Goal: Information Seeking & Learning: Learn about a topic

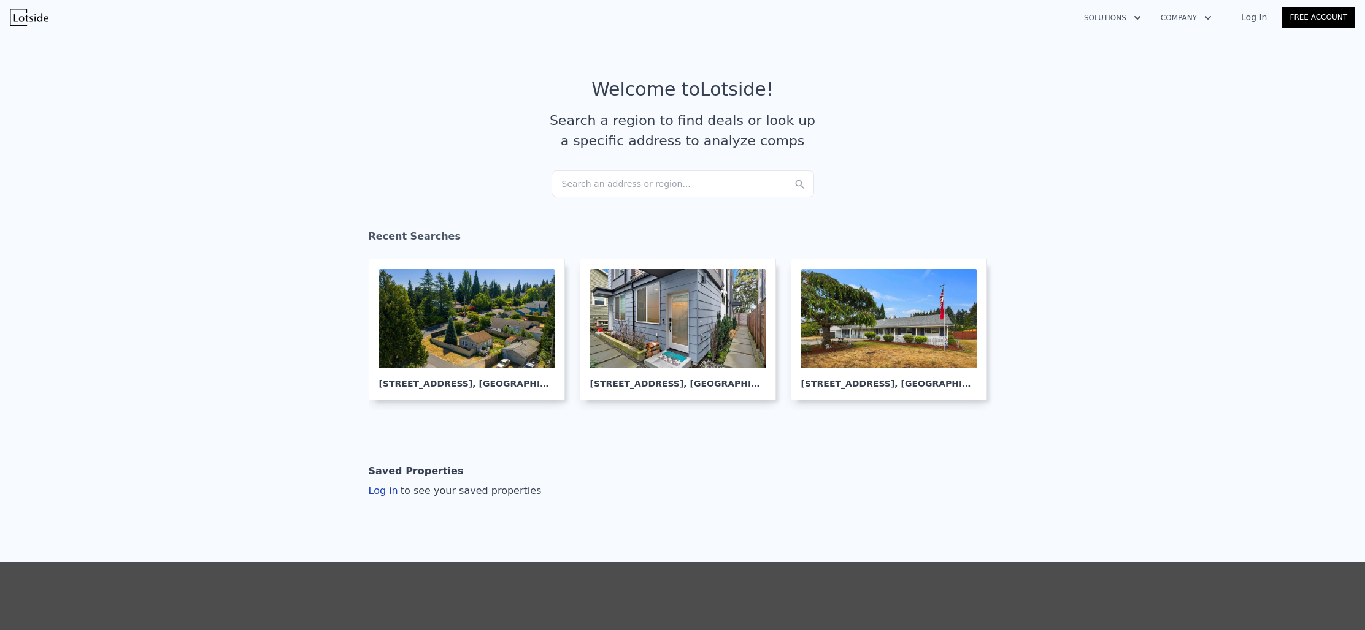
click at [1247, 18] on link "Log In" at bounding box center [1253, 17] width 55 height 12
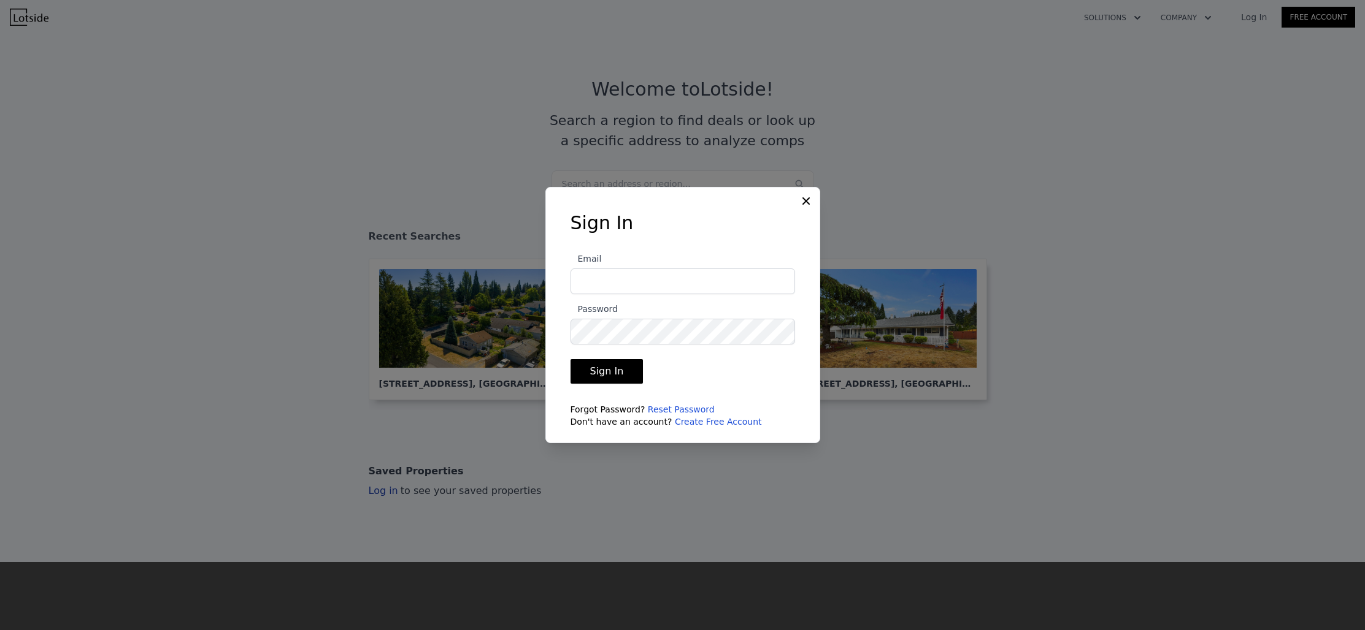
type input "[EMAIL_ADDRESS][DOMAIN_NAME]"
click at [616, 374] on button "Sign In" at bounding box center [606, 371] width 73 height 25
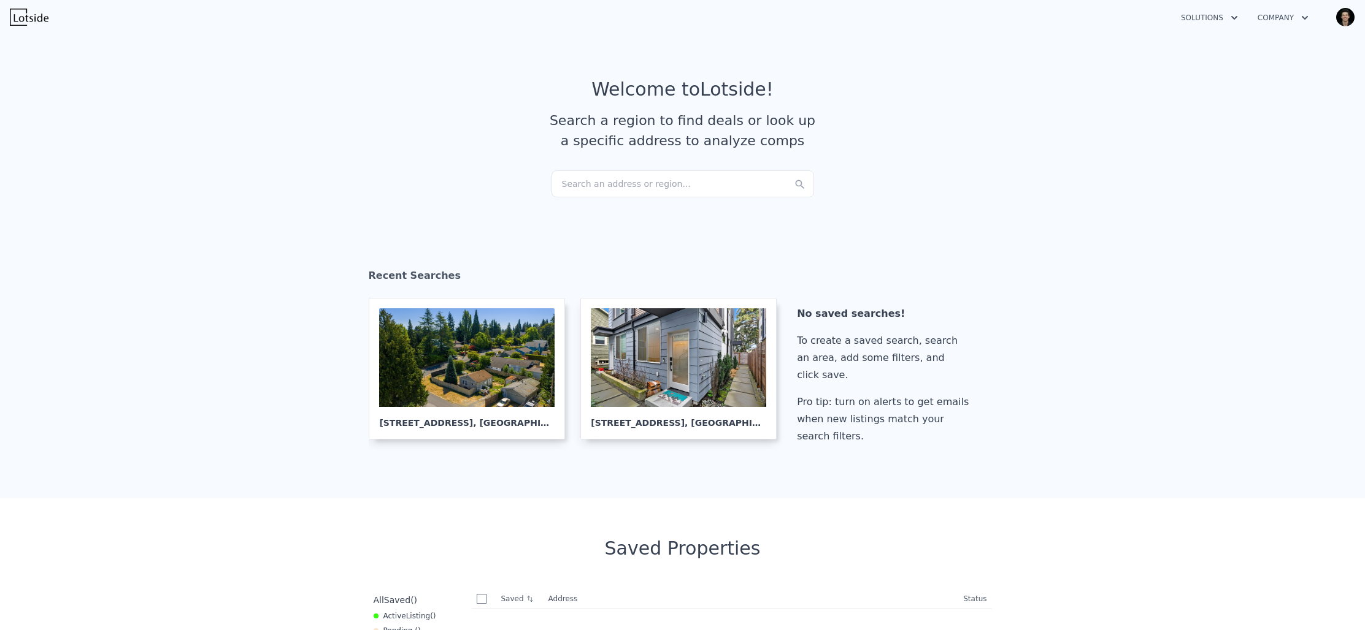
click at [638, 179] on div "Search an address or region..." at bounding box center [682, 183] width 262 height 27
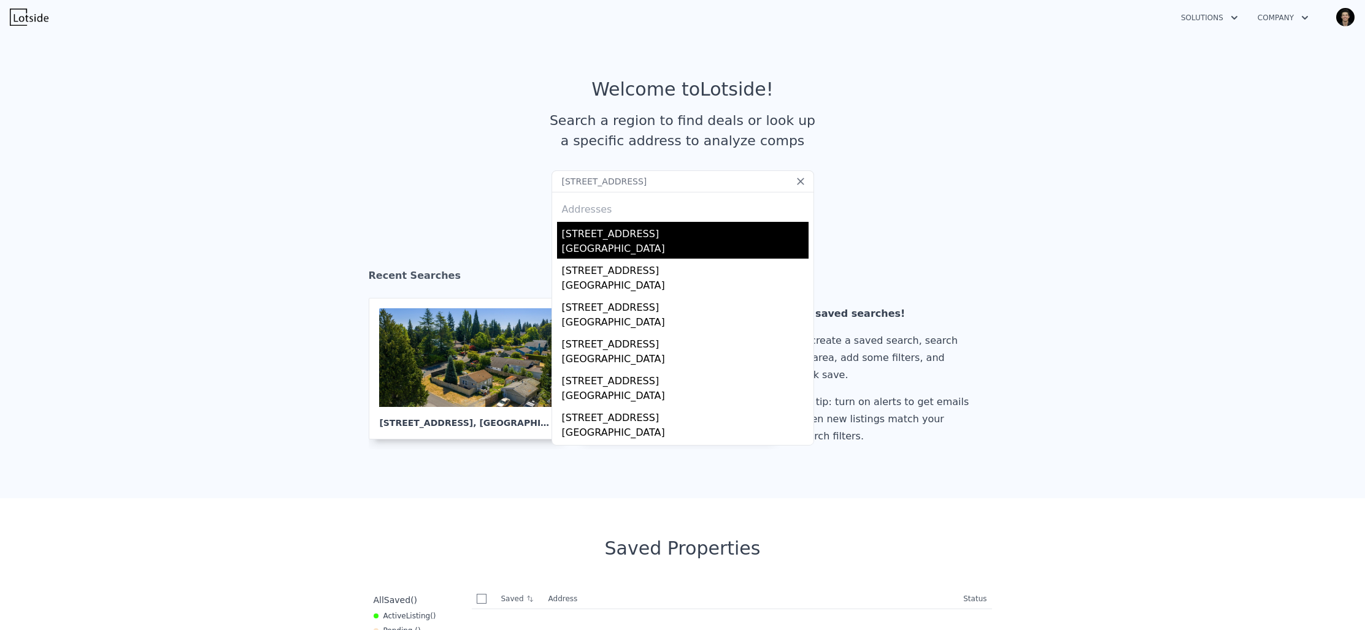
type input "[STREET_ADDRESS]"
click at [649, 238] on div "[STREET_ADDRESS]" at bounding box center [685, 232] width 247 height 20
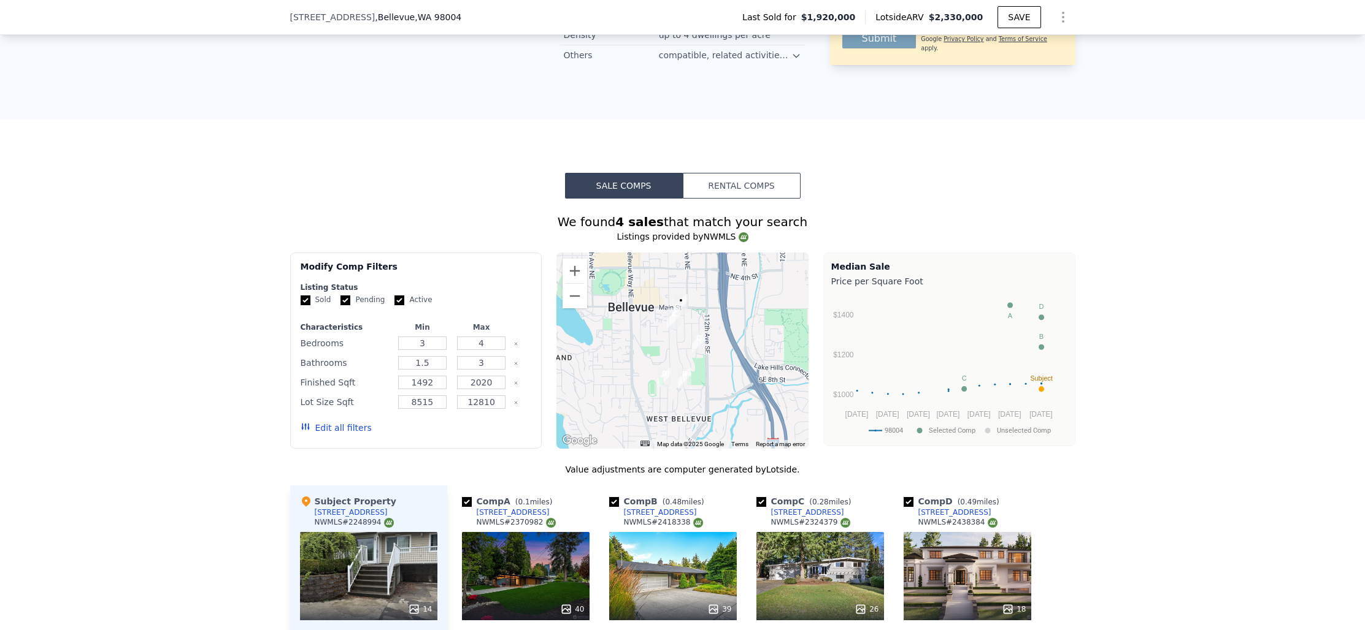
scroll to position [1143, 0]
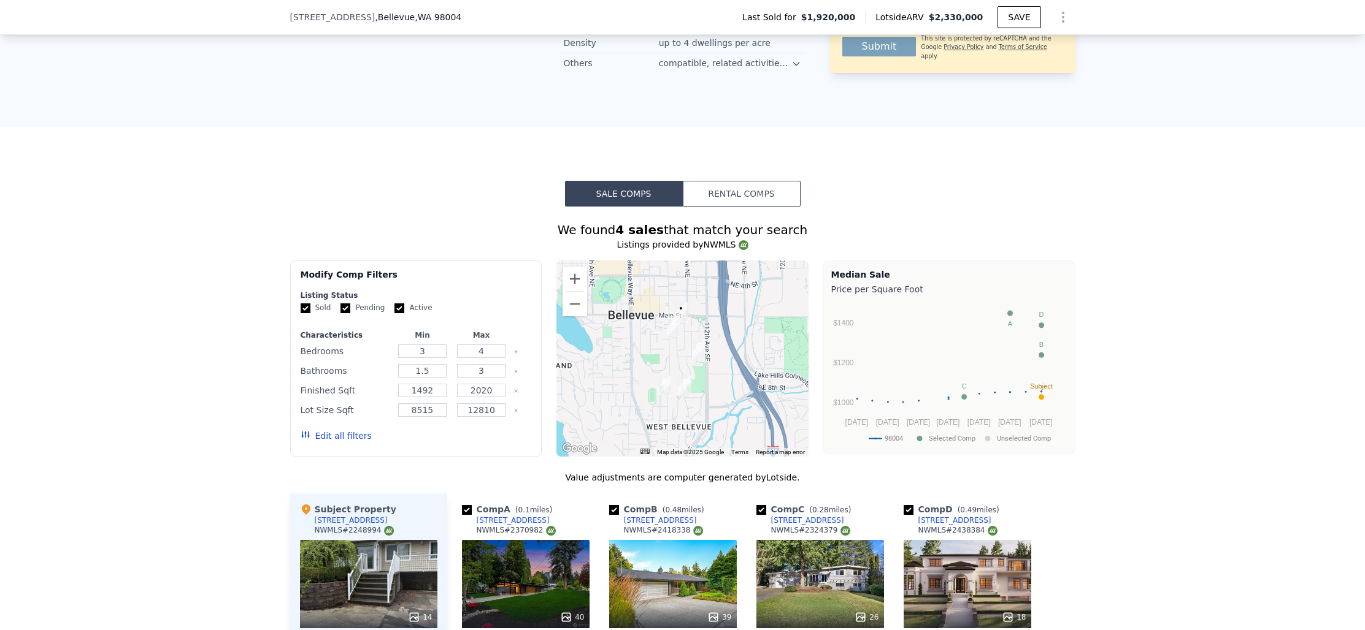
click at [732, 181] on button "Rental Comps" at bounding box center [742, 194] width 118 height 26
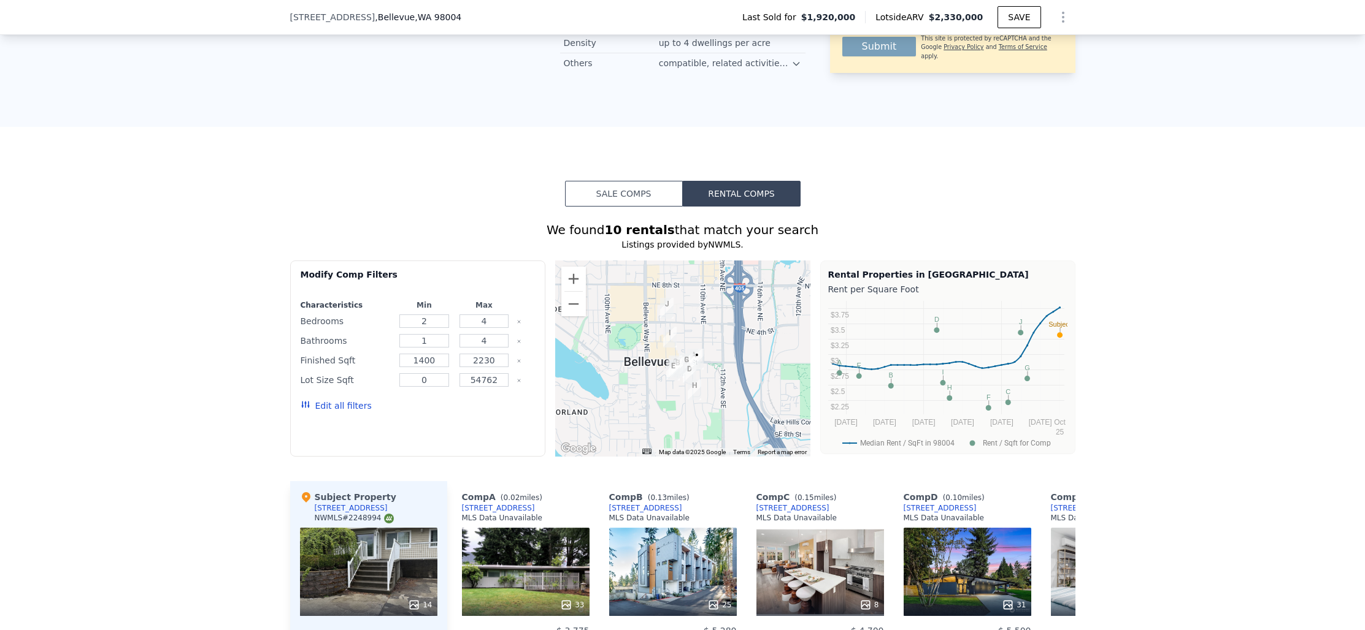
click at [664, 181] on button "Sale Comps" at bounding box center [624, 194] width 118 height 26
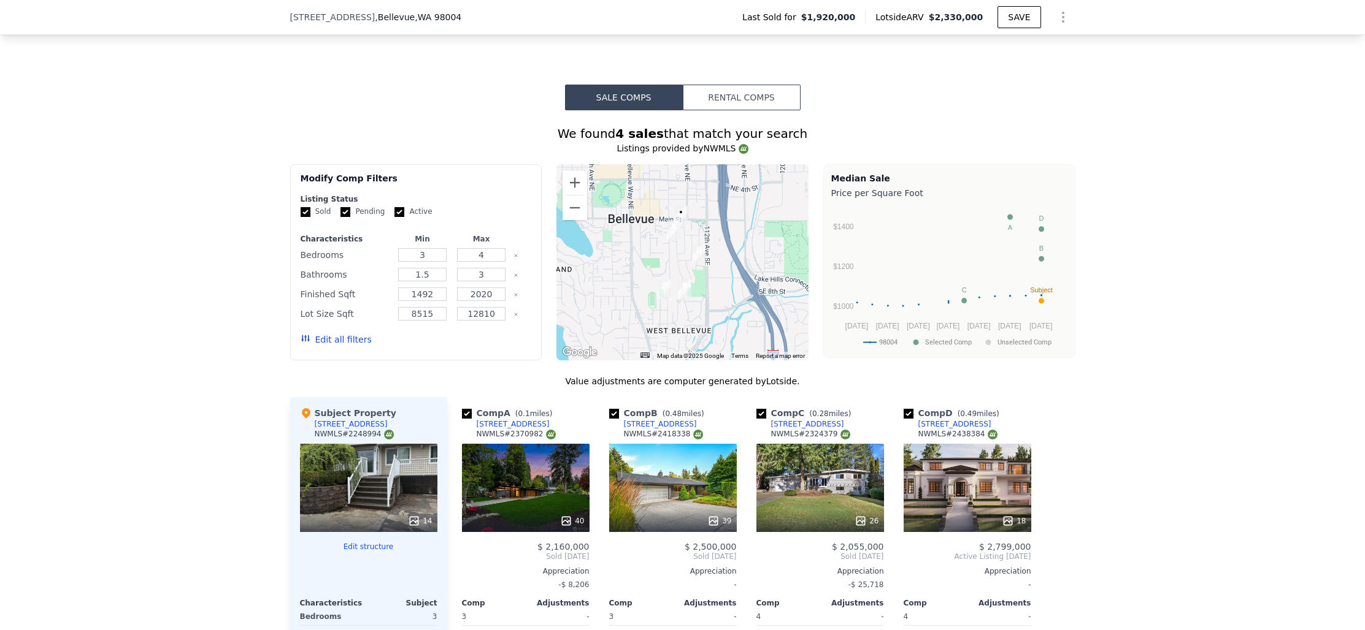
scroll to position [1176, 0]
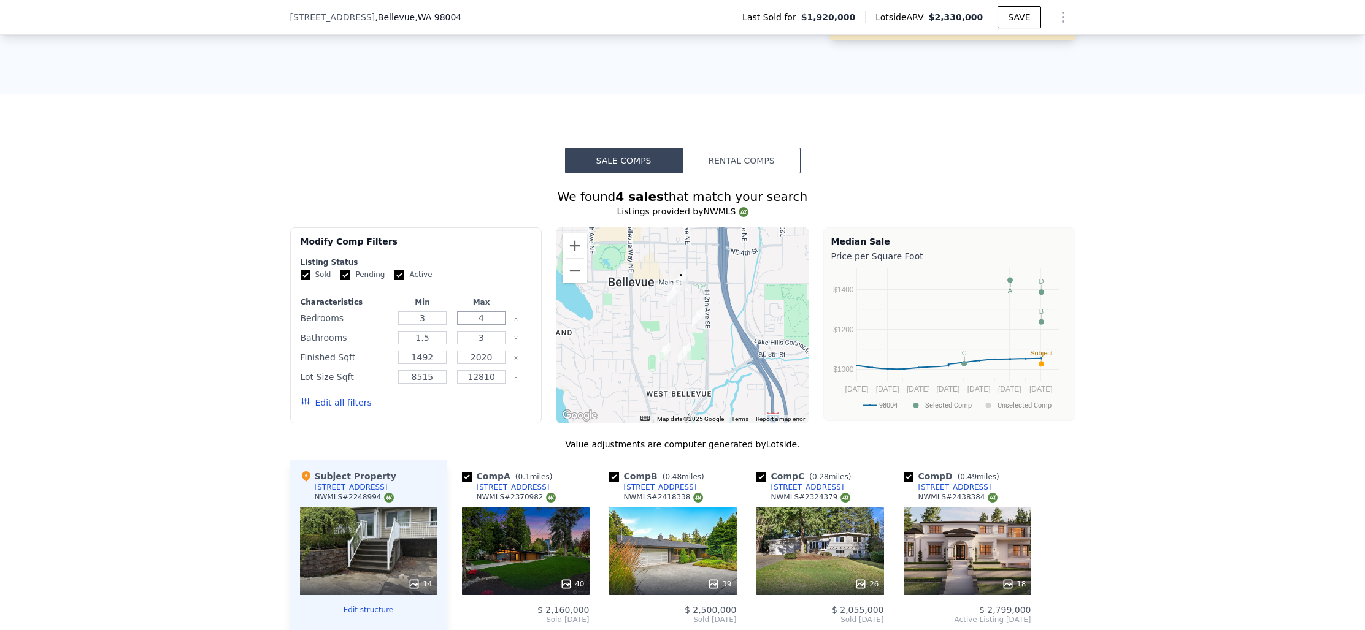
drag, startPoint x: 480, startPoint y: 291, endPoint x: 491, endPoint y: 291, distance: 11.7
click at [491, 312] on input "4" at bounding box center [481, 318] width 48 height 13
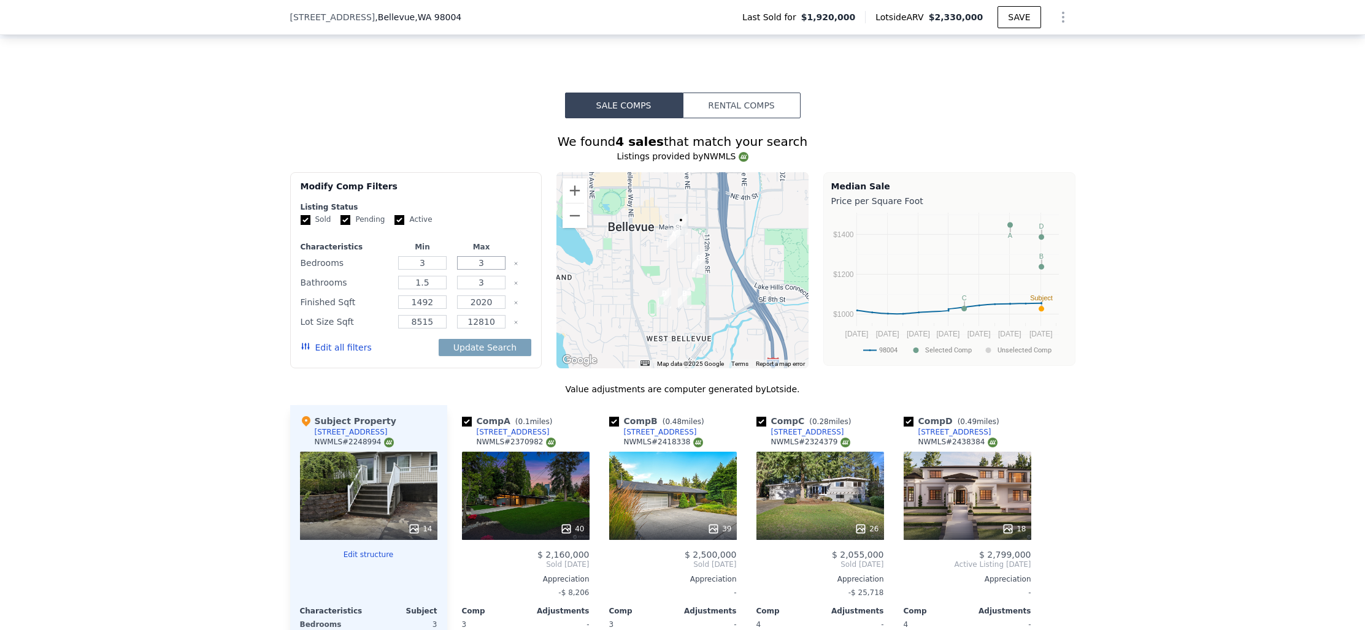
scroll to position [1224, 0]
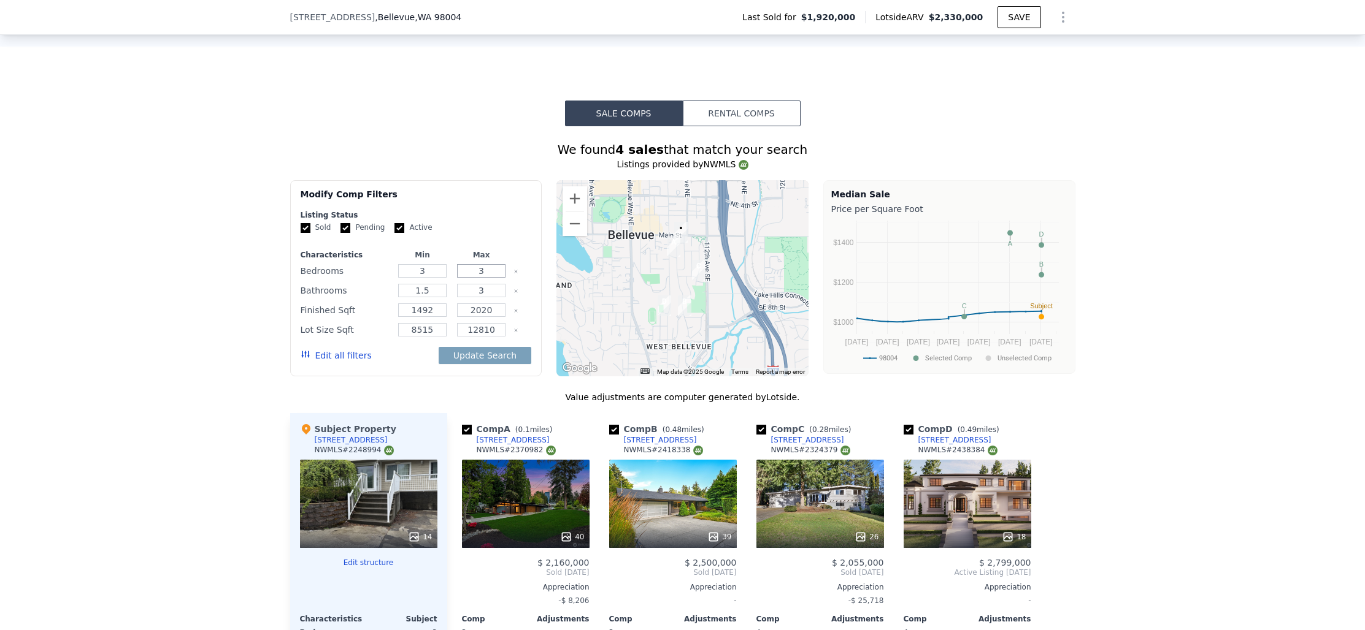
type input "3"
click at [396, 223] on input "Active" at bounding box center [399, 228] width 10 height 10
checkbox input "false"
click at [347, 223] on input "Pending" at bounding box center [345, 228] width 10 height 10
checkbox input "false"
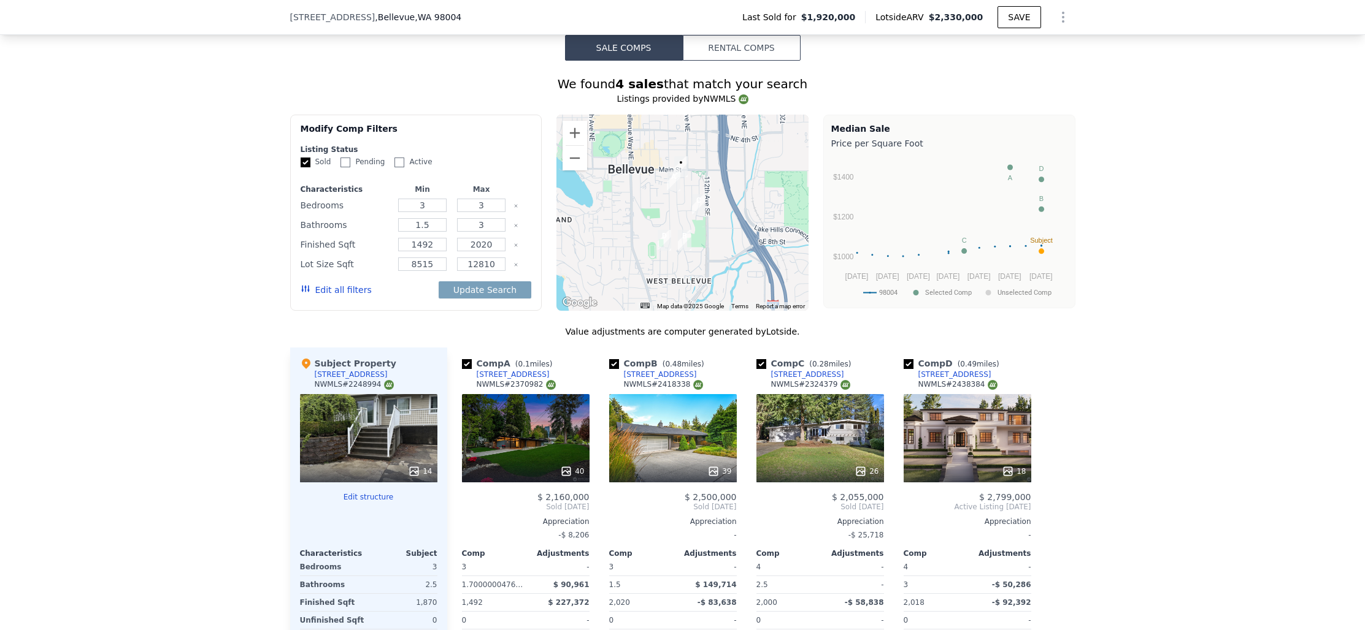
scroll to position [1281, 0]
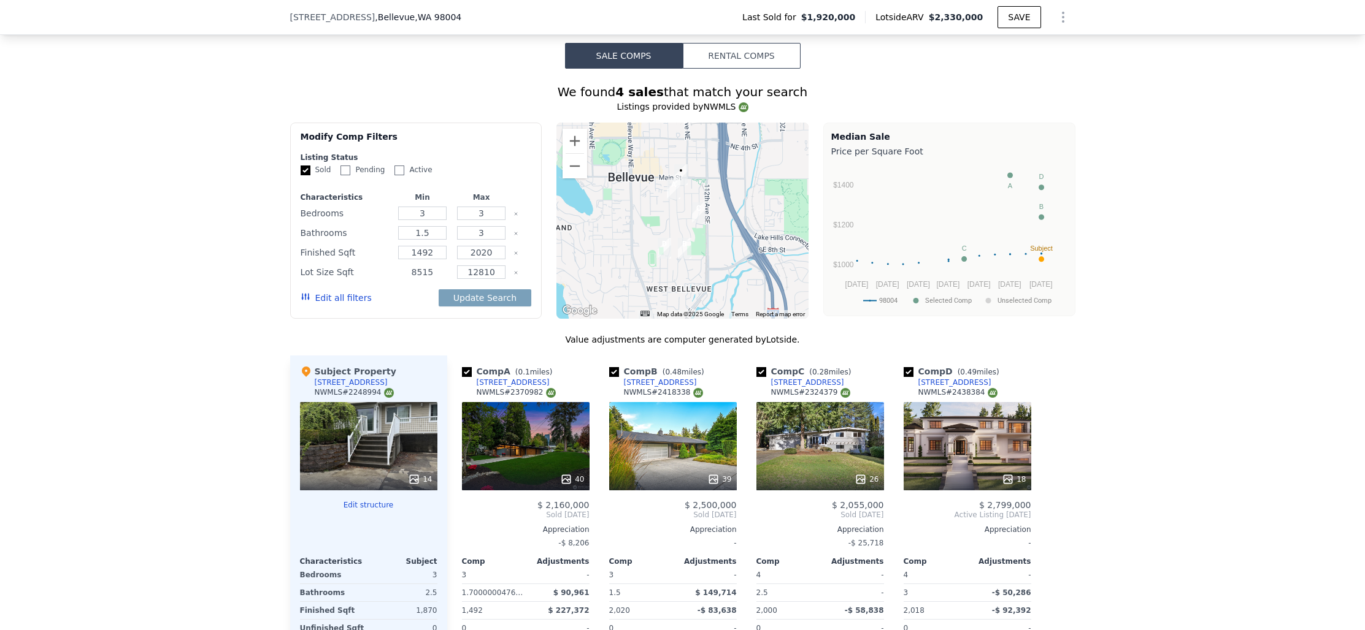
drag, startPoint x: 414, startPoint y: 243, endPoint x: 437, endPoint y: 245, distance: 23.3
click at [437, 266] on input "8515" at bounding box center [422, 272] width 48 height 13
type input "7000"
drag, startPoint x: 470, startPoint y: 241, endPoint x: 500, endPoint y: 247, distance: 31.2
click at [500, 266] on input "12810" at bounding box center [481, 272] width 48 height 13
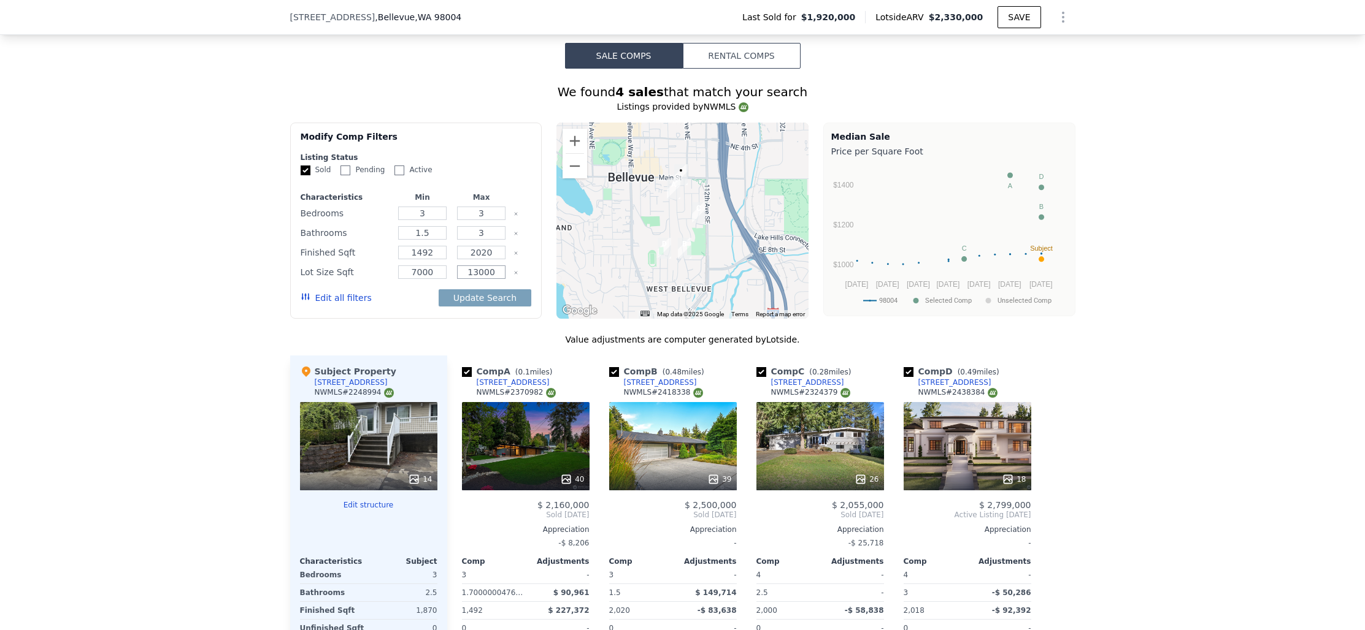
type input "13000"
drag, startPoint x: 418, startPoint y: 224, endPoint x: 450, endPoint y: 223, distance: 32.5
click at [450, 244] on div "Finished Sqft 1492 2020" at bounding box center [416, 252] width 231 height 17
type input "1300"
click at [426, 226] on input "1.5" at bounding box center [422, 232] width 48 height 13
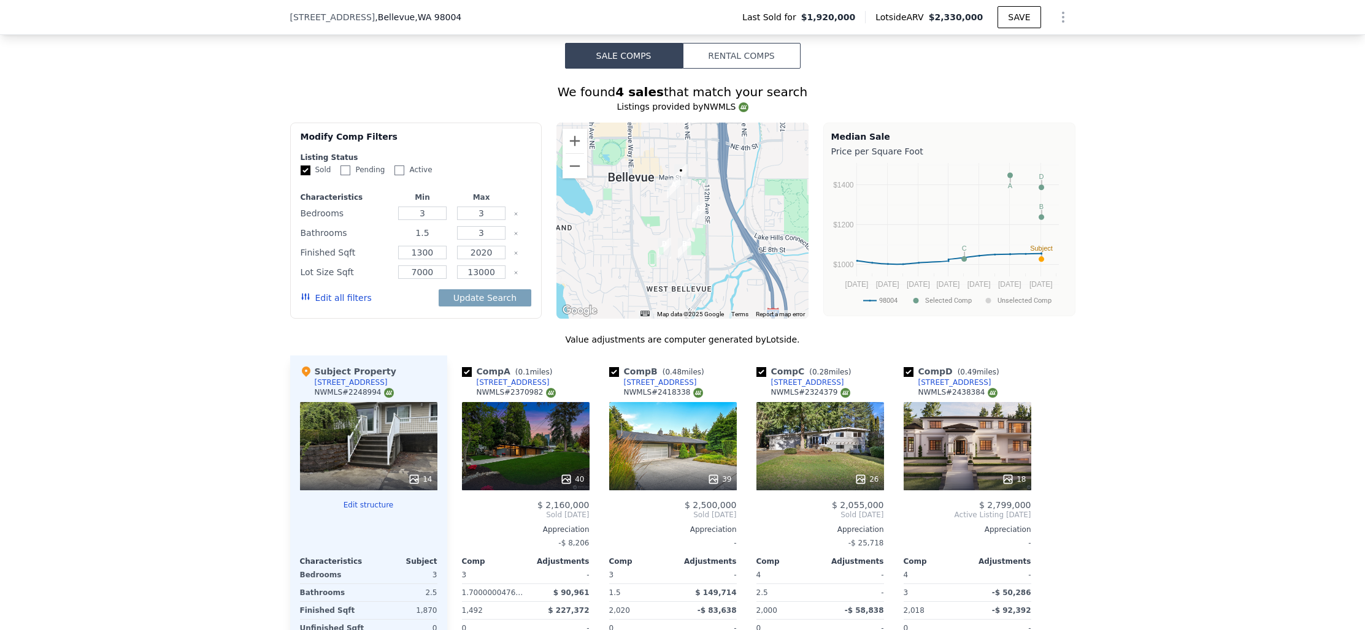
click at [426, 226] on input "1.5" at bounding box center [422, 232] width 48 height 13
type input "2"
click at [483, 226] on input "3" at bounding box center [481, 232] width 48 height 13
type input "2.5"
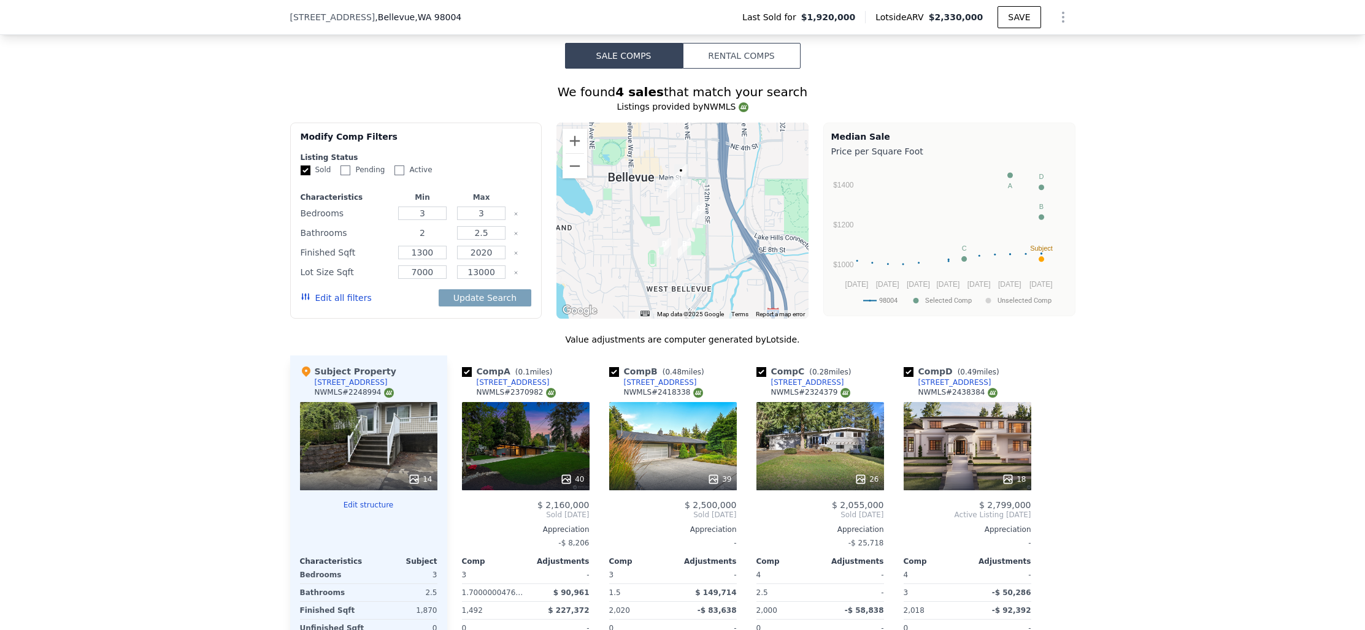
click at [424, 226] on input "2" at bounding box center [422, 232] width 48 height 13
type input "1.5"
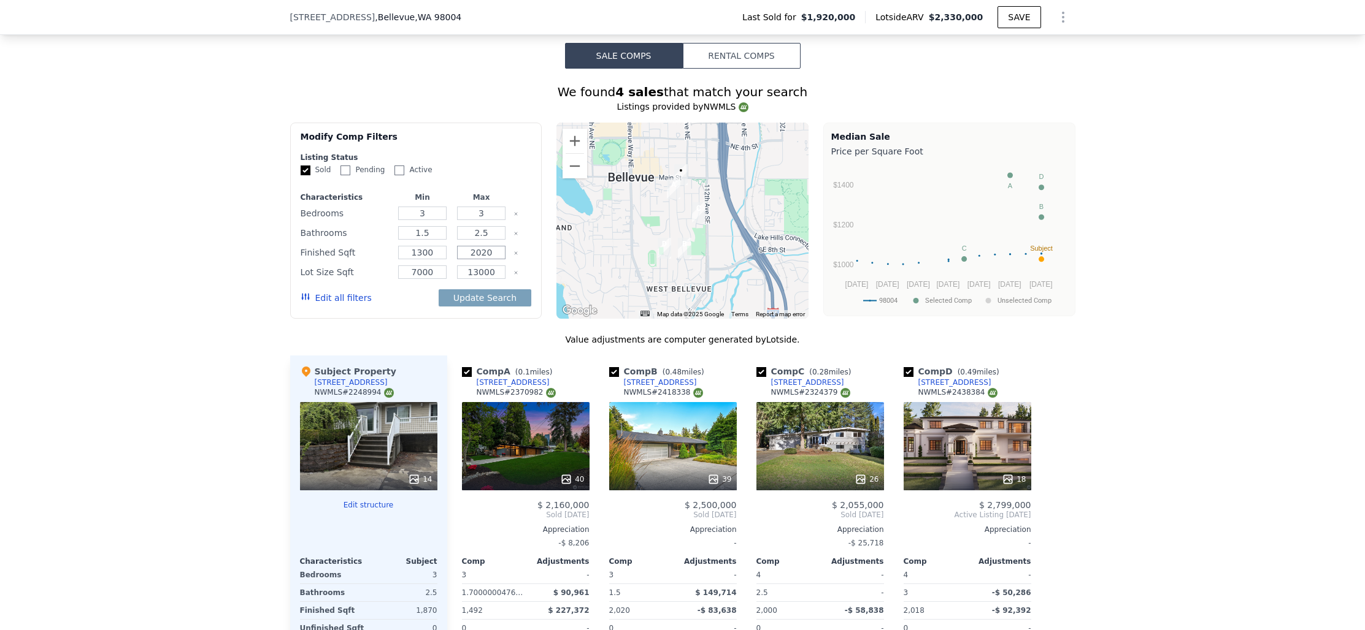
click at [480, 246] on input "2020" at bounding box center [481, 252] width 48 height 13
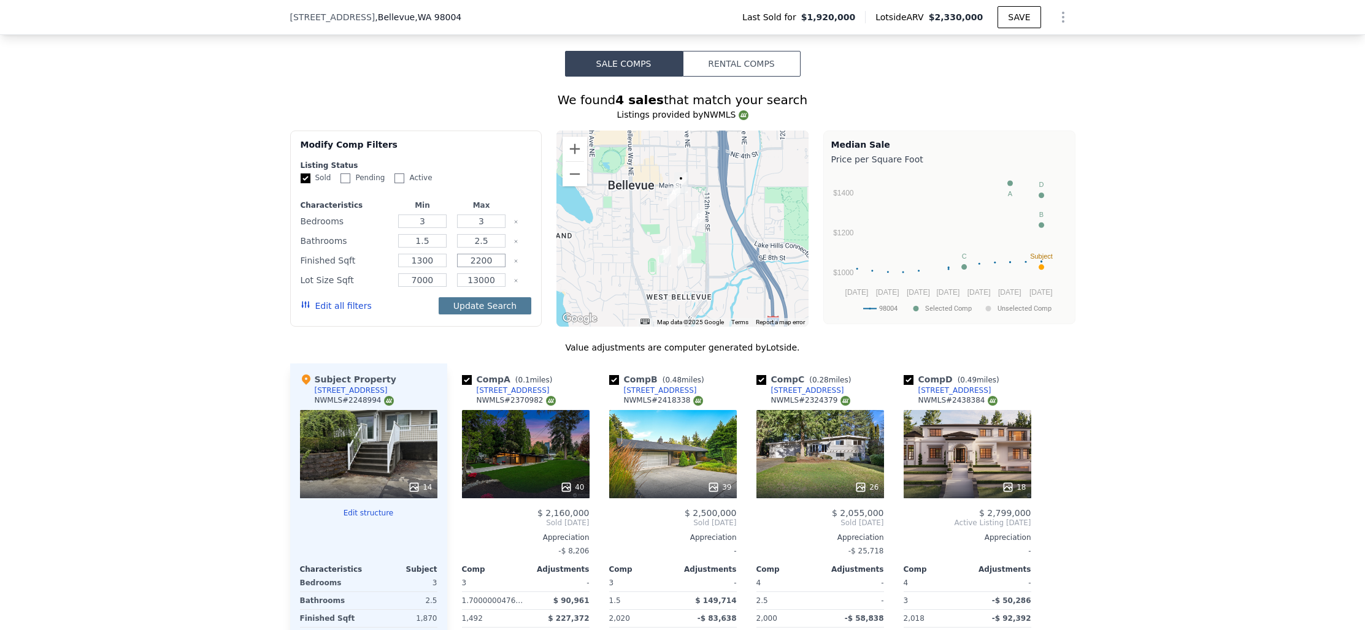
type input "2200"
click at [492, 297] on button "Update Search" at bounding box center [485, 305] width 93 height 17
checkbox input "false"
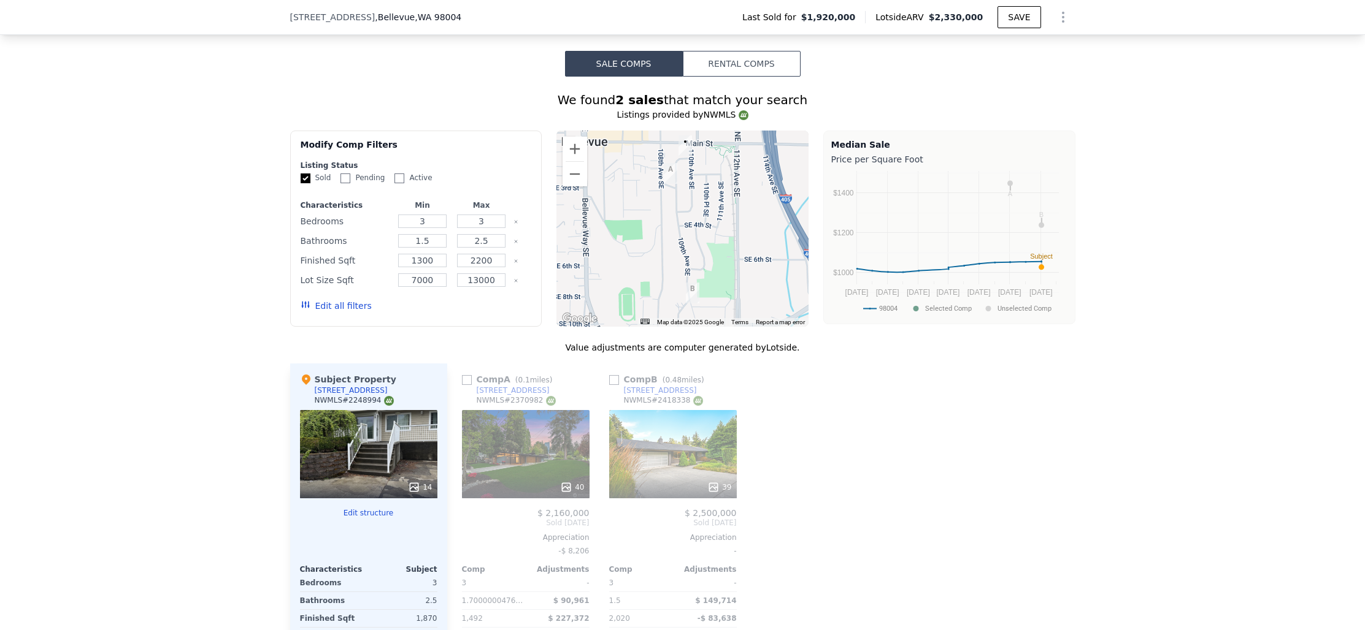
click at [345, 300] on button "Edit all filters" at bounding box center [336, 306] width 71 height 12
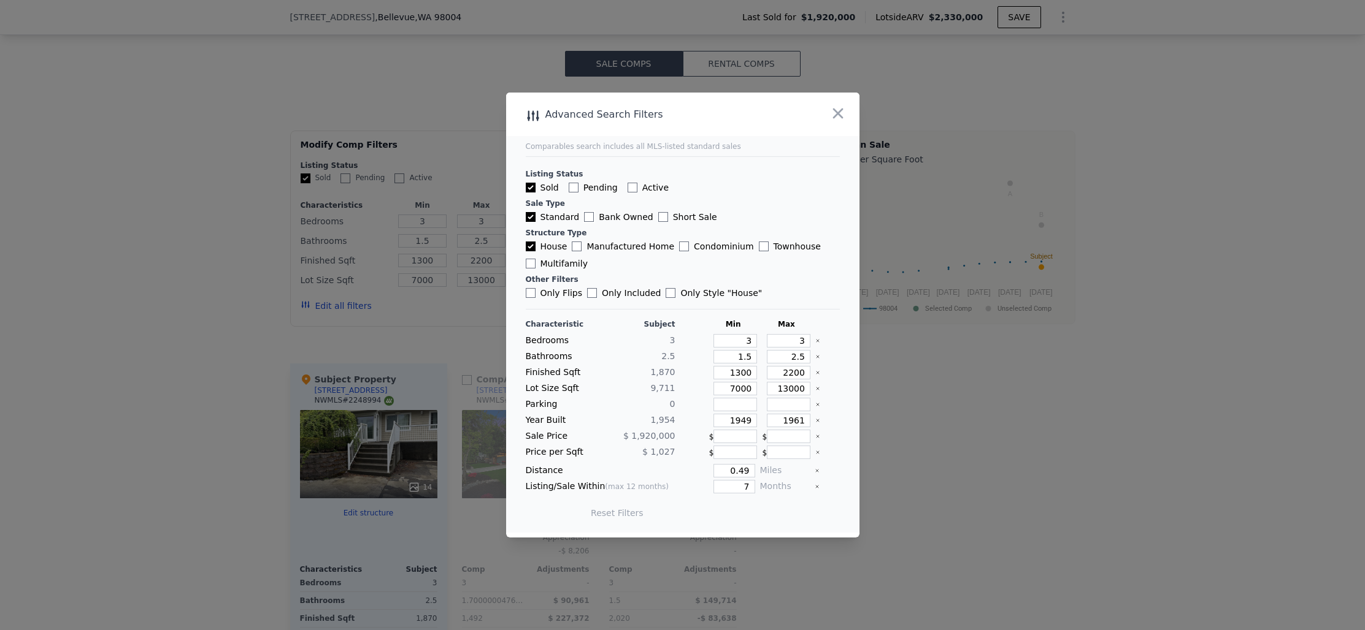
click at [584, 215] on input "Bank Owned" at bounding box center [589, 217] width 10 height 10
checkbox input "true"
click at [659, 219] on input "Short Sale" at bounding box center [663, 217] width 10 height 10
checkbox input "true"
click at [742, 486] on input "7" at bounding box center [733, 486] width 41 height 13
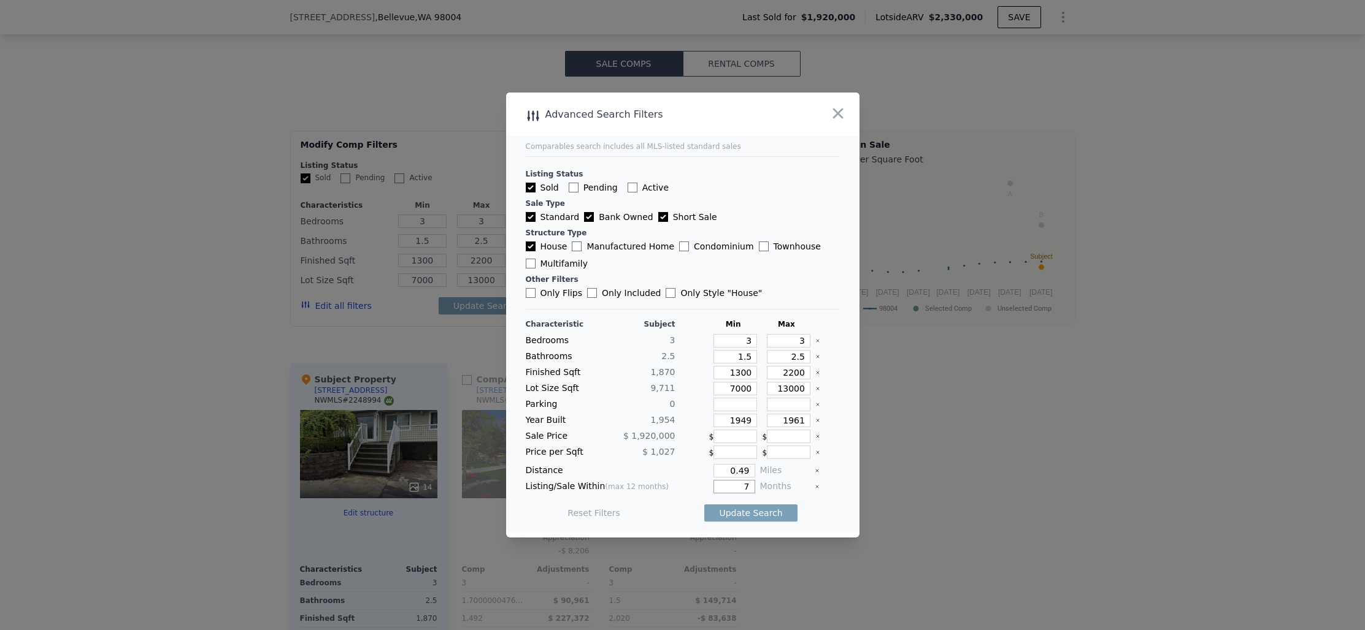
click at [742, 486] on input "7" at bounding box center [733, 486] width 41 height 13
type input "12"
drag, startPoint x: 737, startPoint y: 471, endPoint x: 758, endPoint y: 472, distance: 21.5
click at [758, 472] on div "Distance 0.49 Miles" at bounding box center [683, 470] width 314 height 13
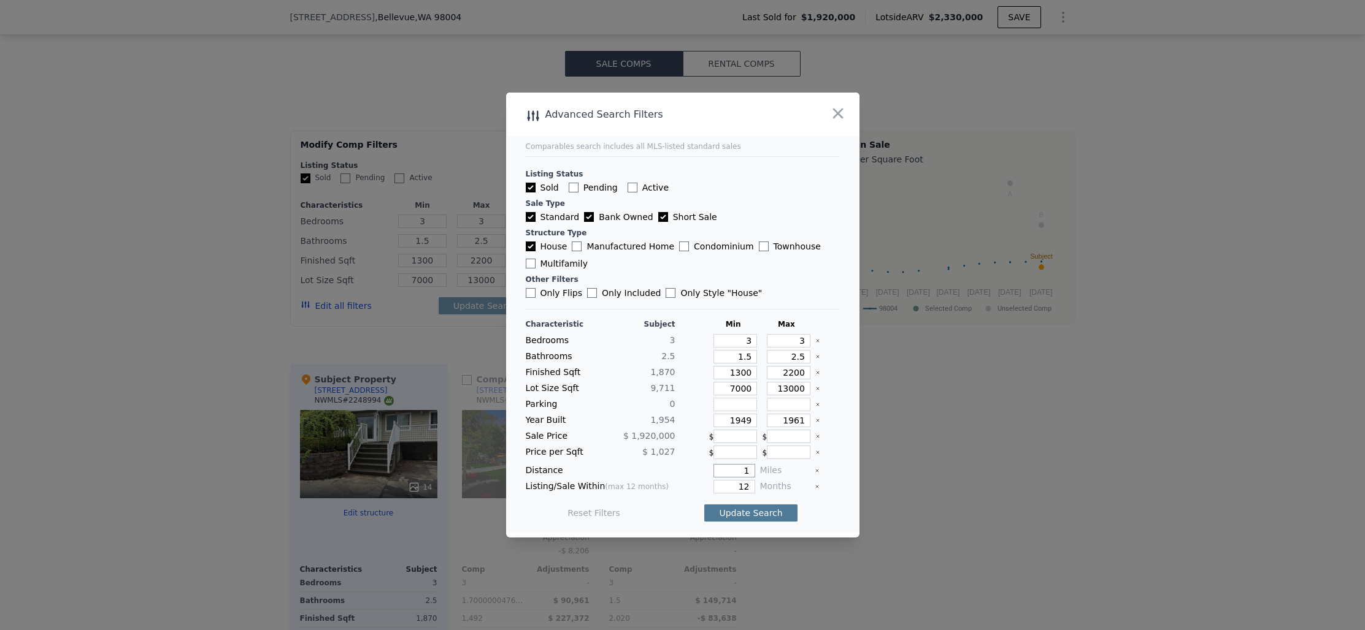
type input "1"
click at [762, 515] on button "Update Search" at bounding box center [750, 513] width 93 height 17
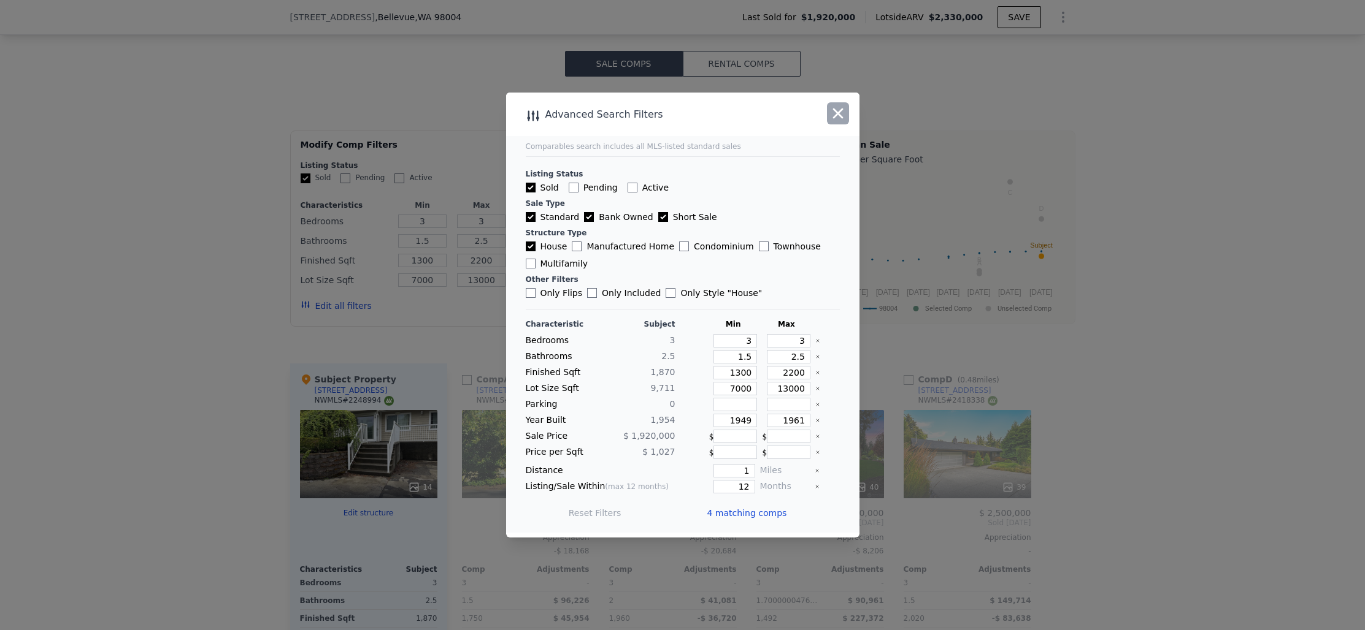
click at [841, 115] on icon "button" at bounding box center [837, 113] width 17 height 17
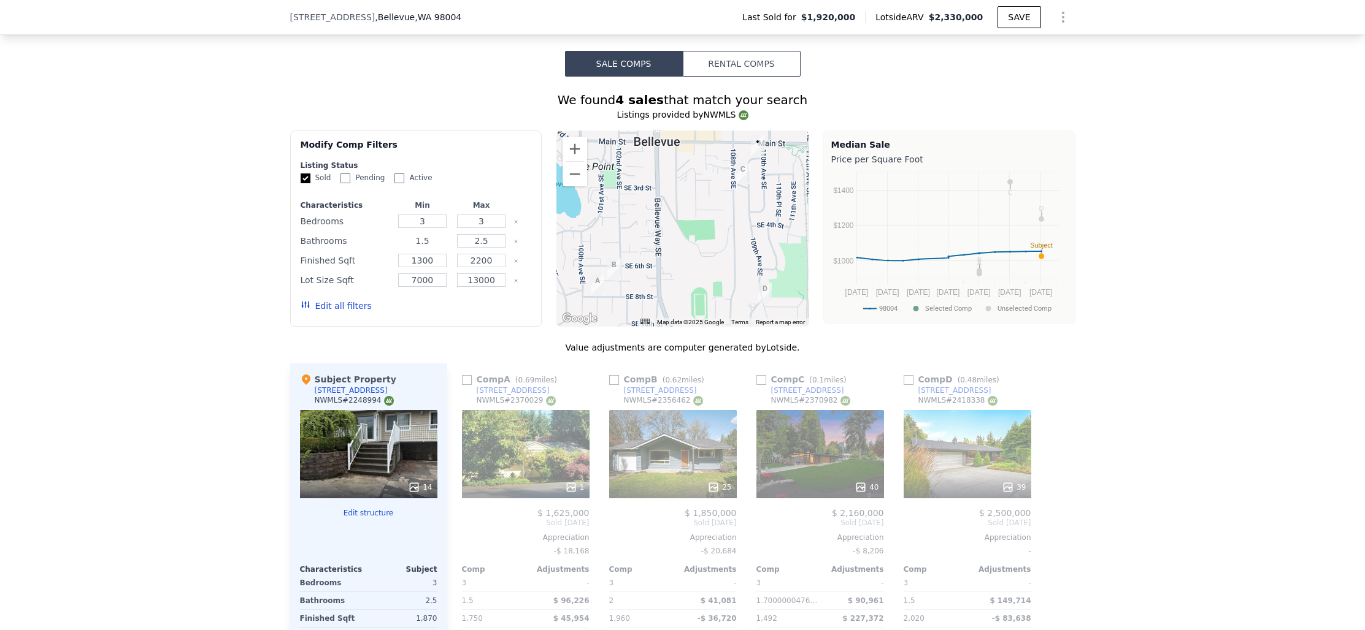
click at [433, 234] on input "1.5" at bounding box center [422, 240] width 48 height 13
click at [345, 289] on div "Edit all filters" at bounding box center [336, 306] width 71 height 34
click at [347, 300] on button "Edit all filters" at bounding box center [336, 306] width 71 height 12
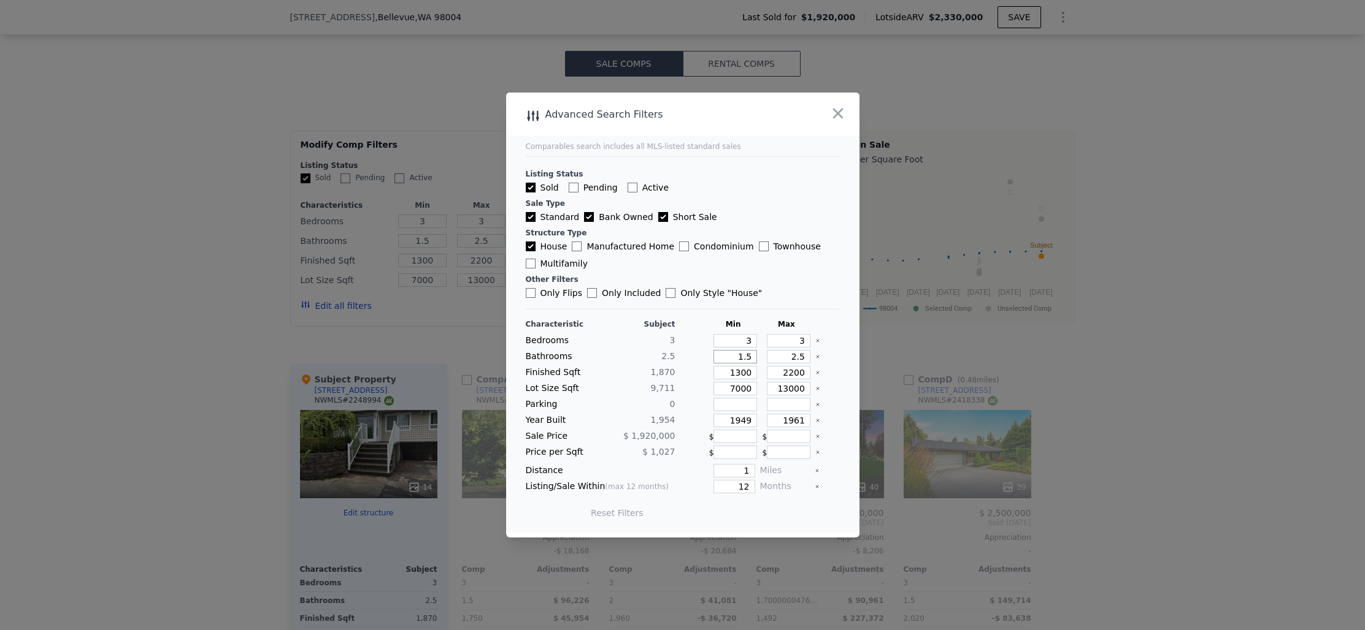
click at [738, 355] on input "1.5" at bounding box center [735, 356] width 44 height 13
type input "0"
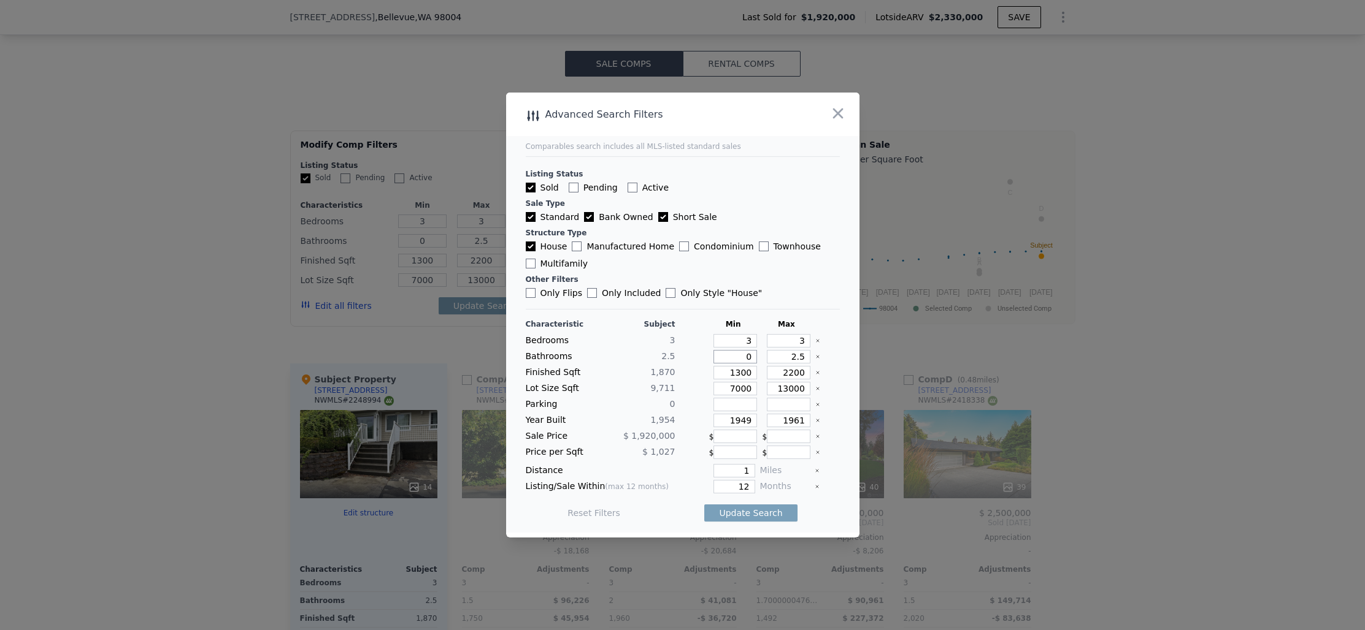
type input "0.5"
click at [793, 360] on input "2.5" at bounding box center [789, 356] width 44 height 13
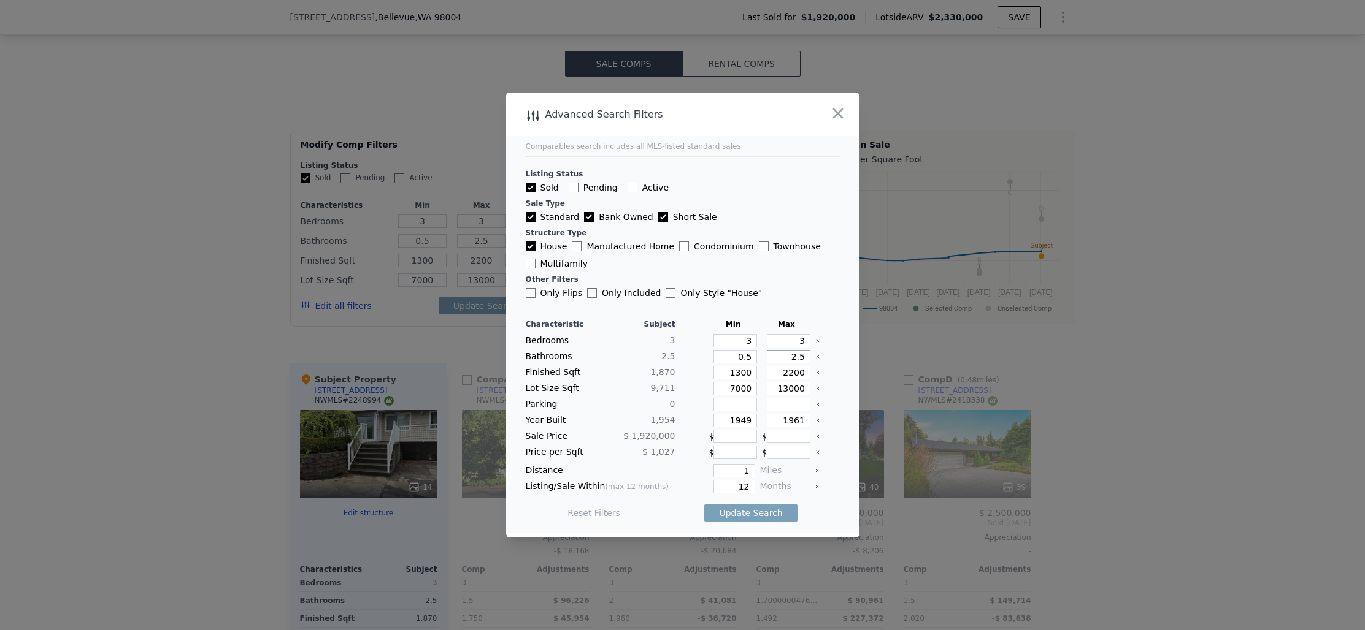
type input "3"
click at [737, 512] on button "Update Search" at bounding box center [750, 513] width 93 height 17
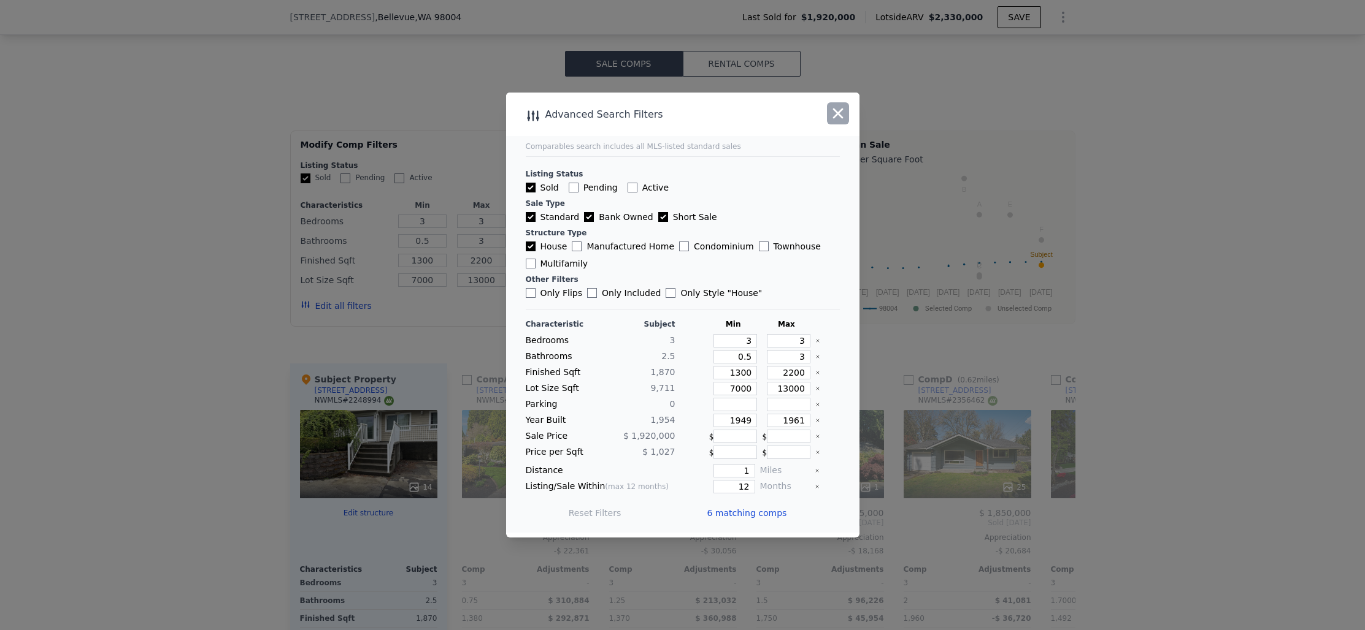
click at [840, 112] on icon "button" at bounding box center [837, 113] width 17 height 17
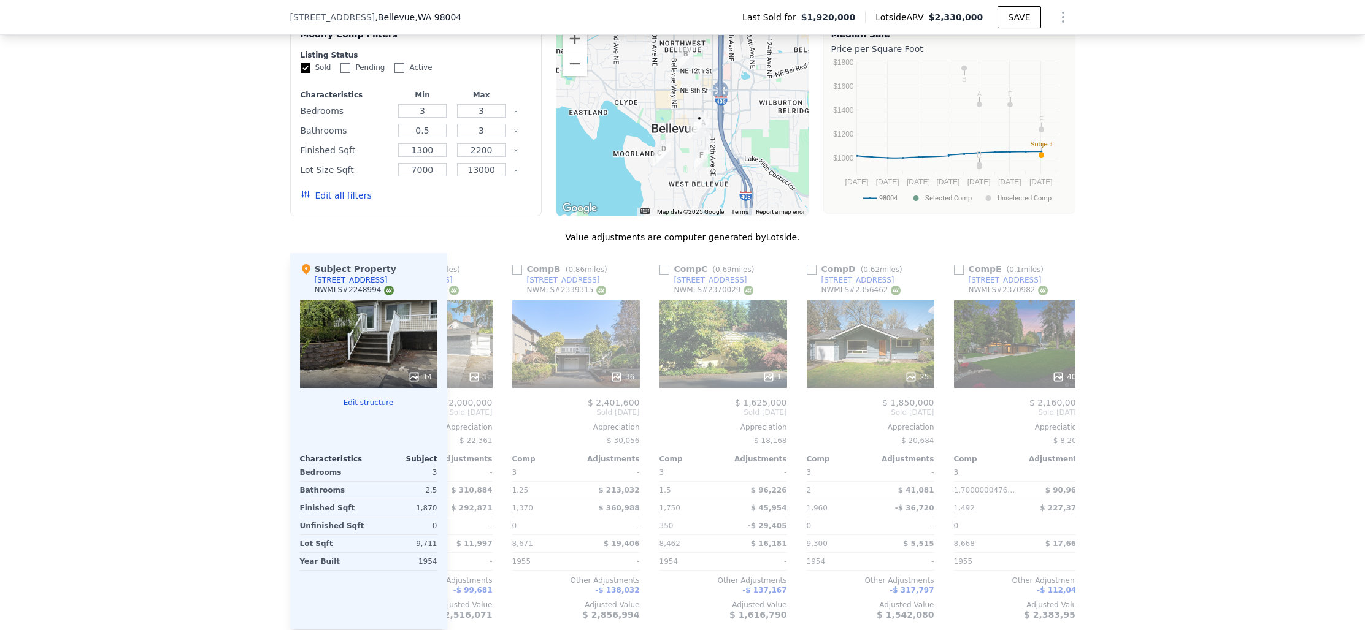
scroll to position [0, 0]
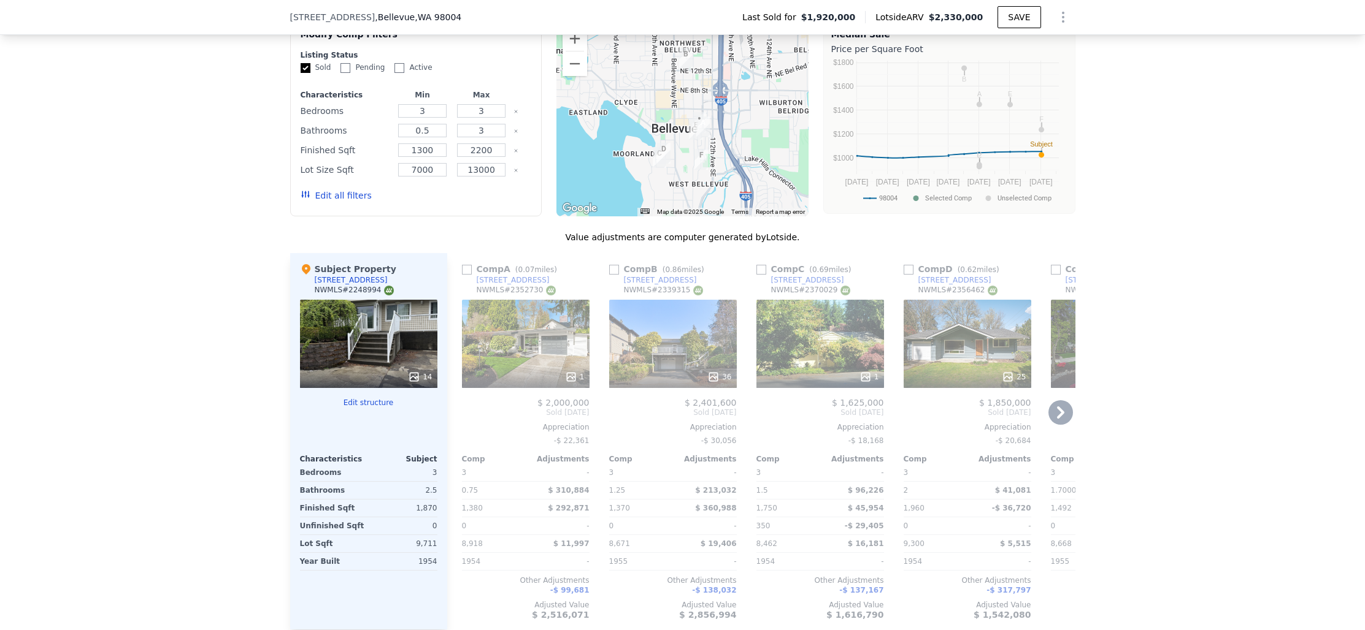
click at [466, 265] on input "checkbox" at bounding box center [467, 270] width 10 height 10
checkbox input "true"
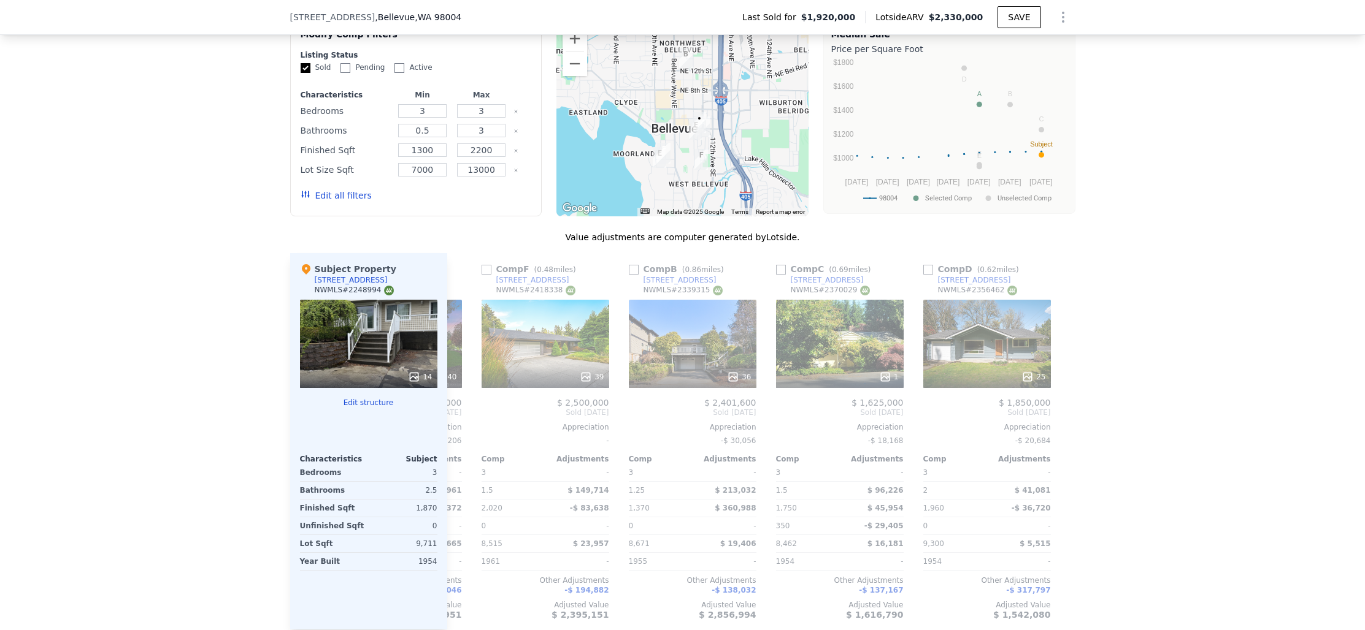
scroll to position [0, 285]
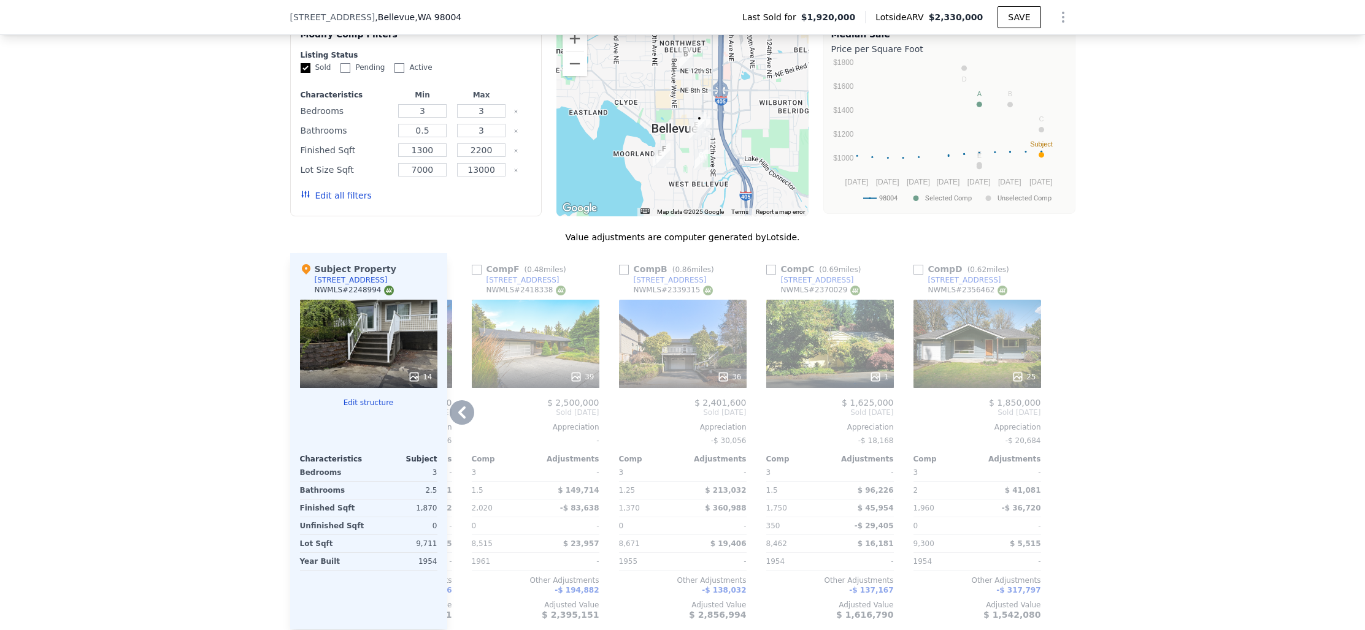
click at [772, 265] on input "checkbox" at bounding box center [771, 270] width 10 height 10
checkbox input "true"
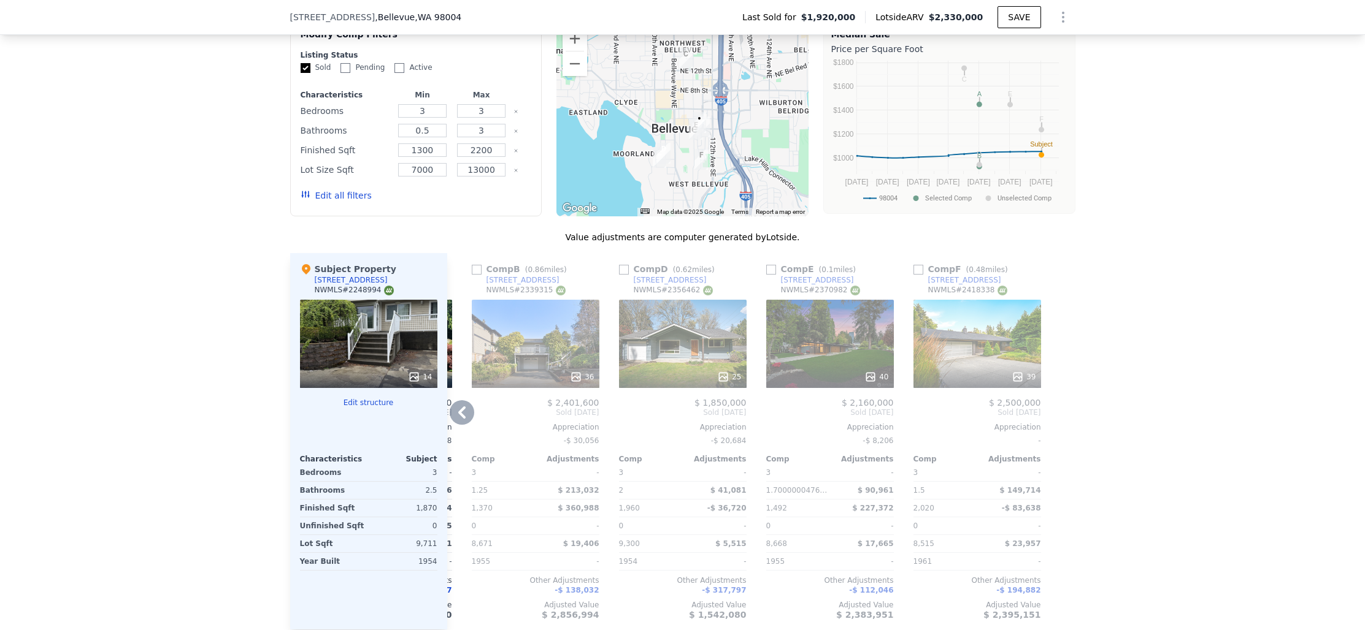
click at [625, 265] on input "checkbox" at bounding box center [624, 270] width 10 height 10
checkbox input "true"
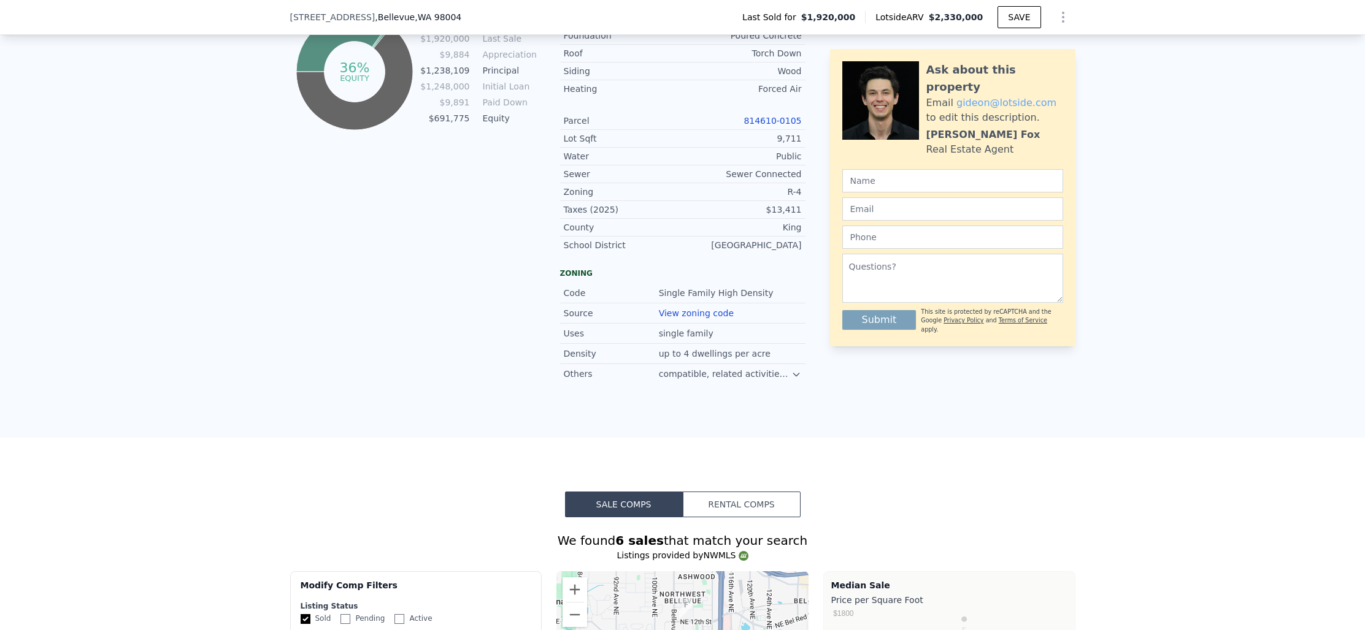
scroll to position [825, 0]
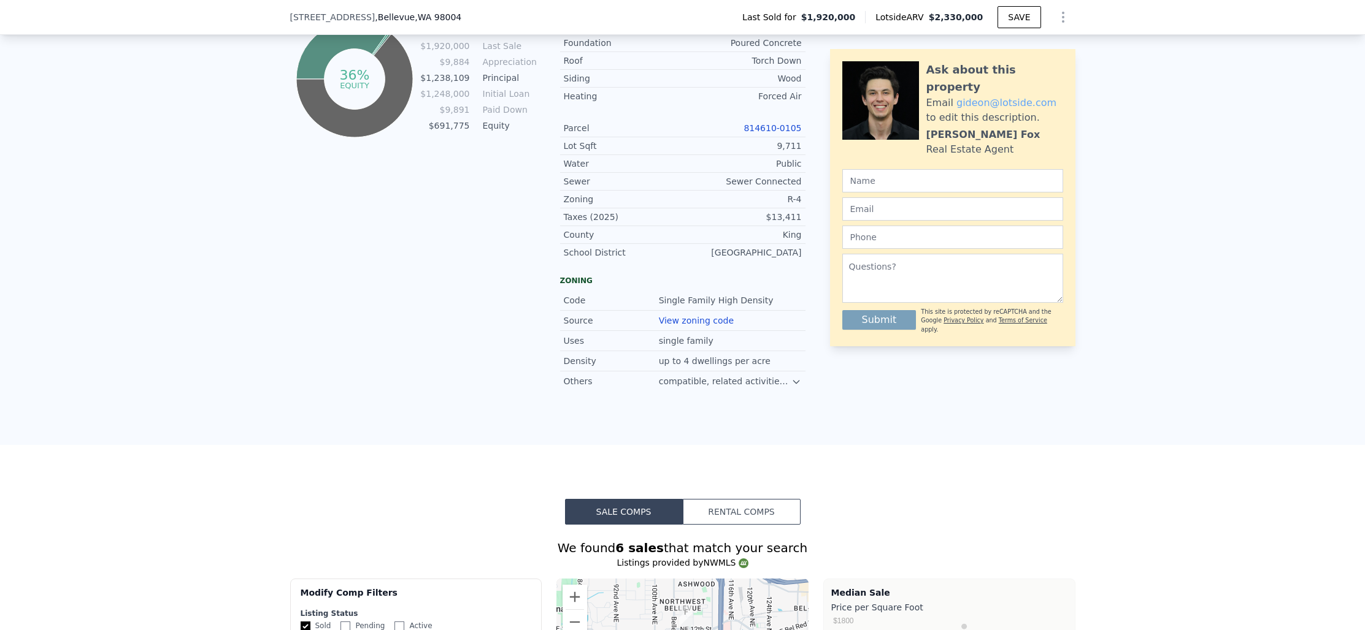
click at [789, 375] on div "compatible, related activities allowed" at bounding box center [725, 381] width 133 height 12
click at [794, 377] on icon at bounding box center [796, 382] width 10 height 10
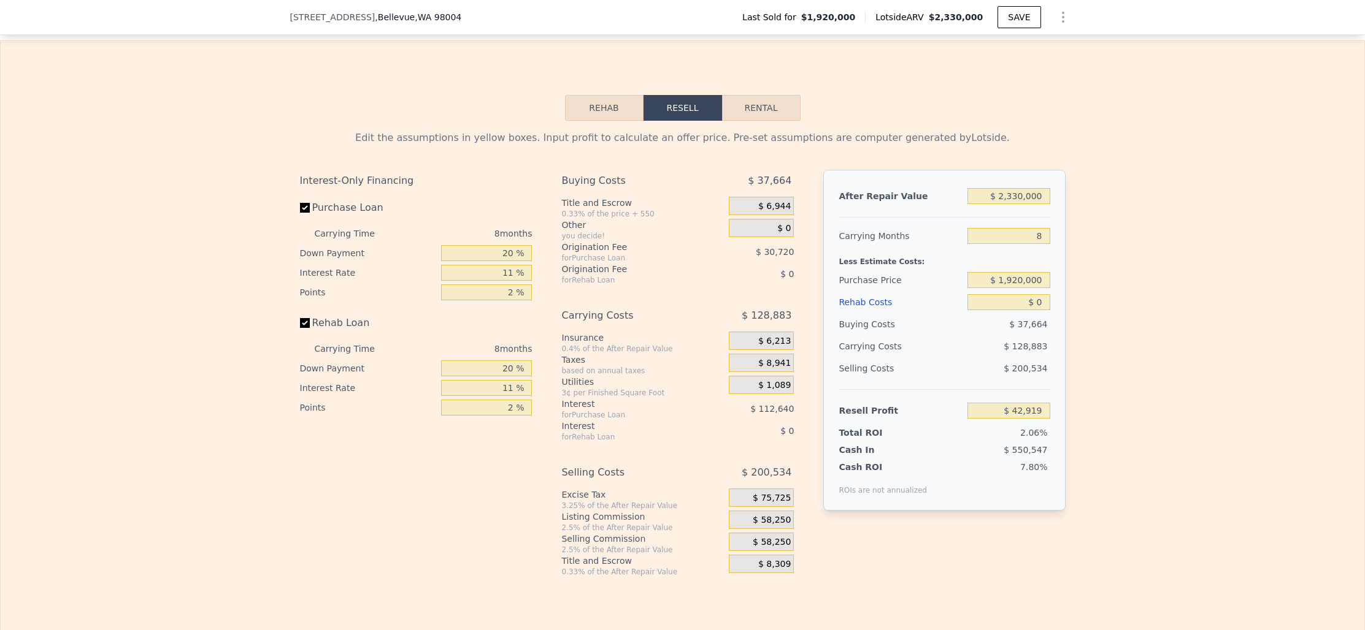
scroll to position [2053, 0]
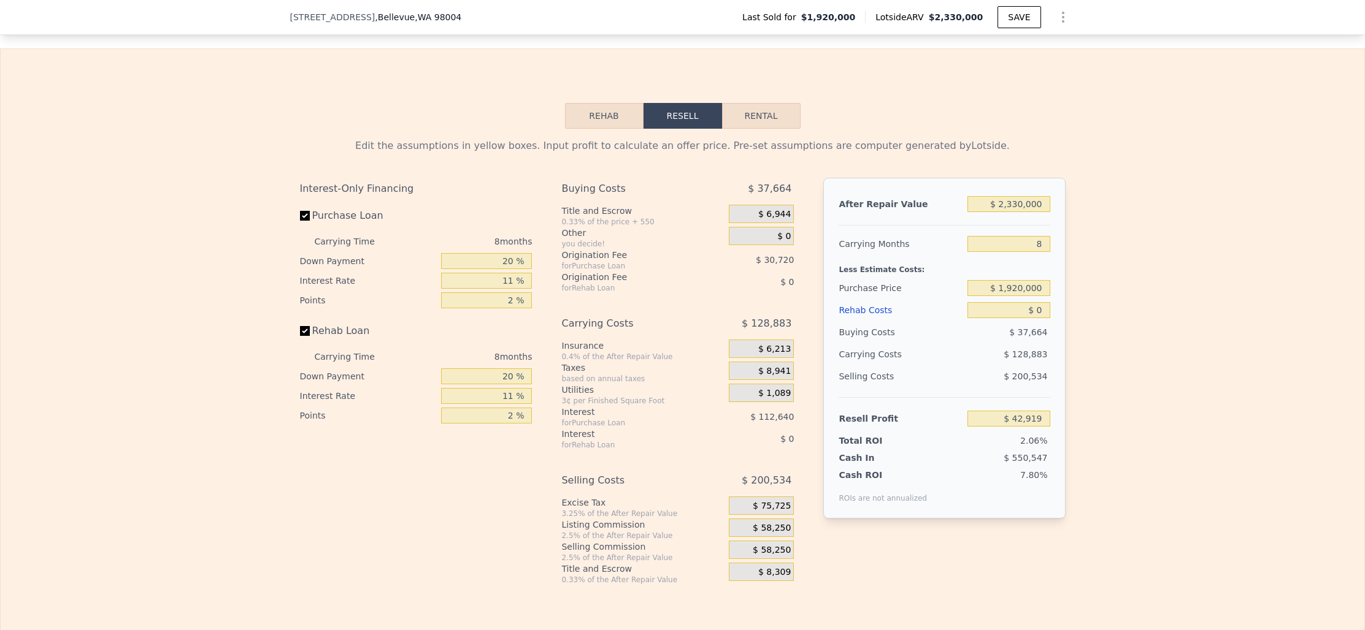
click at [603, 103] on button "Rehab" at bounding box center [604, 116] width 79 height 26
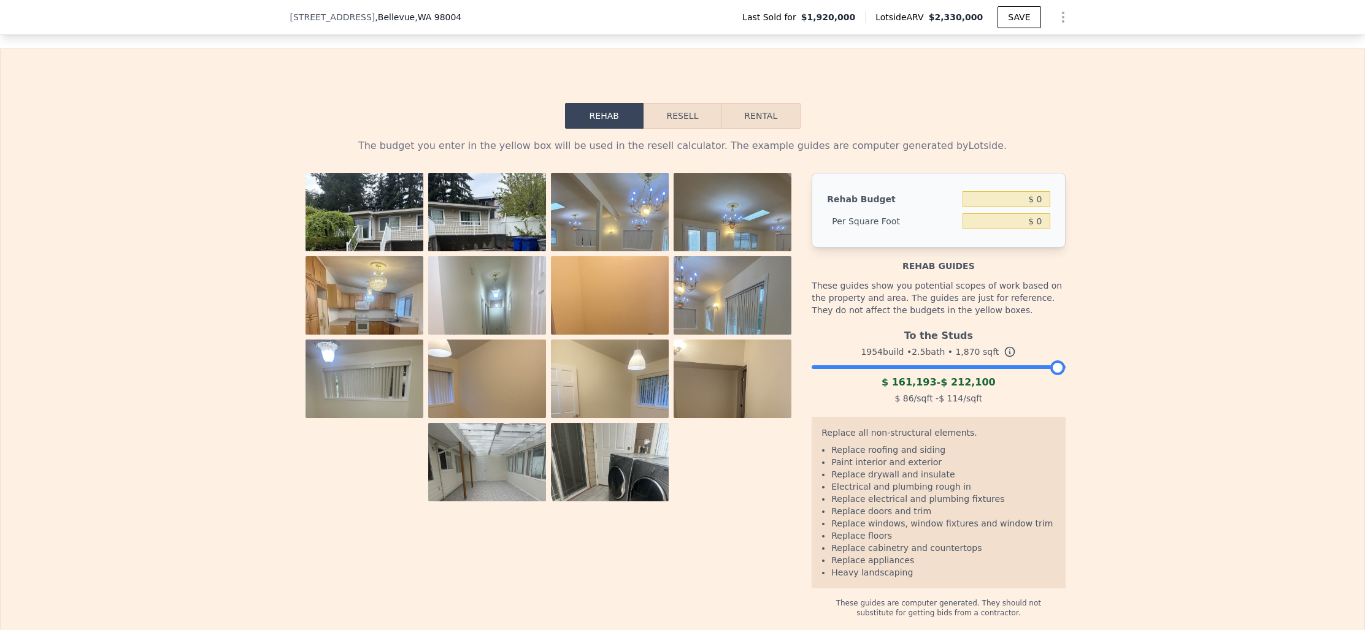
drag, startPoint x: 1058, startPoint y: 338, endPoint x: 1076, endPoint y: 339, distance: 18.4
click at [1076, 339] on div "The budget you enter in the yellow box will be used in the resell calculator. T…" at bounding box center [682, 373] width 1363 height 489
drag, startPoint x: 1061, startPoint y: 339, endPoint x: 1106, endPoint y: 358, distance: 49.2
click at [1106, 358] on div "The budget you enter in the yellow box will be used in the resell calculator. T…" at bounding box center [682, 373] width 1363 height 489
click at [702, 103] on button "Resell" at bounding box center [682, 116] width 78 height 26
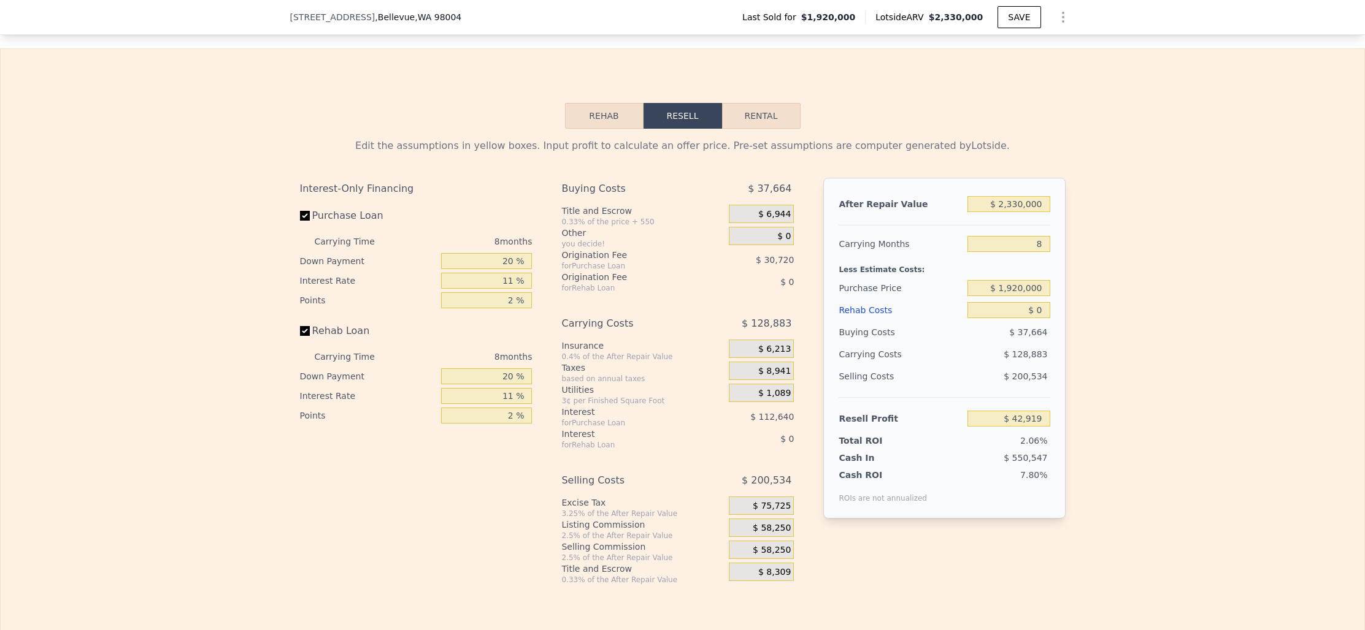
click at [758, 129] on div "Edit the assumptions in yellow boxes. Input profit to calculate an offer price.…" at bounding box center [682, 357] width 785 height 456
click at [760, 103] on button "Rental" at bounding box center [761, 116] width 79 height 26
select select "30"
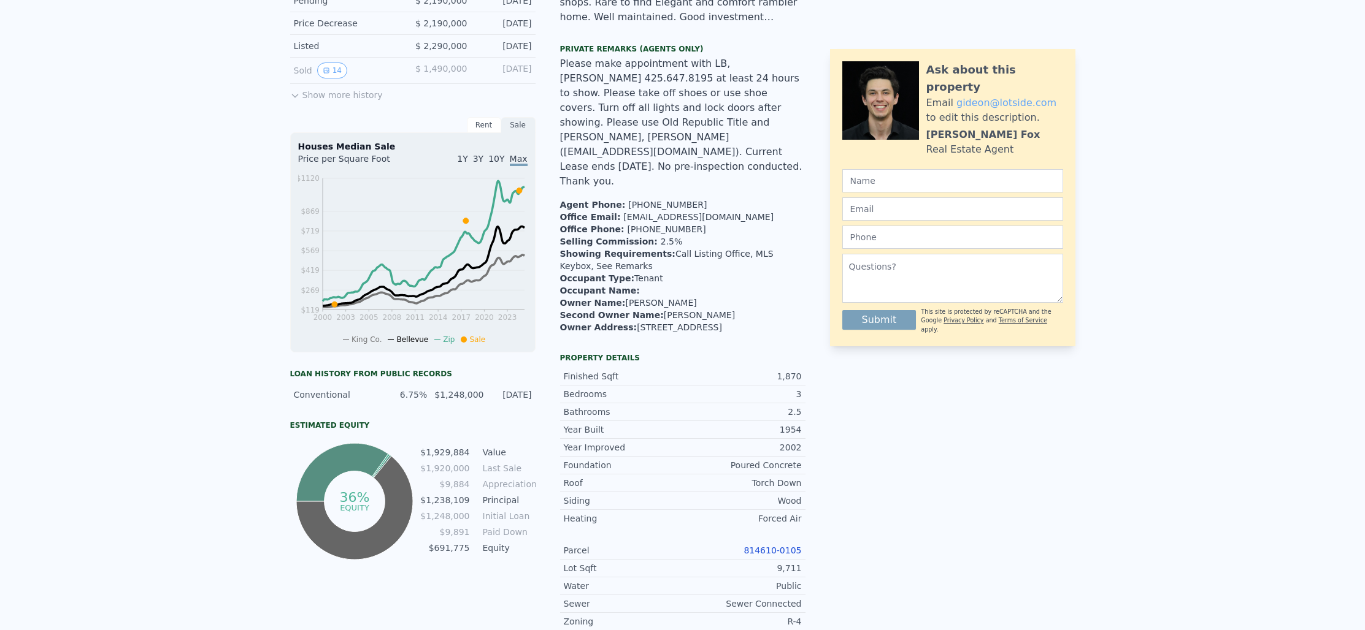
scroll to position [0, 0]
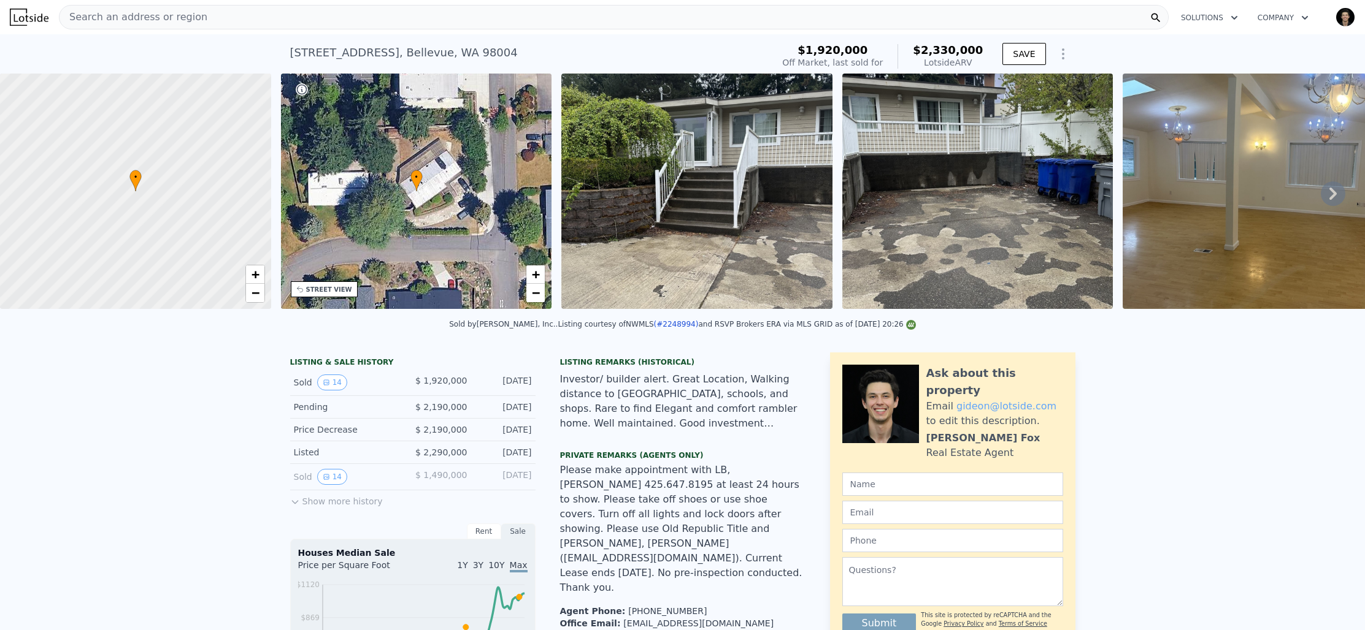
click at [369, 155] on div "• + −" at bounding box center [416, 192] width 271 height 236
click at [410, 168] on div "• + −" at bounding box center [416, 192] width 271 height 236
click at [428, 172] on div "• + −" at bounding box center [416, 192] width 271 height 236
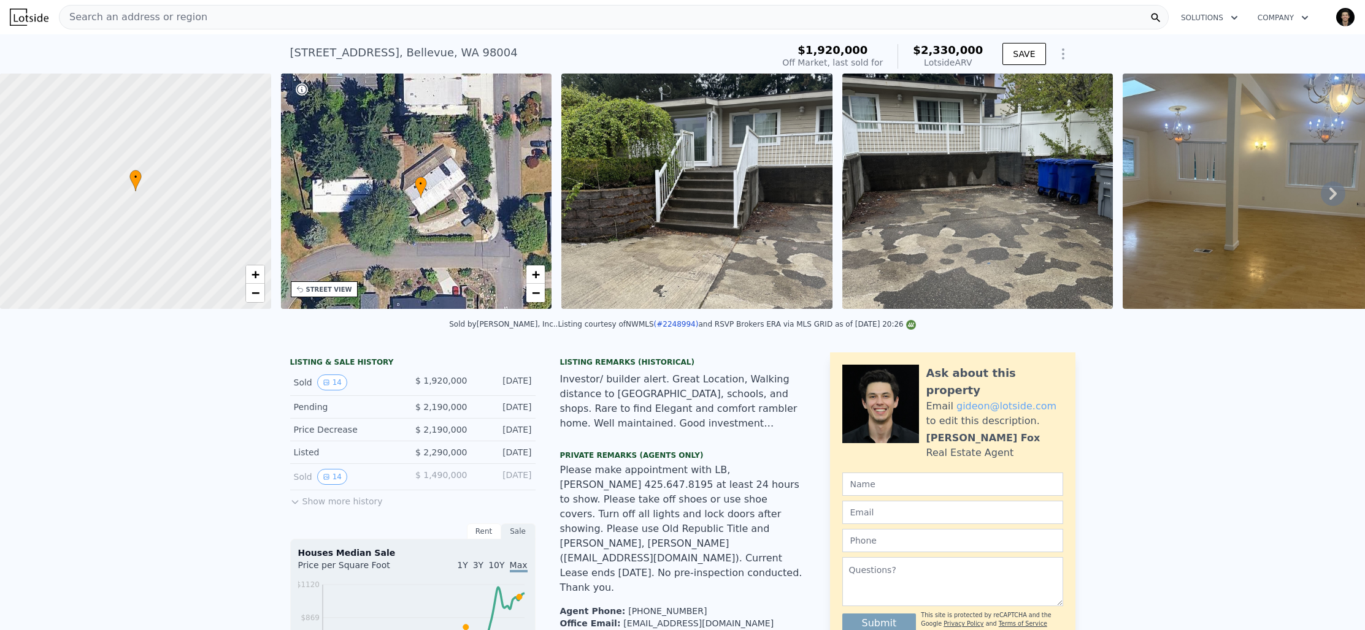
drag, startPoint x: 436, startPoint y: 172, endPoint x: 455, endPoint y: 191, distance: 26.9
click at [455, 191] on div "• + −" at bounding box center [416, 192] width 271 height 236
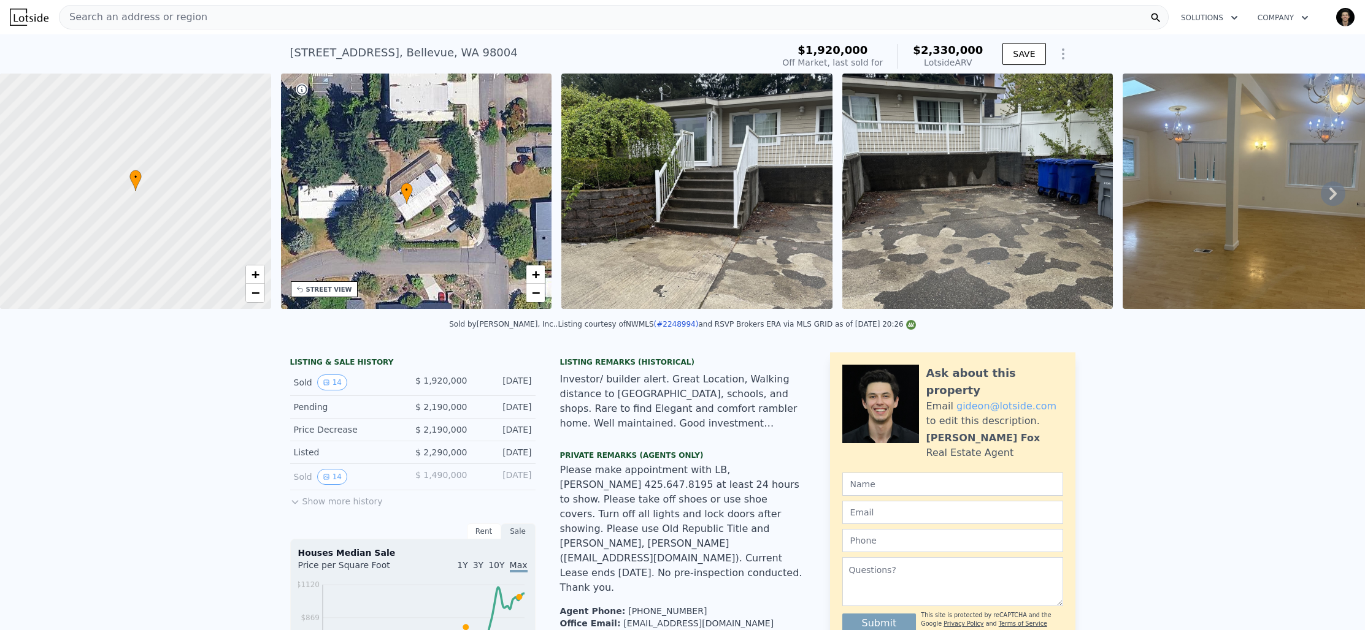
drag, startPoint x: 519, startPoint y: 208, endPoint x: 486, endPoint y: 195, distance: 35.5
click at [486, 195] on div "• + −" at bounding box center [416, 192] width 271 height 236
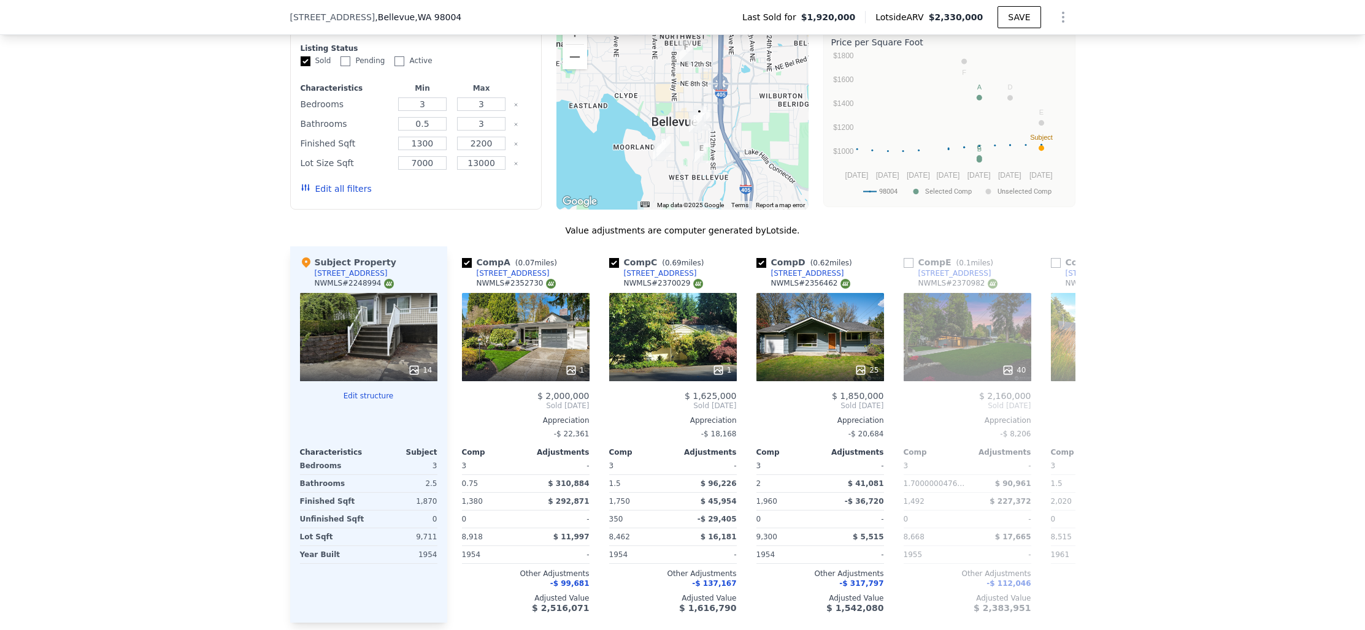
scroll to position [1395, 0]
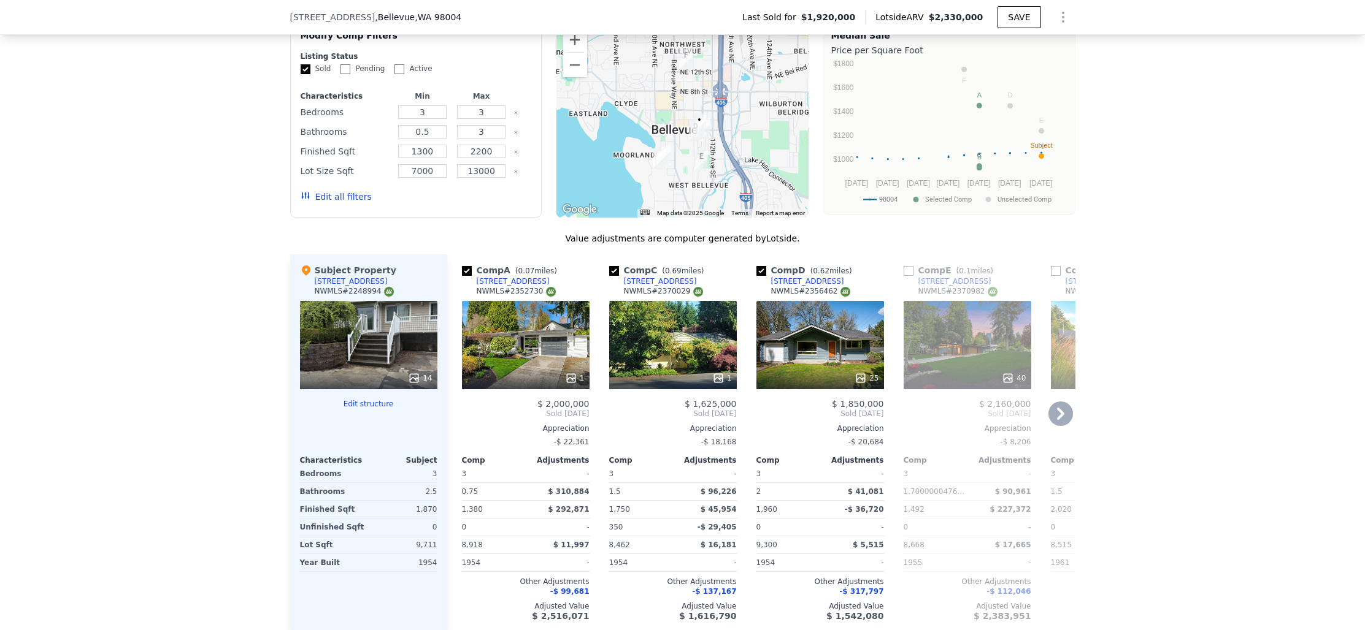
click at [1057, 402] on icon at bounding box center [1060, 414] width 25 height 25
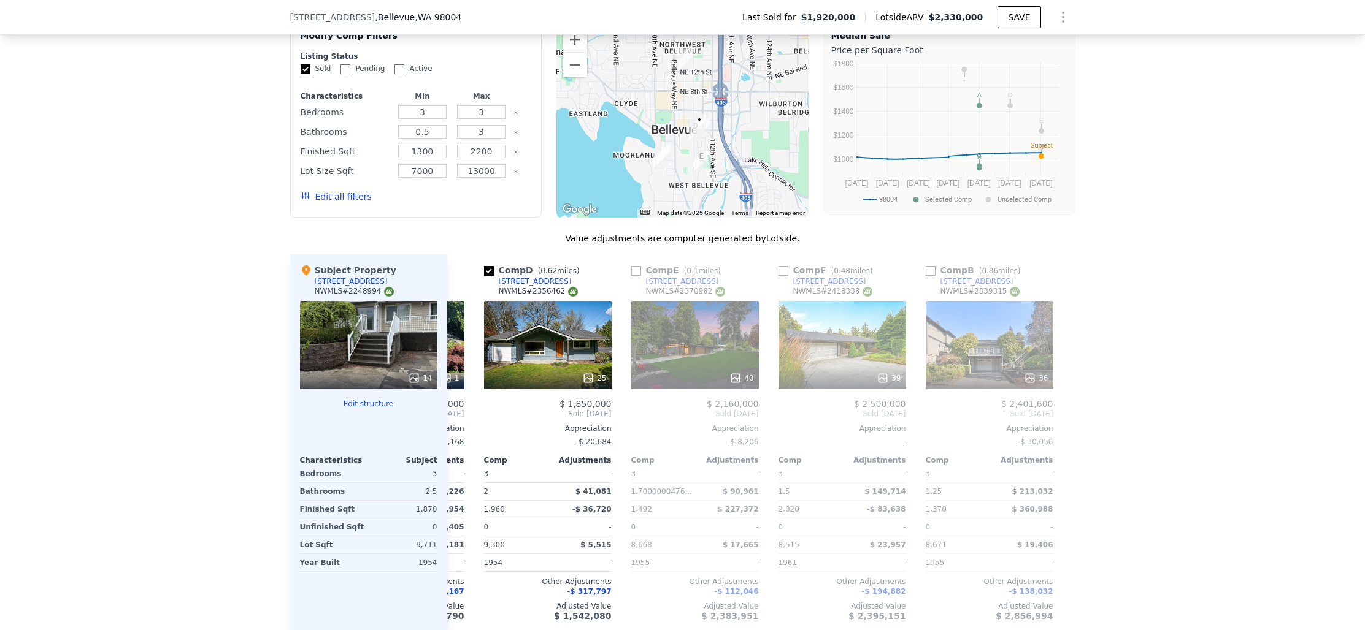
scroll to position [0, 285]
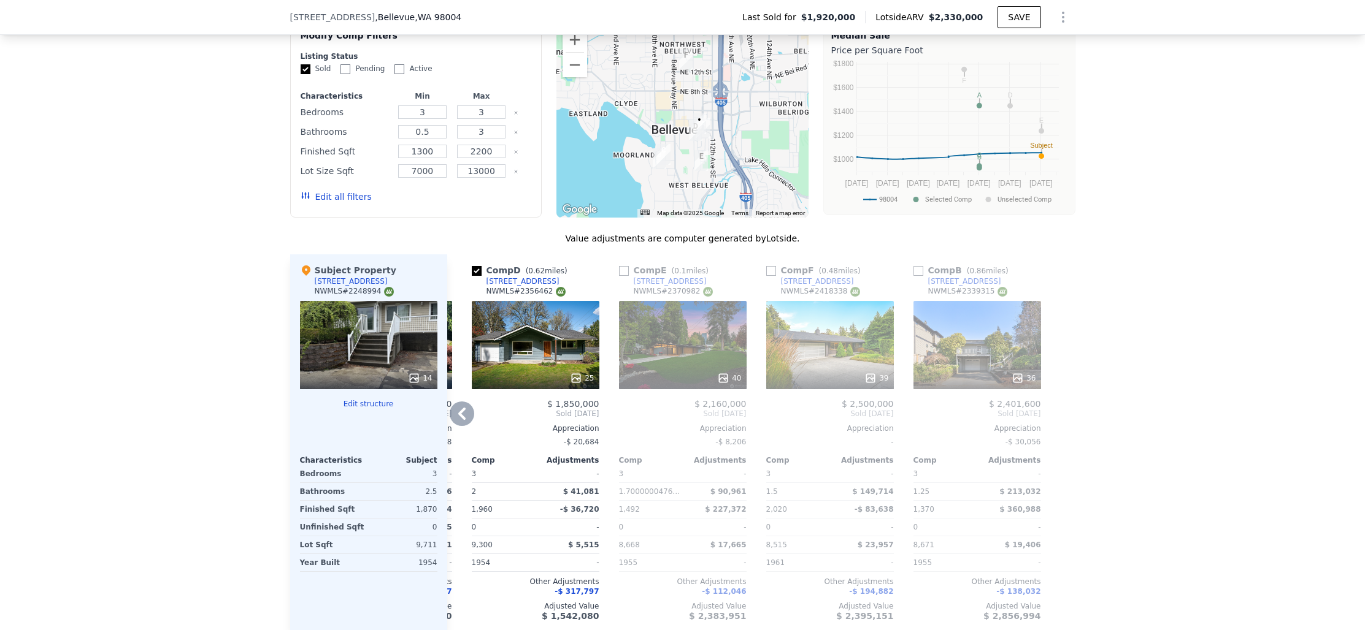
click at [459, 408] on icon at bounding box center [461, 414] width 7 height 12
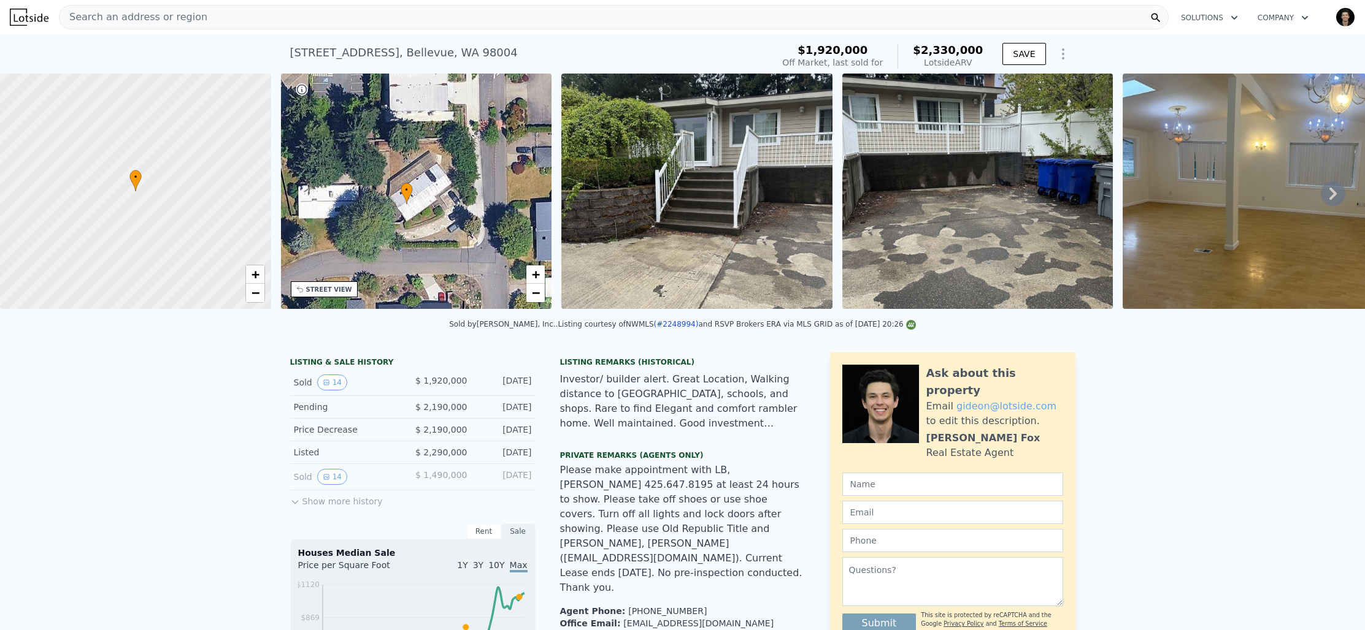
scroll to position [15, 0]
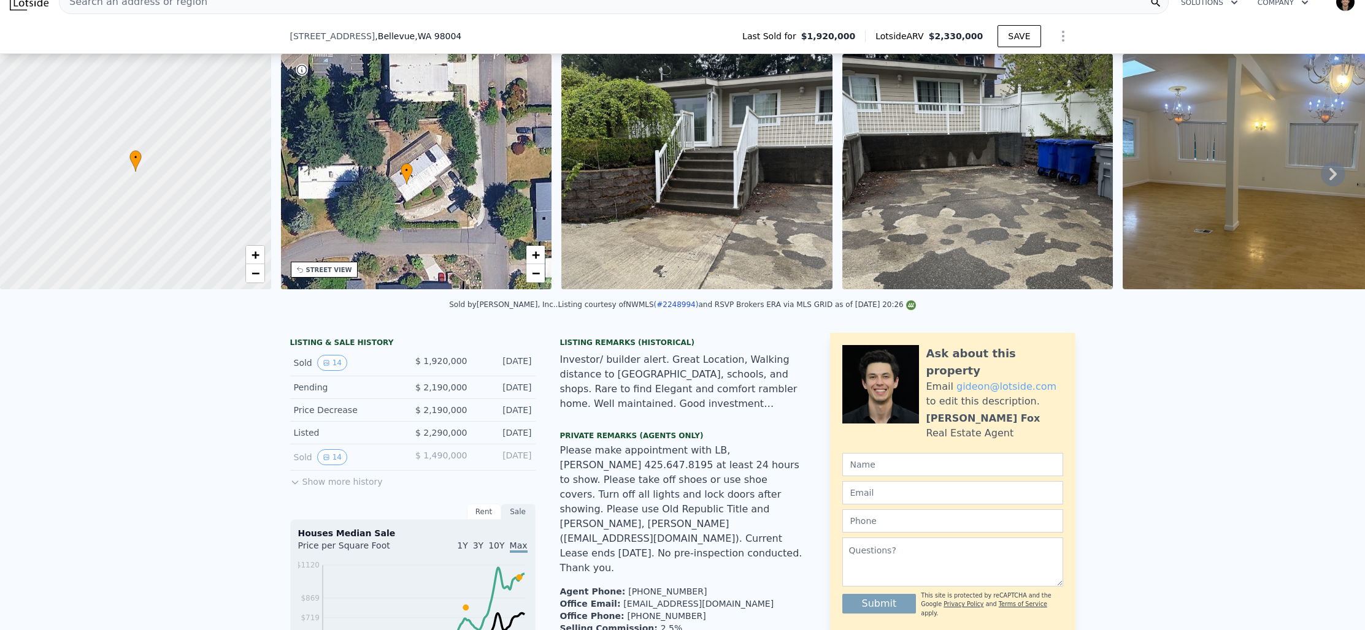
checkbox input "true"
type input "4"
type input "1.5"
type input "1492"
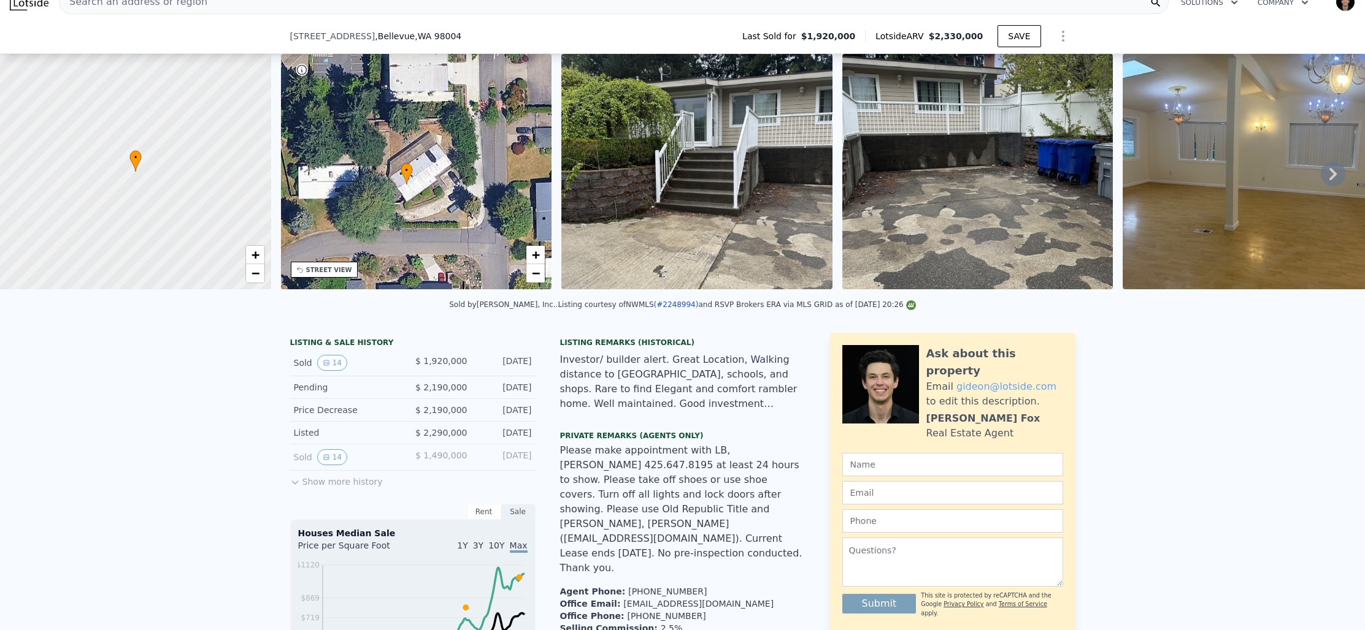
type input "2020"
type input "8515"
type input "12810"
checkbox input "true"
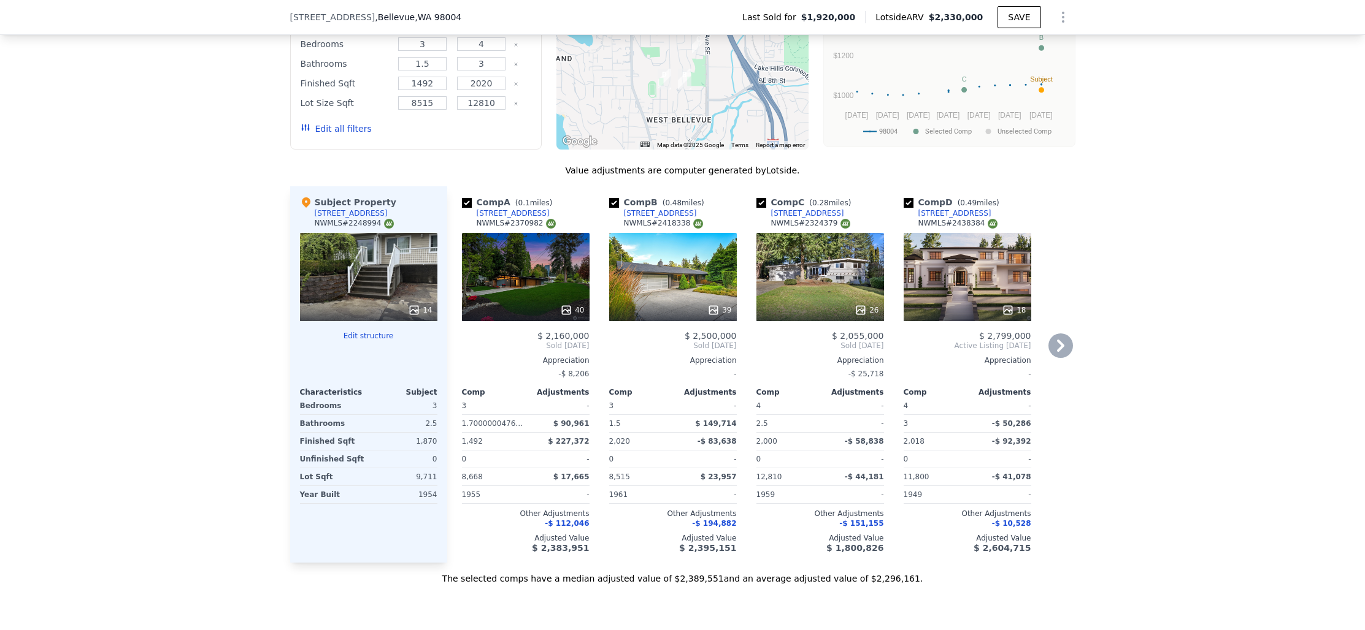
scroll to position [1400, 0]
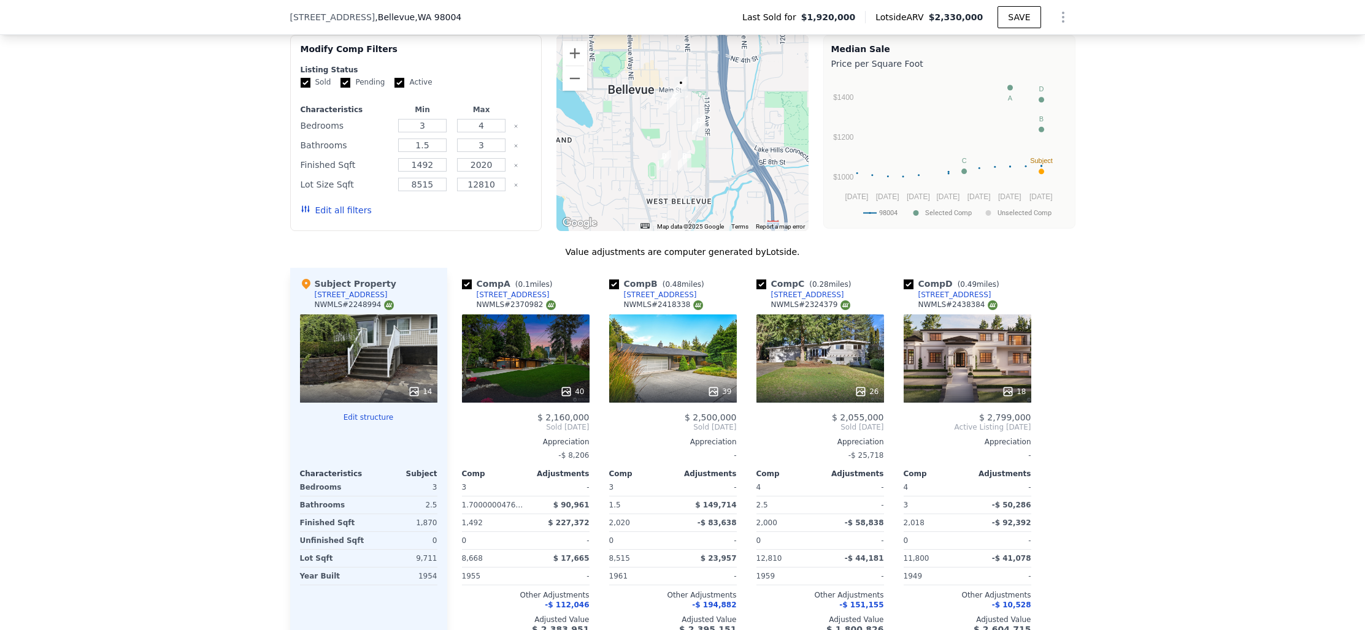
scroll to position [1362, 0]
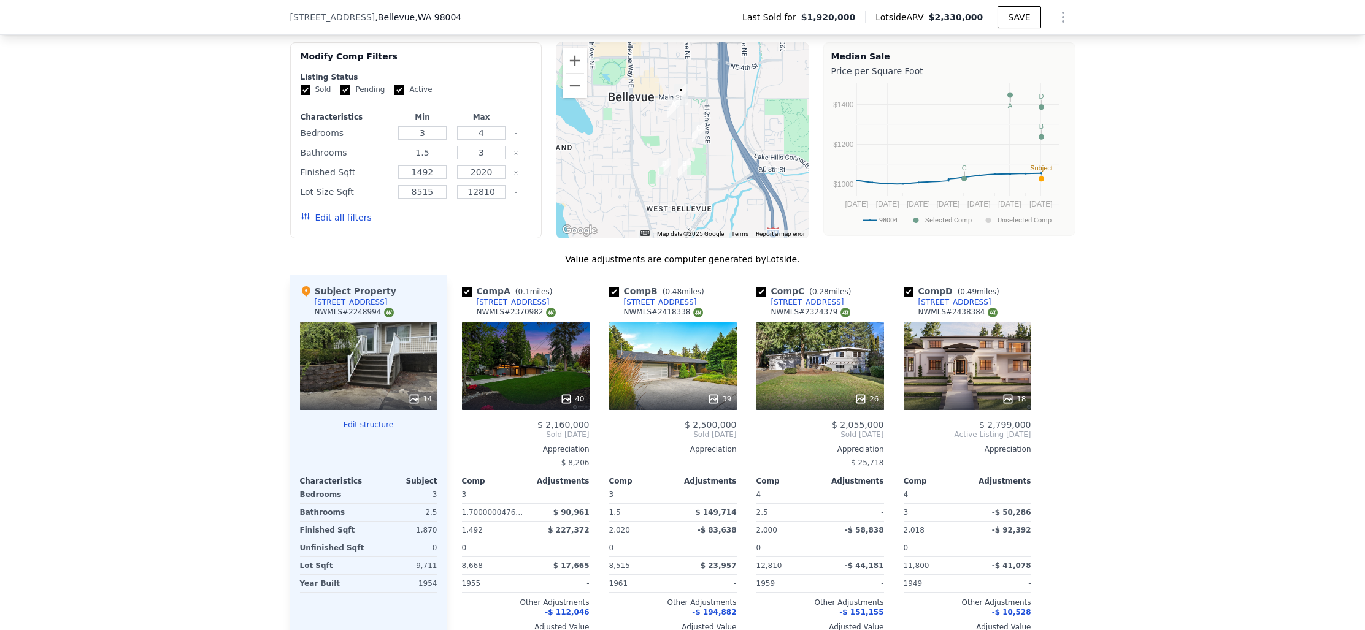
drag, startPoint x: 415, startPoint y: 124, endPoint x: 459, endPoint y: 131, distance: 44.7
click at [458, 144] on div "Bathrooms 1.5 3" at bounding box center [416, 152] width 231 height 17
click at [343, 212] on button "Edit all filters" at bounding box center [336, 218] width 71 height 12
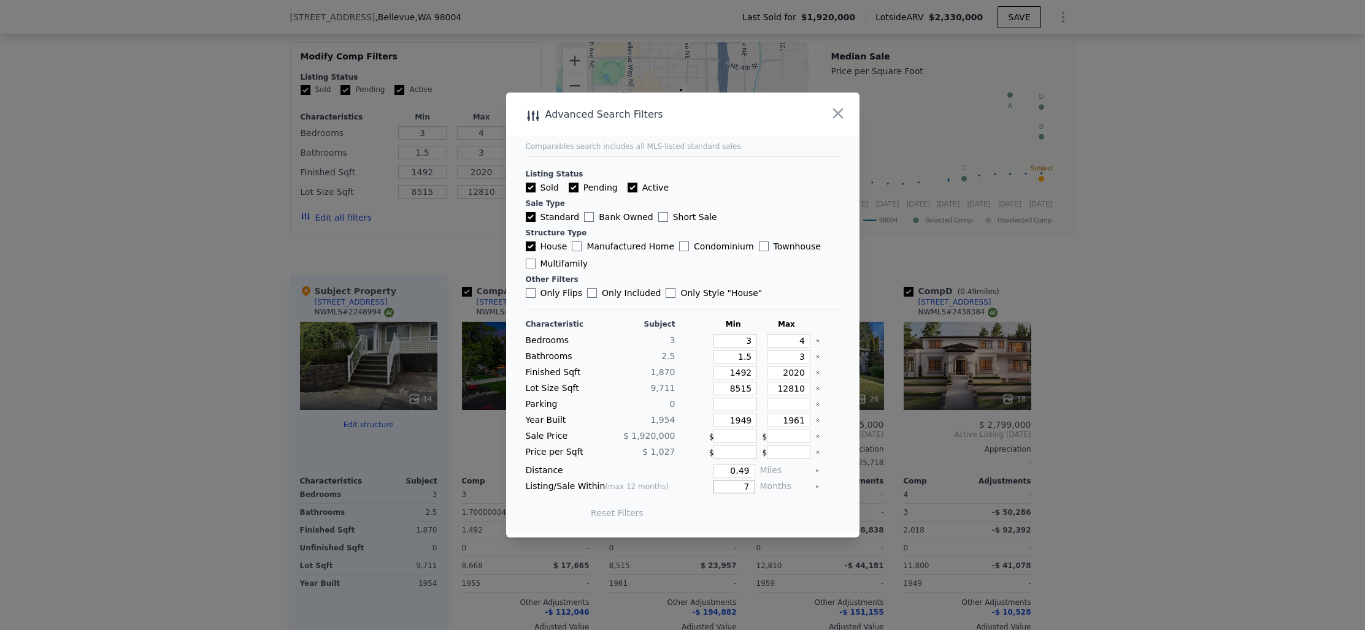
click at [745, 492] on input "7" at bounding box center [733, 486] width 41 height 13
type input "12"
click at [737, 473] on input "0.49" at bounding box center [733, 470] width 41 height 13
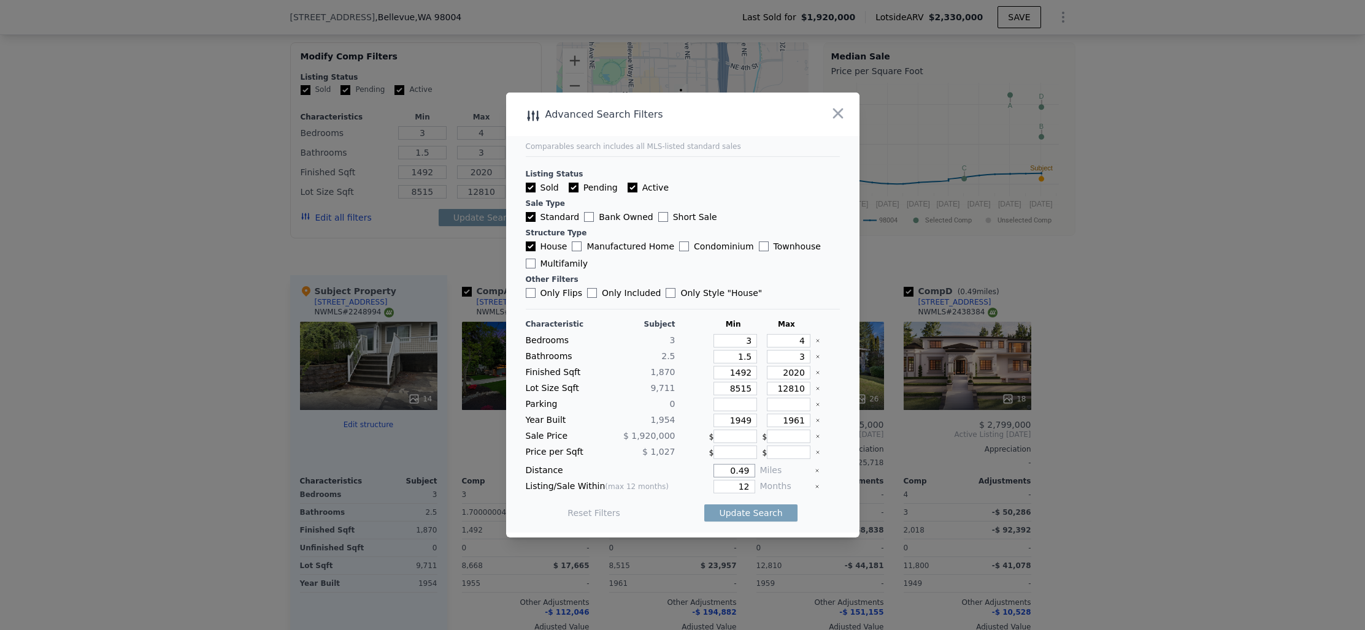
click at [737, 473] on input "0.49" at bounding box center [733, 470] width 41 height 13
type input "1"
click at [801, 344] on input "4" at bounding box center [789, 340] width 44 height 13
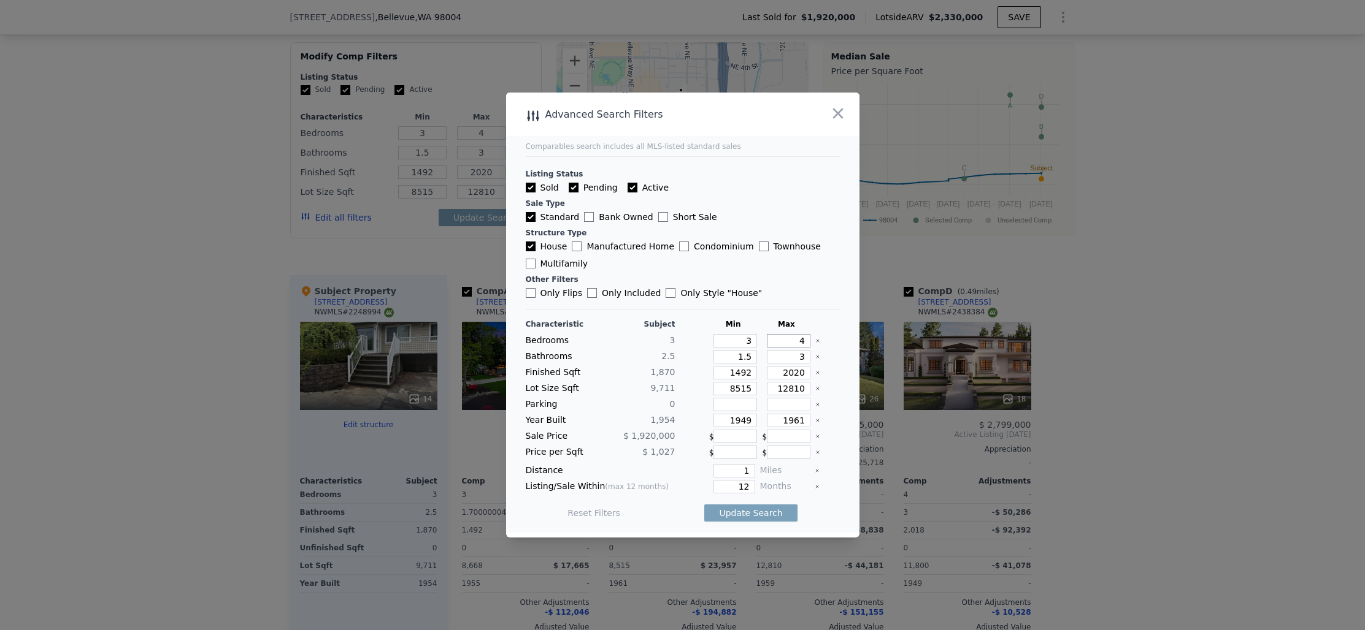
type input "3"
click at [739, 357] on input "1.5" at bounding box center [735, 356] width 44 height 13
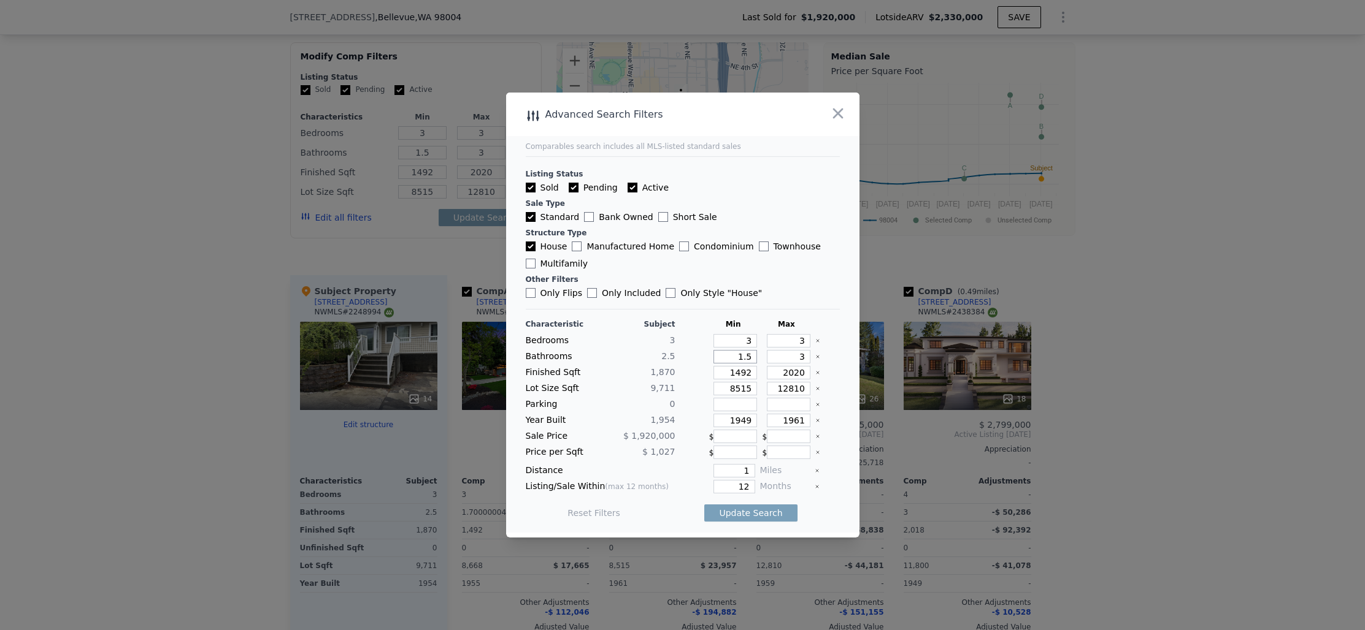
click at [739, 357] on input "1.5" at bounding box center [735, 356] width 44 height 13
type input "0"
type input "0.5"
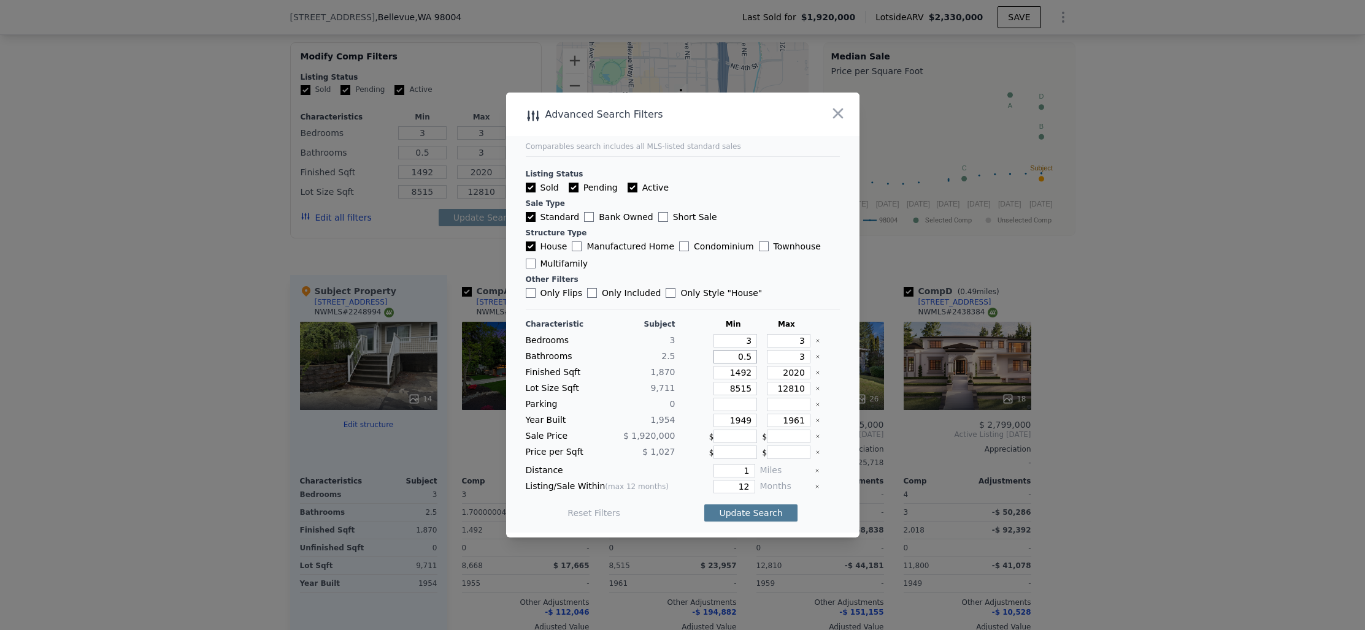
type input "0.5"
click at [744, 516] on button "Update Search" at bounding box center [750, 513] width 93 height 17
checkbox input "false"
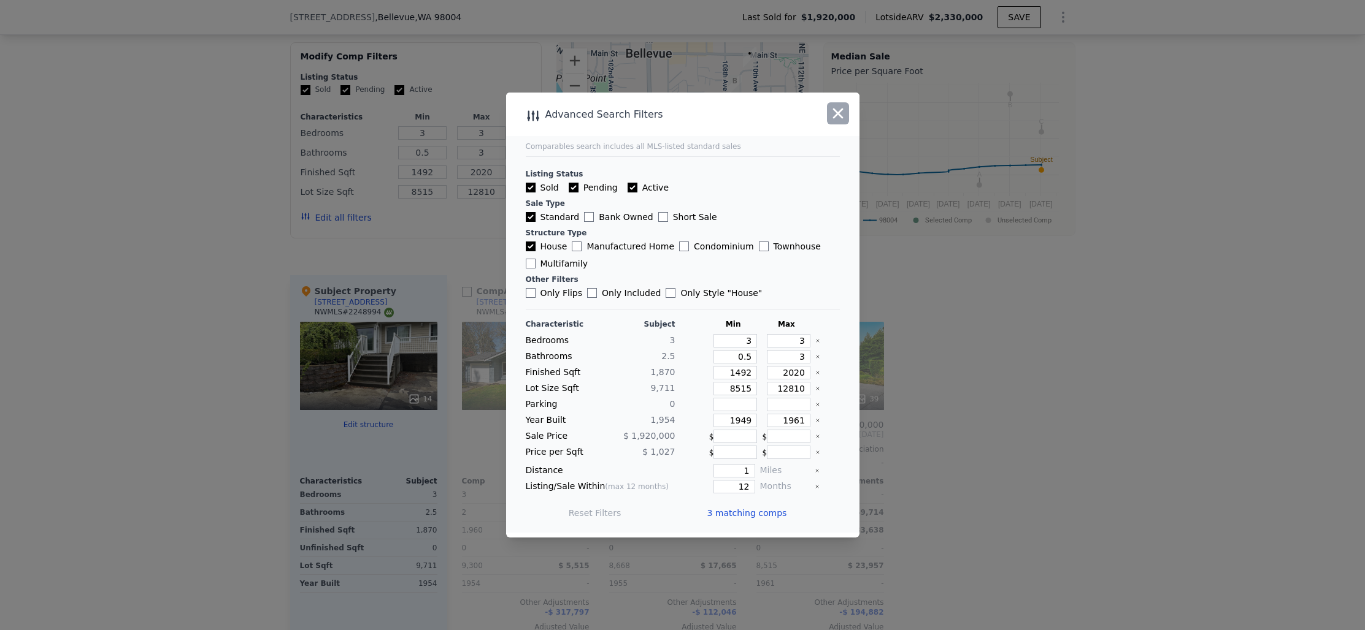
click at [841, 115] on icon "button" at bounding box center [838, 114] width 10 height 10
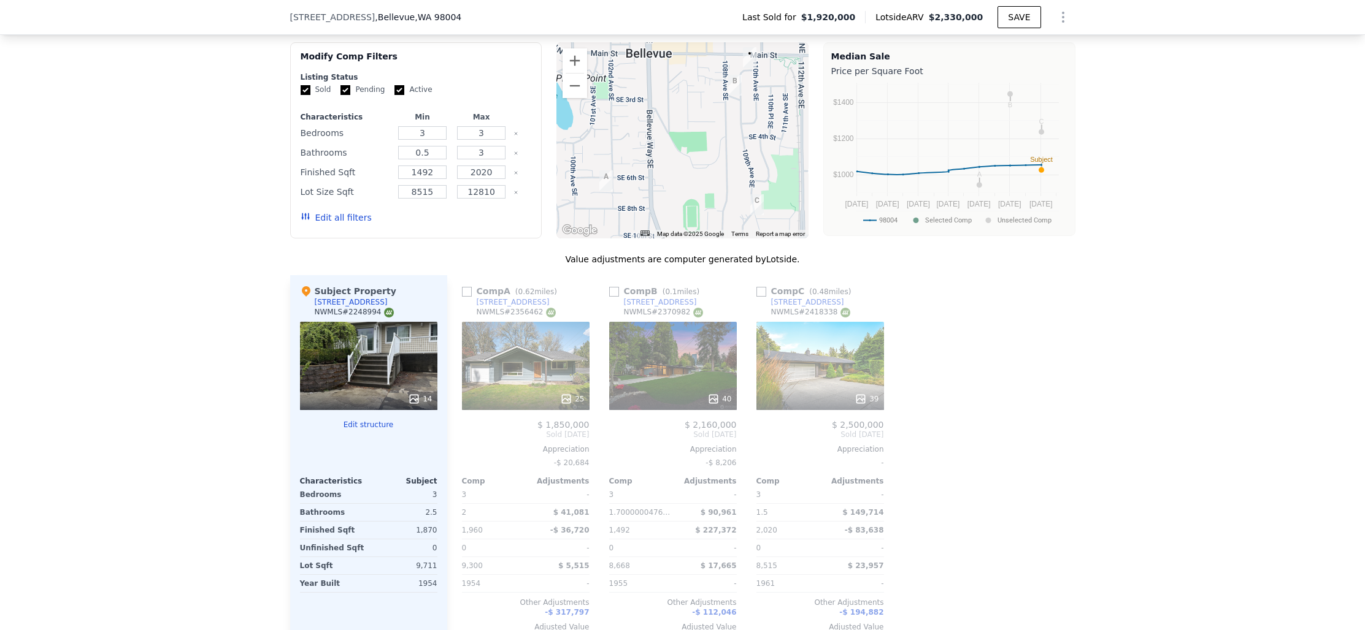
click at [345, 212] on button "Edit all filters" at bounding box center [336, 218] width 71 height 12
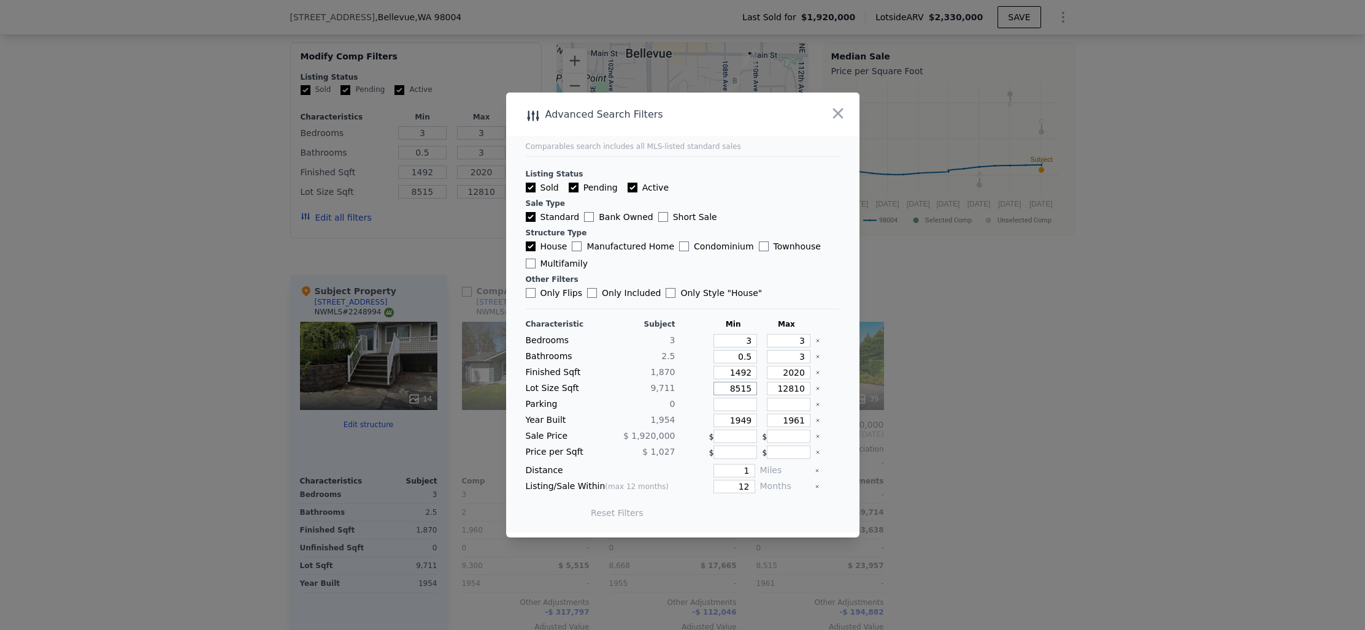
click at [735, 389] on input "8515" at bounding box center [735, 388] width 44 height 13
type input "7"
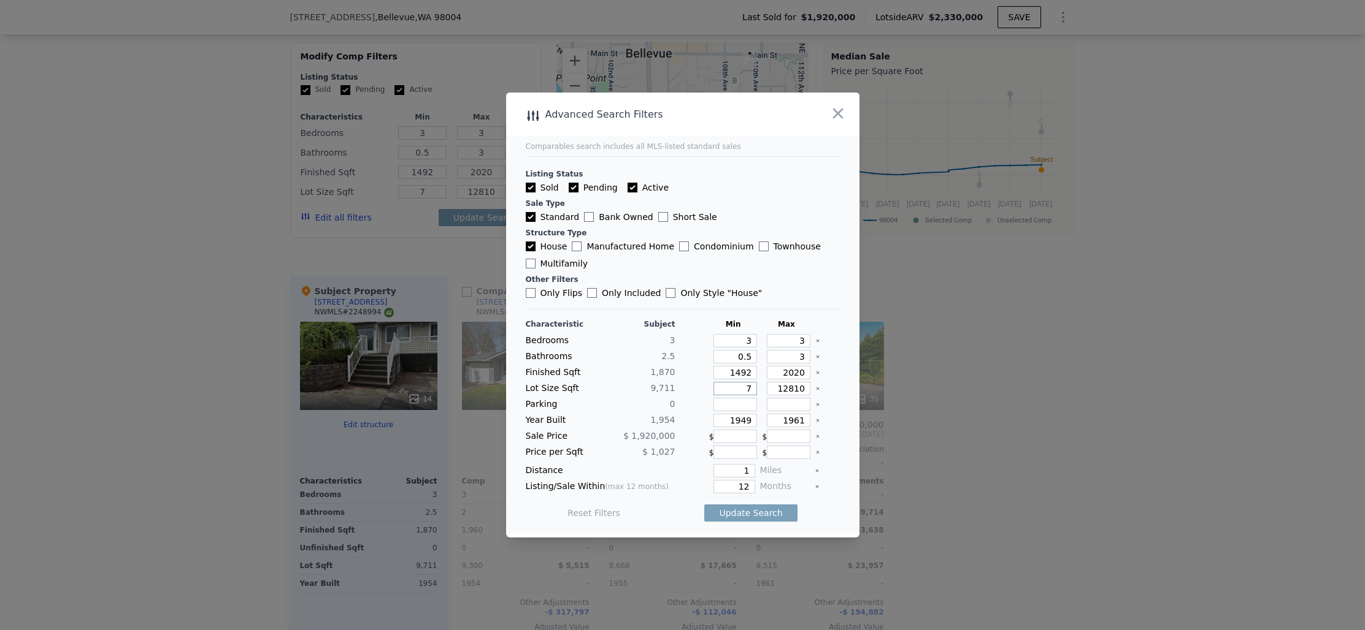
type input "70"
type input "700"
type input "7000"
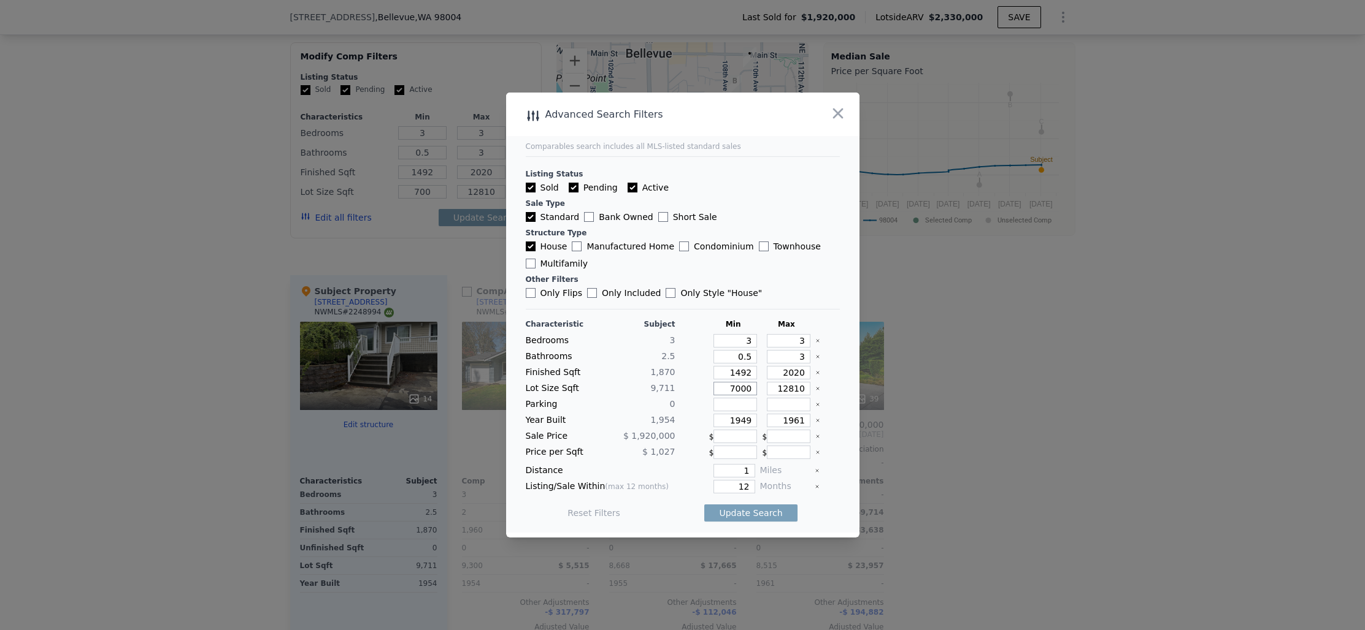
type input "7000"
click at [789, 391] on input "12810" at bounding box center [789, 388] width 44 height 13
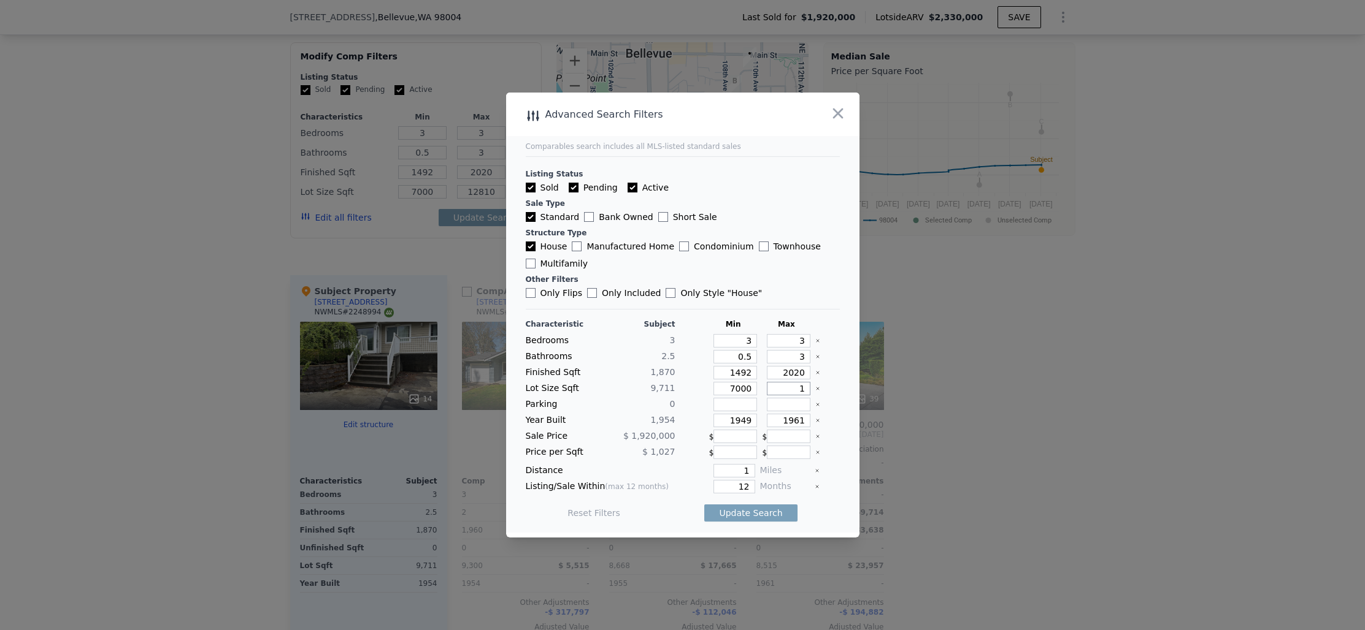
type input "13"
type input "1"
type input "13"
type input "1300"
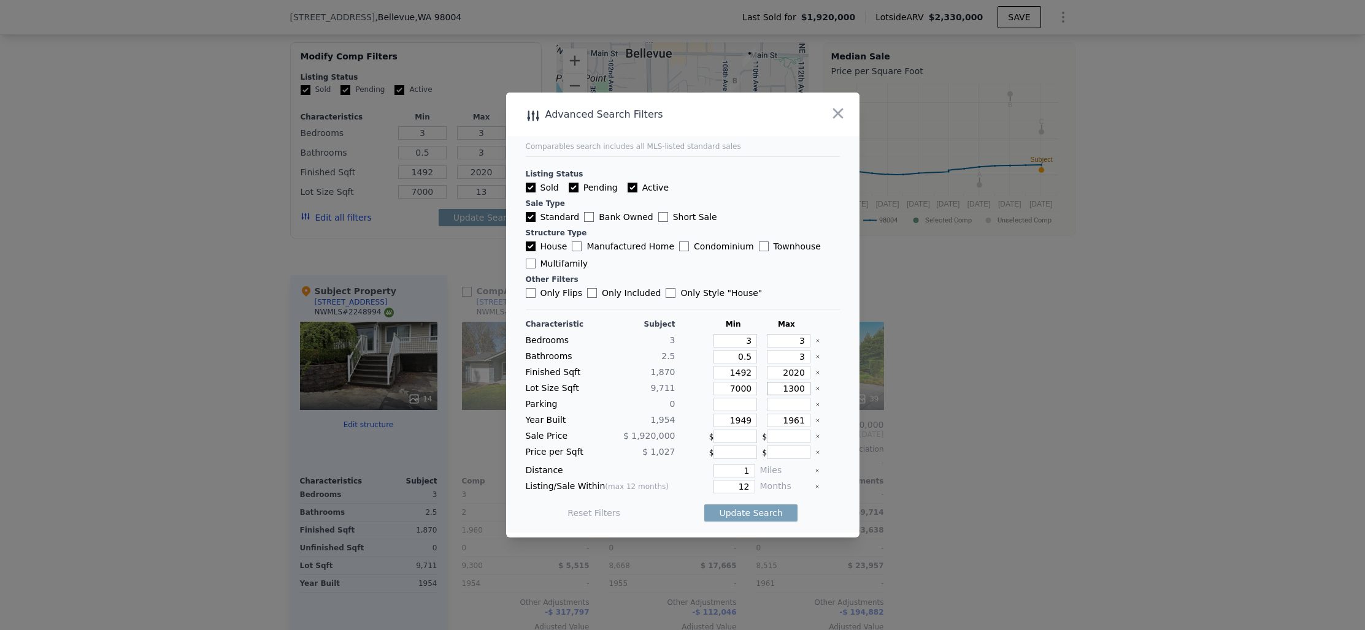
type input "1300"
type input "13000"
click at [741, 374] on input "1492" at bounding box center [735, 372] width 44 height 13
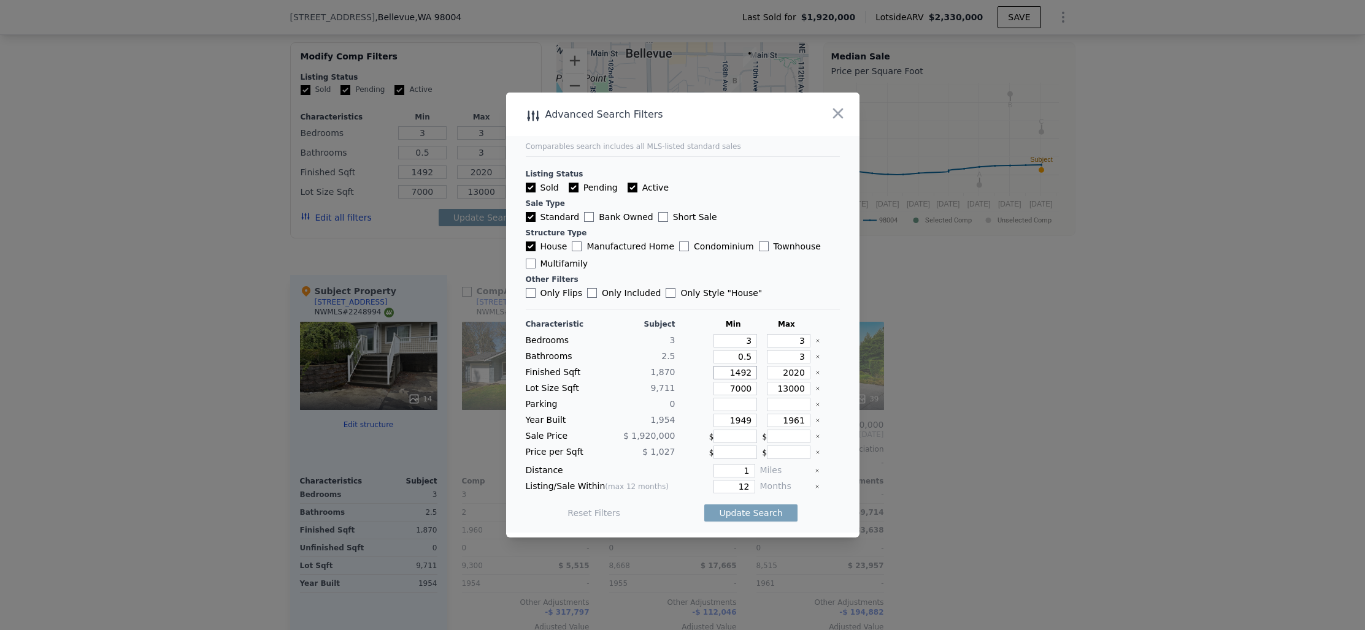
click at [741, 374] on input "1492" at bounding box center [735, 372] width 44 height 13
type input "13"
type input "1"
type input "10"
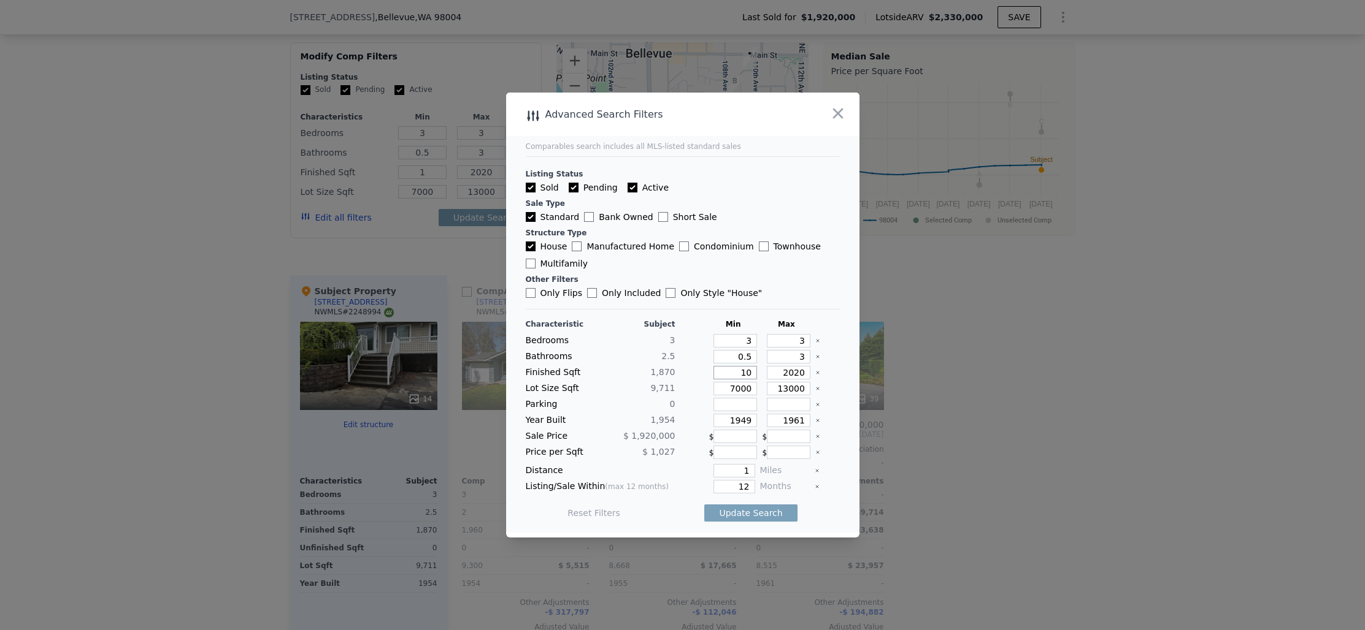
type input "10"
type input "1"
type input "13"
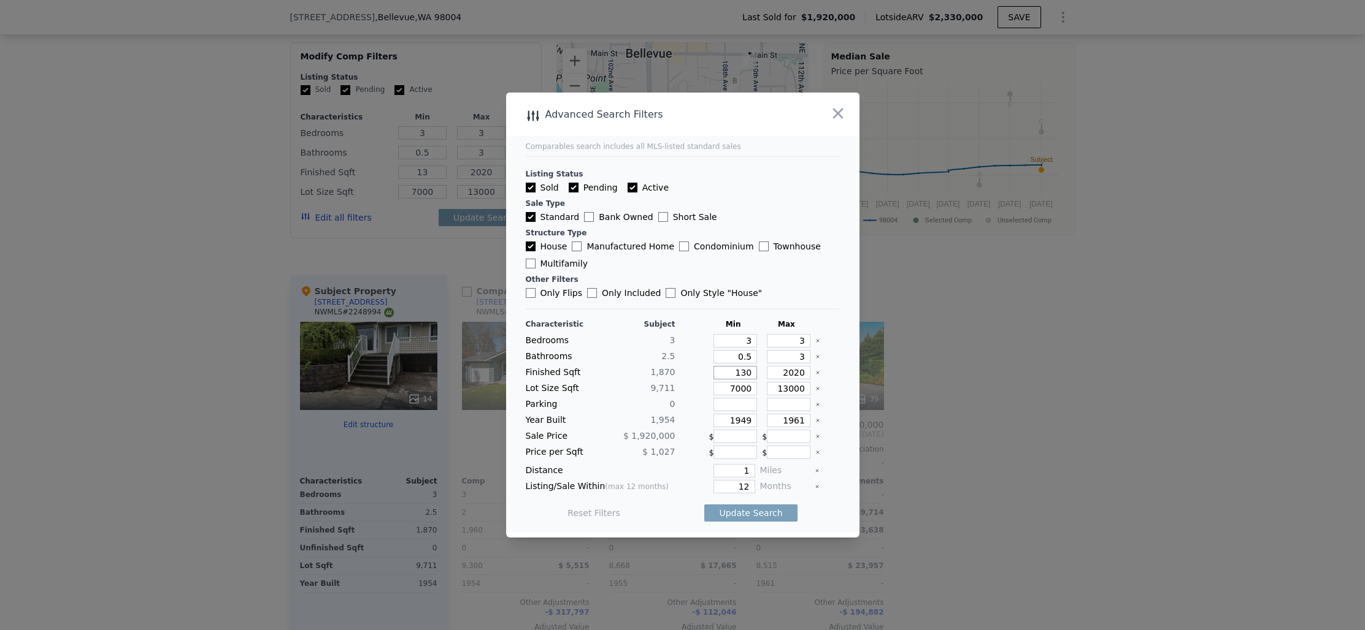
type input "1300"
type input "130"
type input "1300"
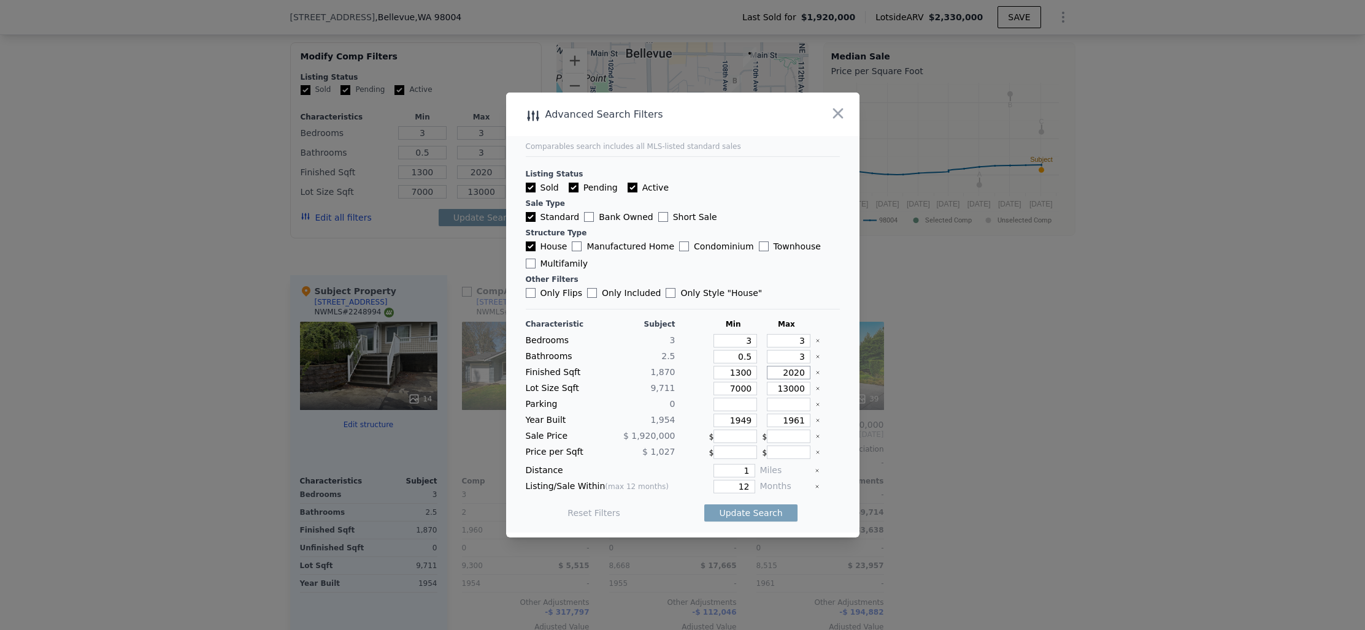
click at [788, 376] on input "2020" at bounding box center [789, 372] width 44 height 13
type input "2"
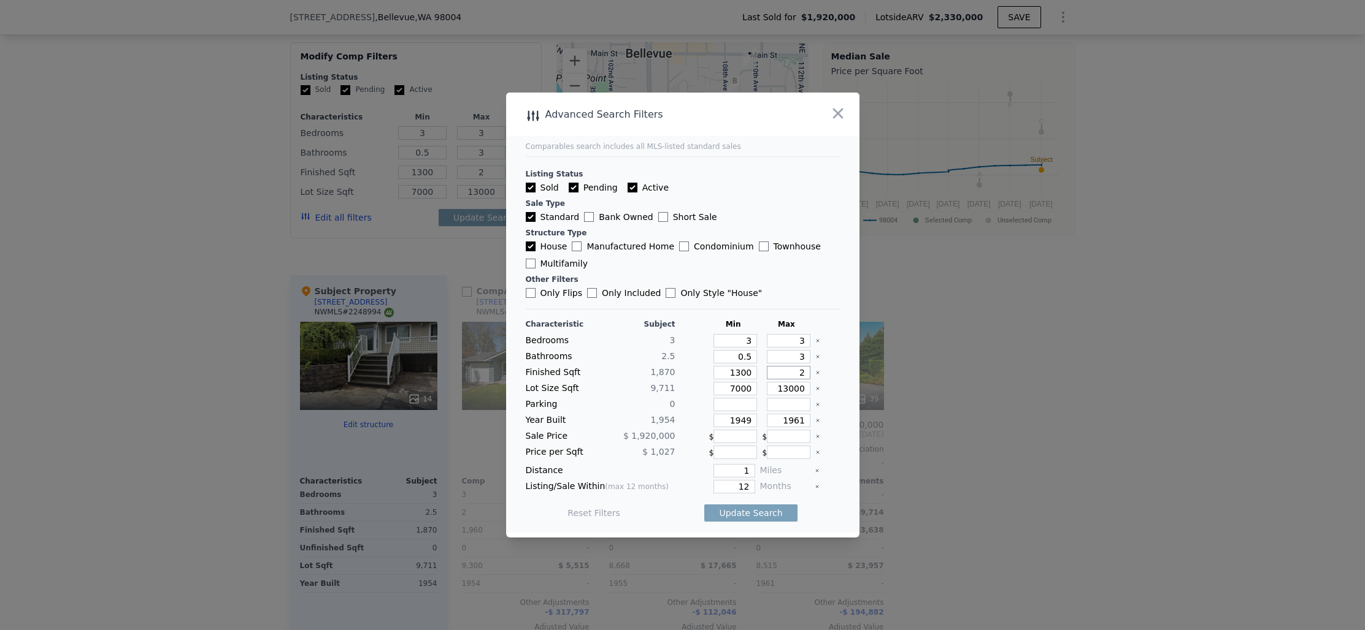
type input "23"
type input "230"
type input "2300"
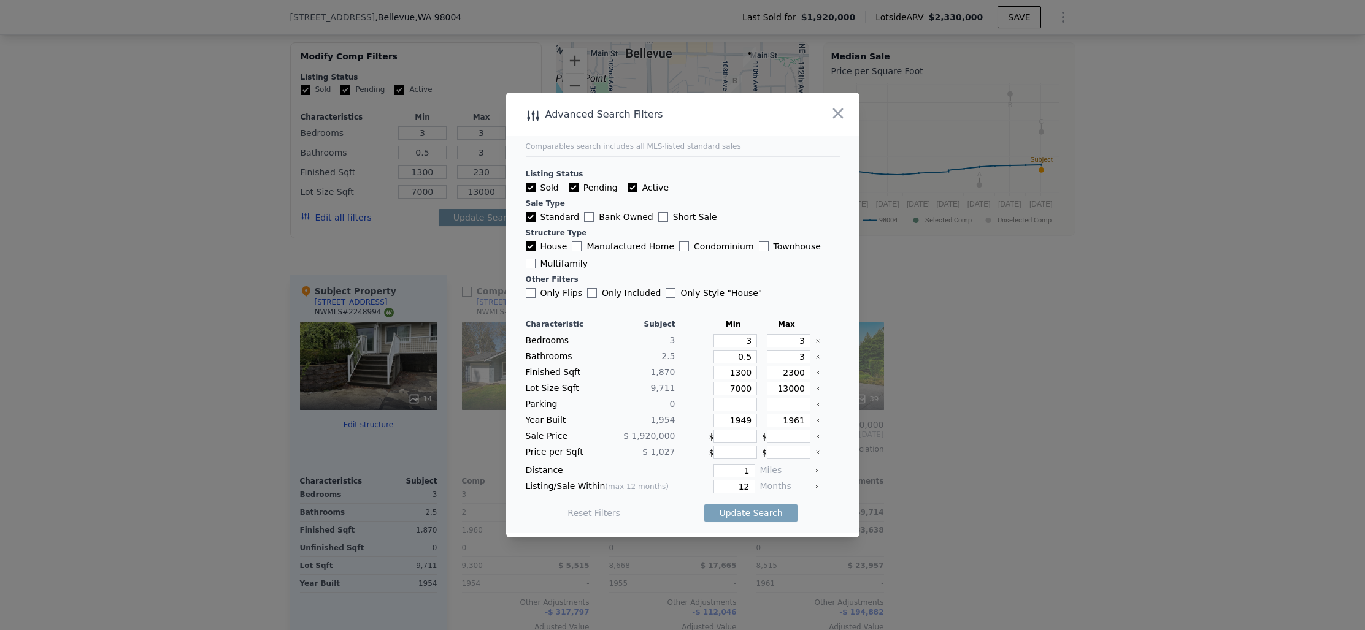
type input "2300"
click at [773, 519] on button "Update Search" at bounding box center [750, 513] width 93 height 17
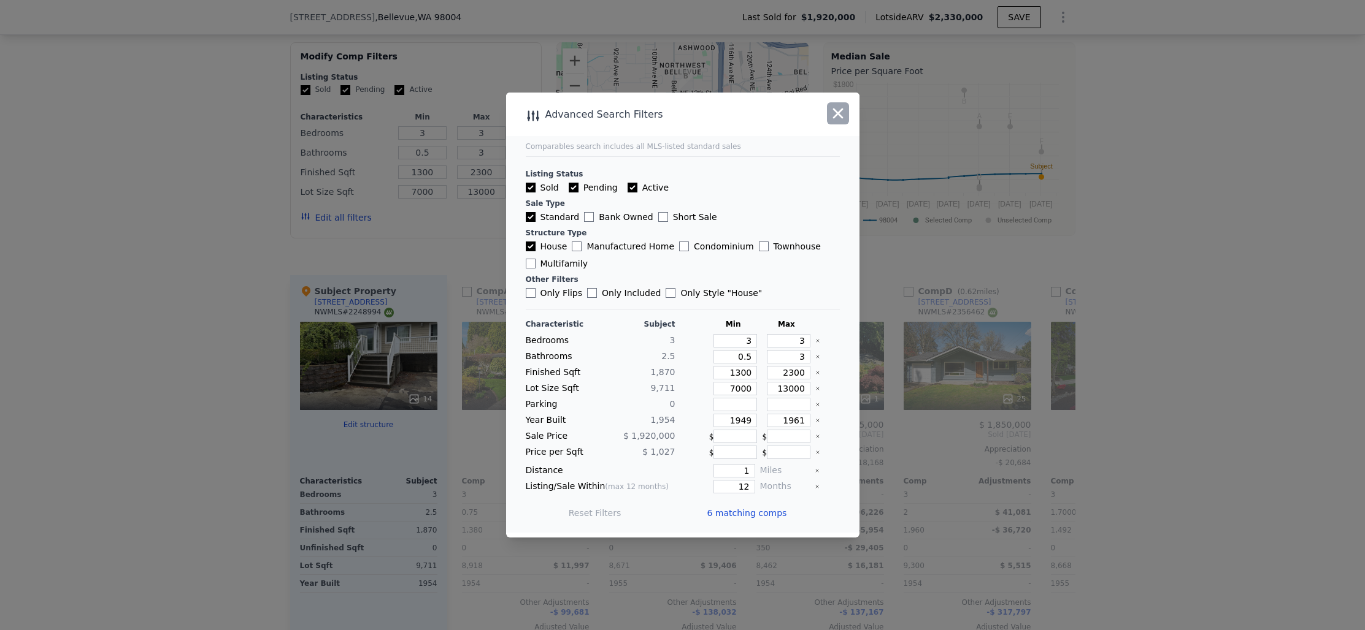
click at [836, 113] on icon "button" at bounding box center [838, 114] width 10 height 10
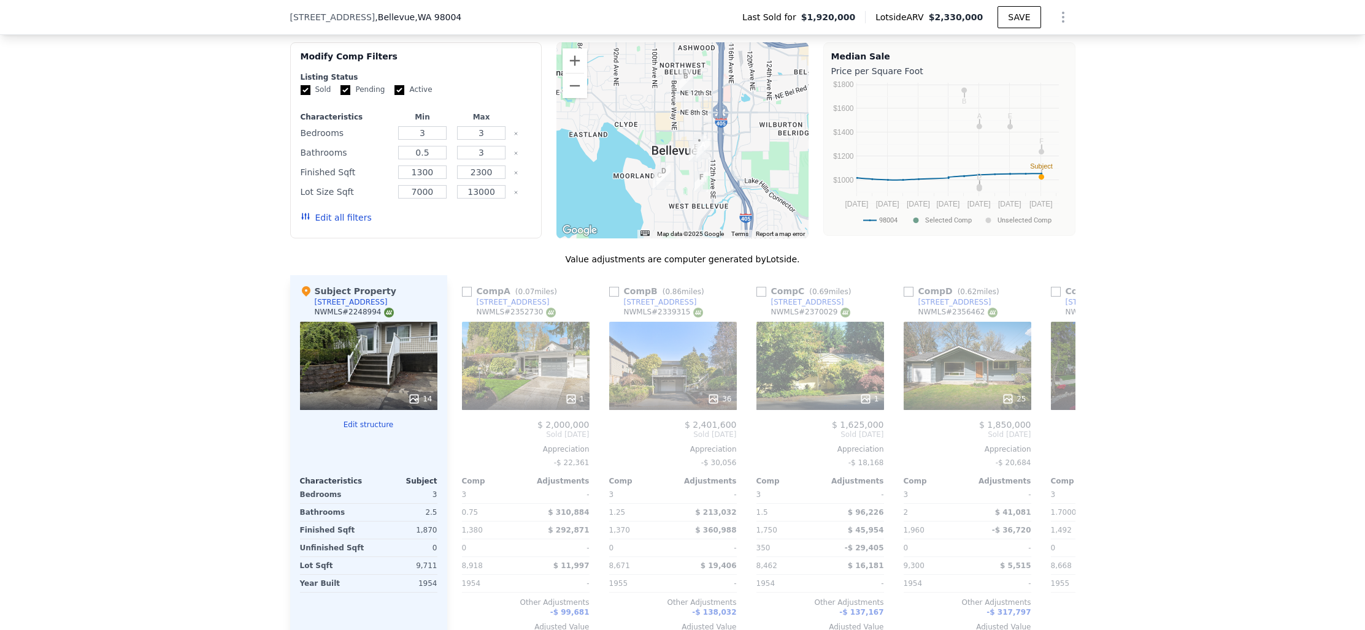
click at [469, 287] on input "checkbox" at bounding box center [467, 292] width 10 height 10
checkbox input "true"
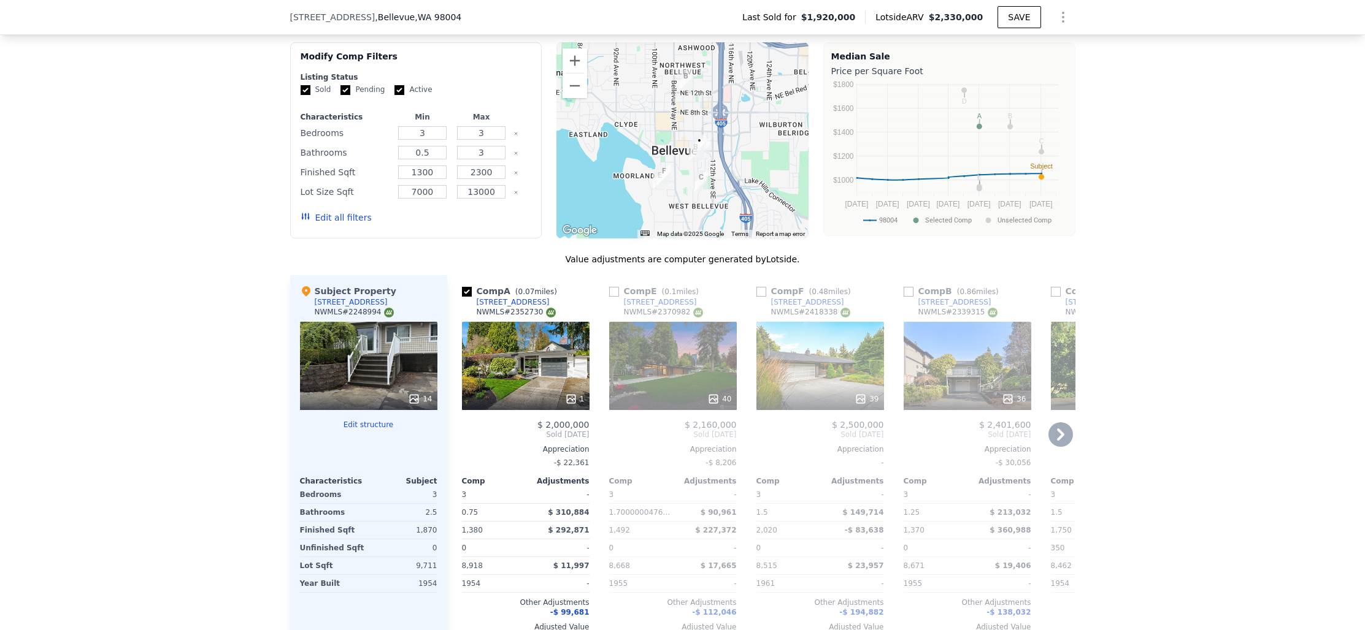
click at [1059, 423] on icon at bounding box center [1060, 435] width 25 height 25
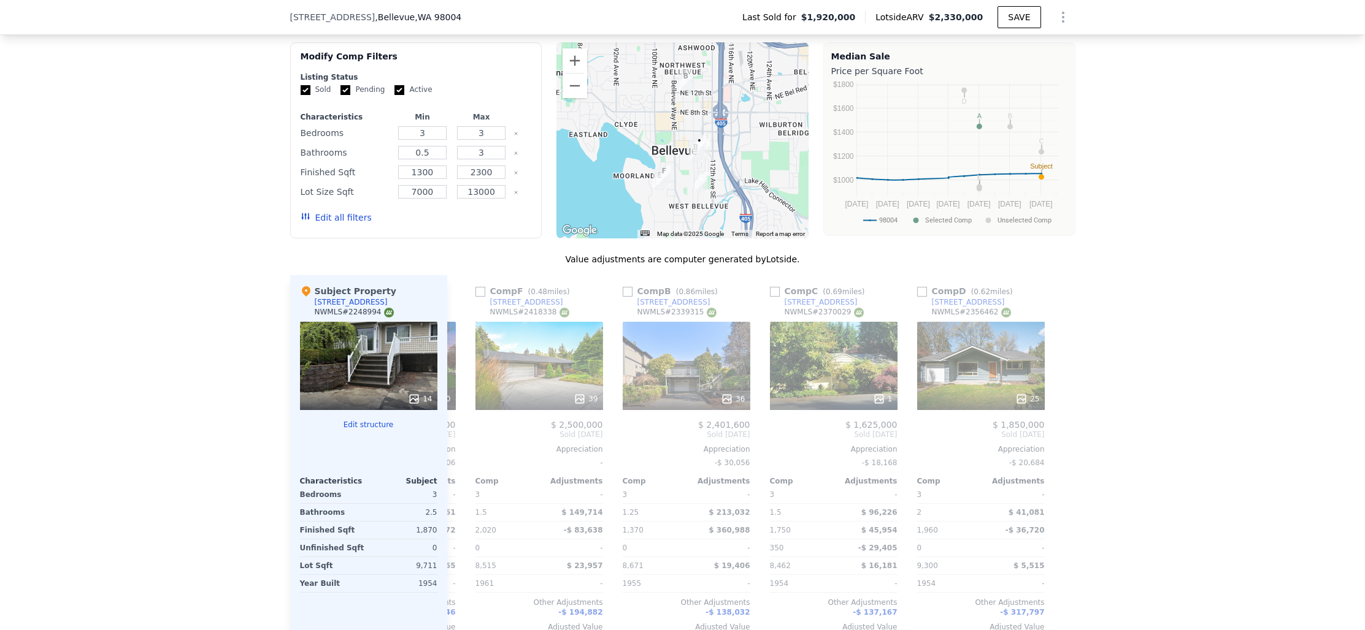
scroll to position [0, 285]
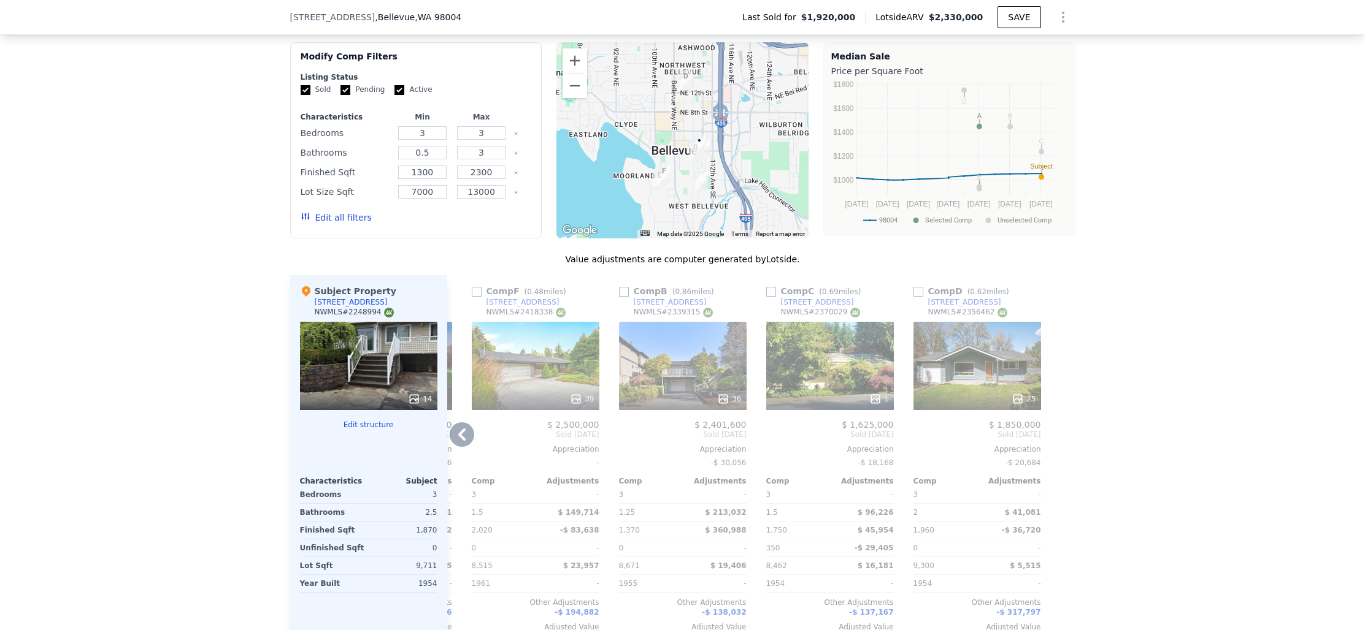
click at [768, 287] on input "checkbox" at bounding box center [771, 292] width 10 height 10
checkbox input "true"
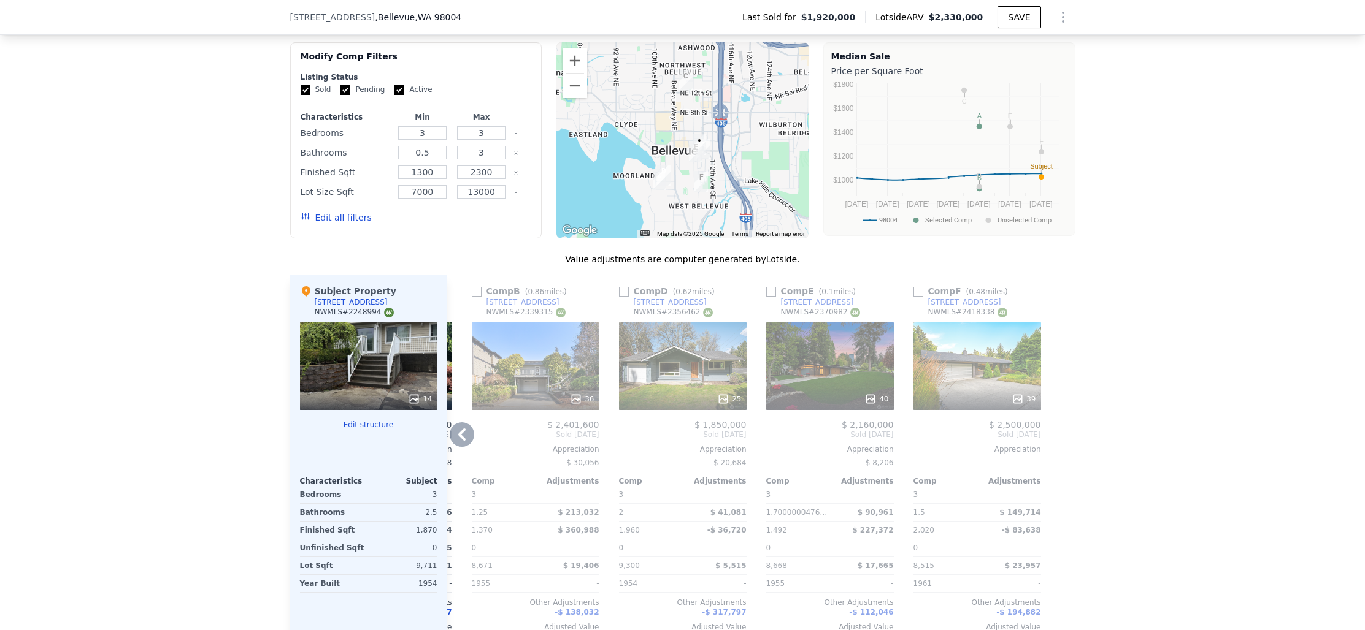
click at [626, 287] on input "checkbox" at bounding box center [624, 292] width 10 height 10
checkbox input "true"
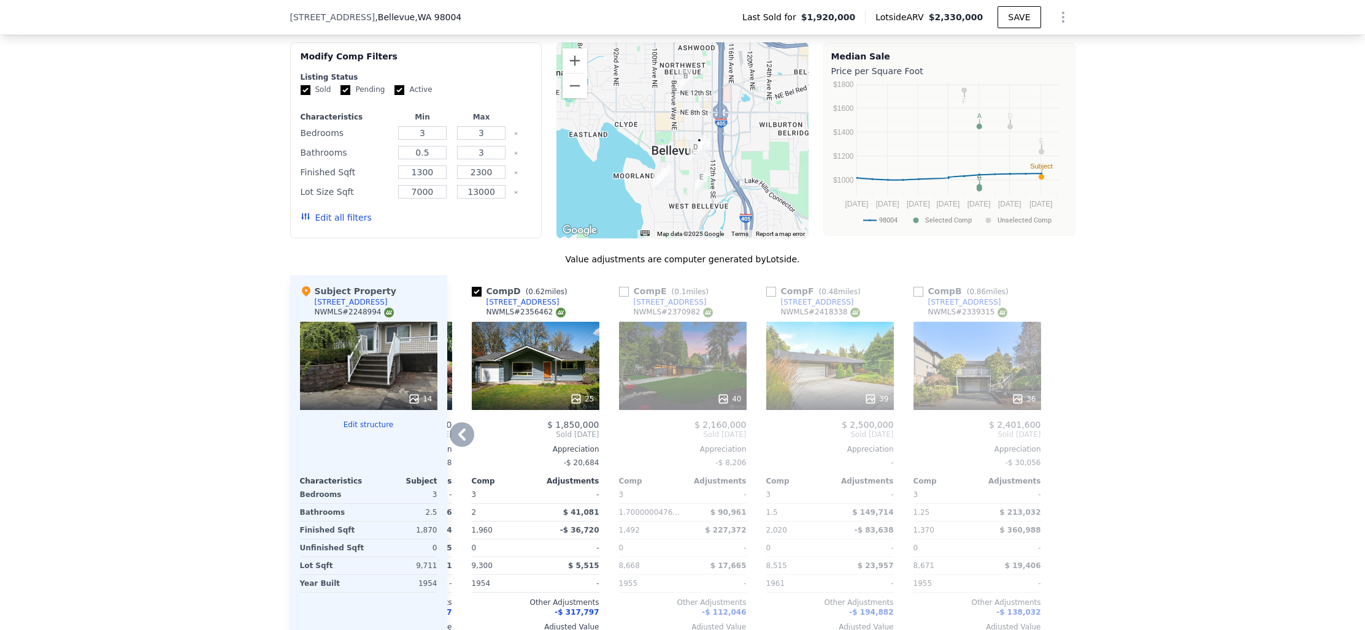
click at [462, 423] on icon at bounding box center [462, 435] width 25 height 25
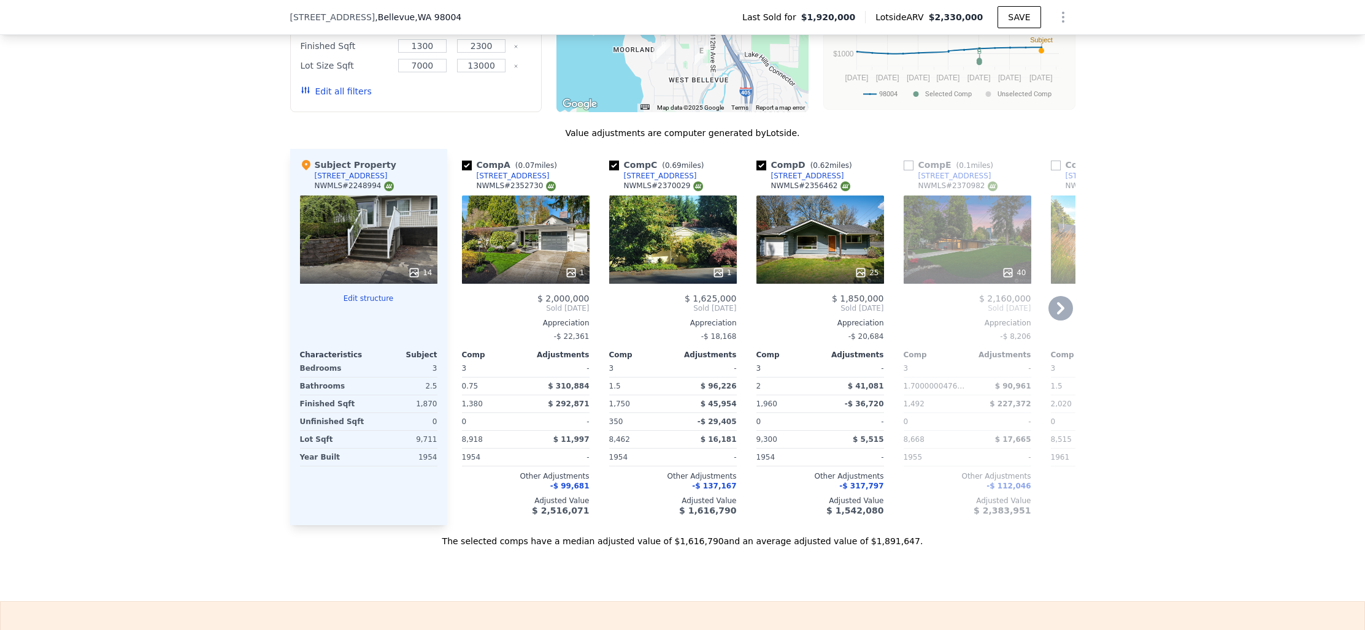
scroll to position [1480, 0]
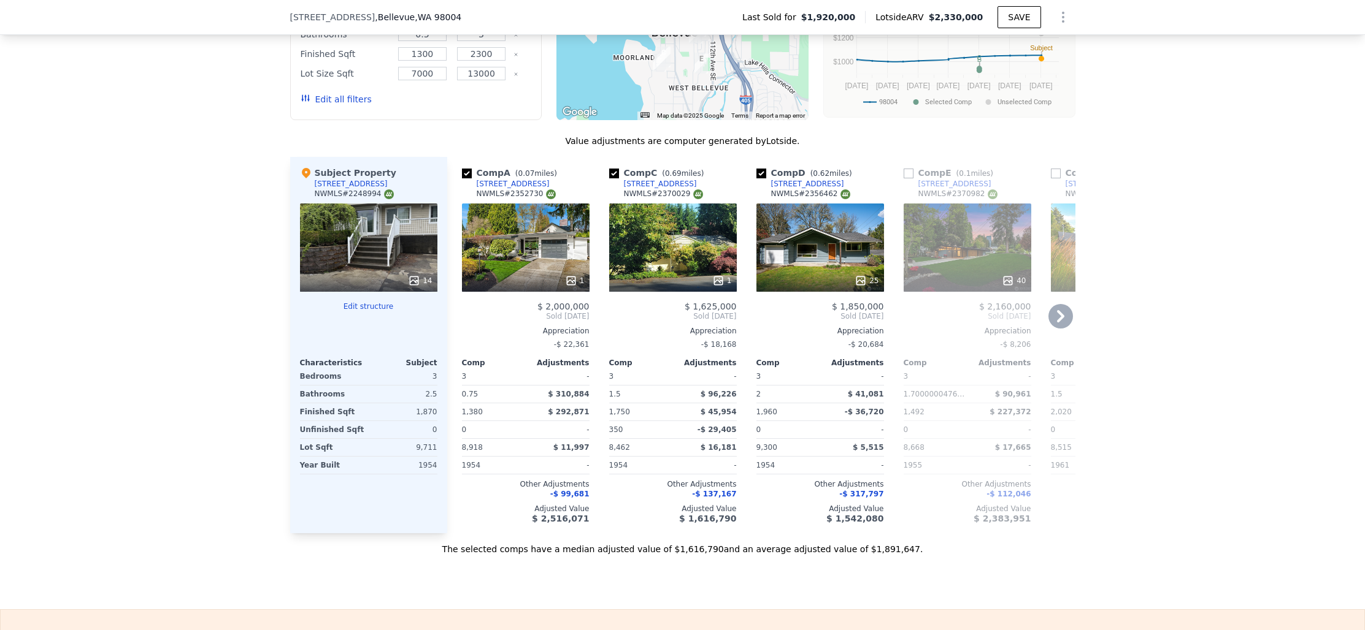
click at [1063, 304] on icon at bounding box center [1060, 316] width 25 height 25
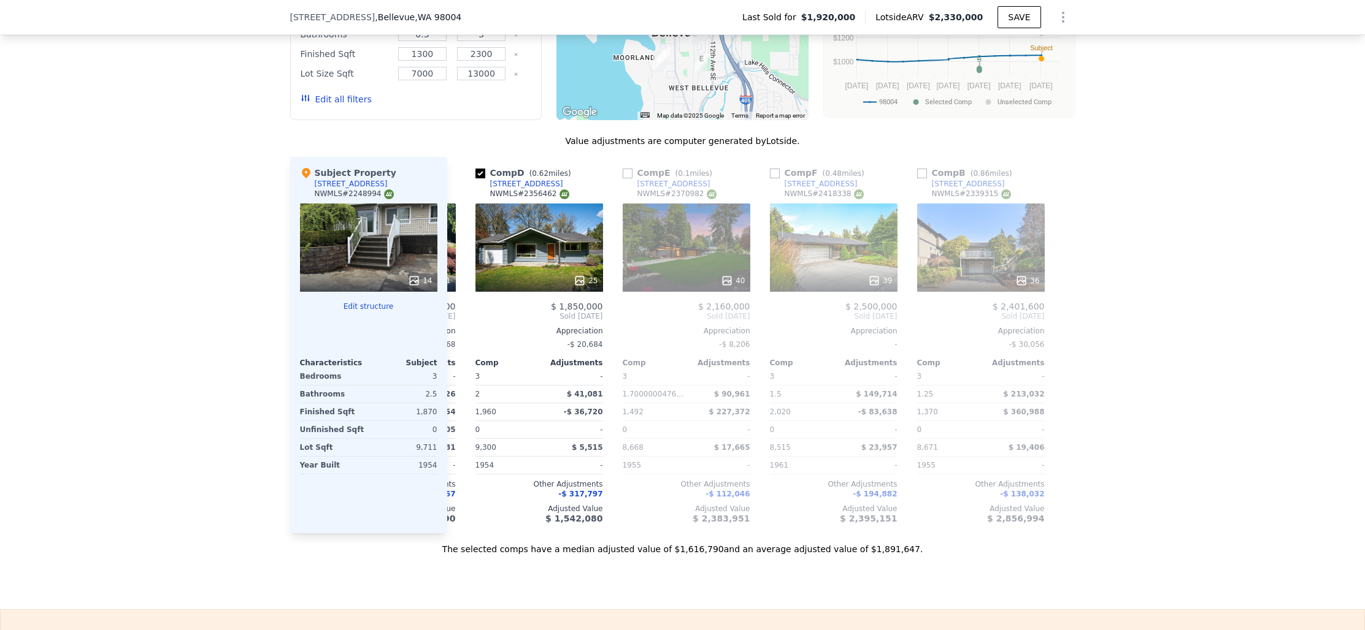
scroll to position [0, 285]
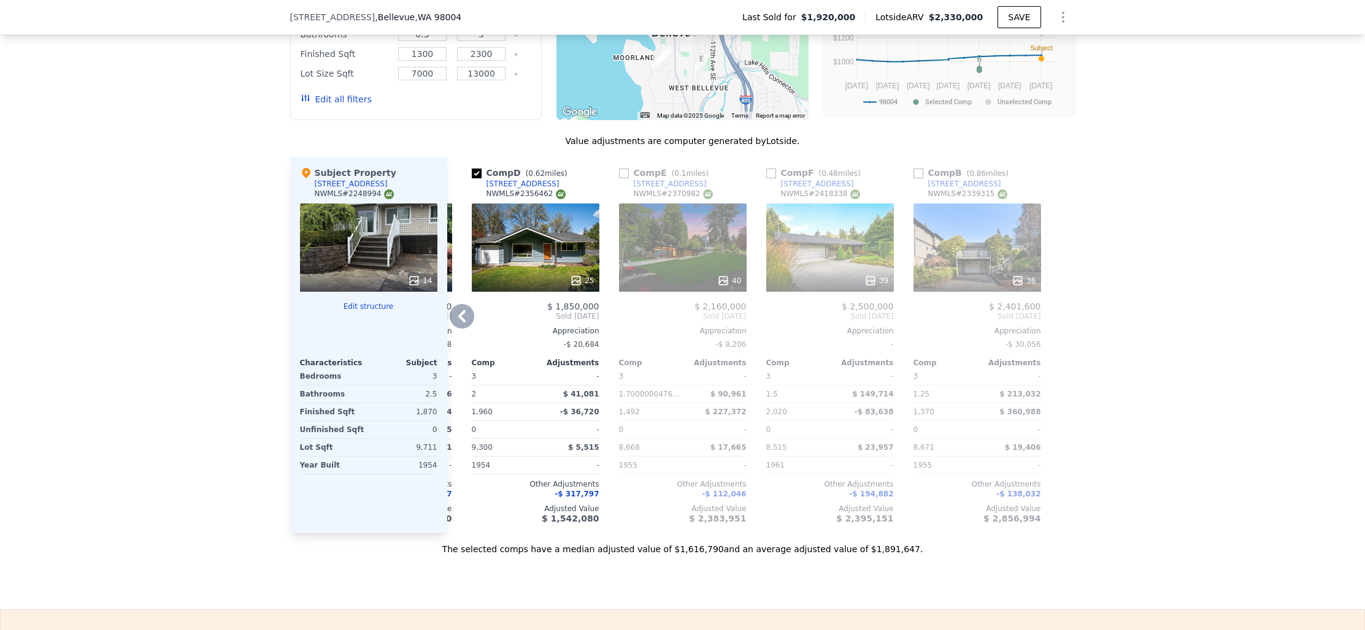
click at [455, 304] on icon at bounding box center [462, 316] width 25 height 25
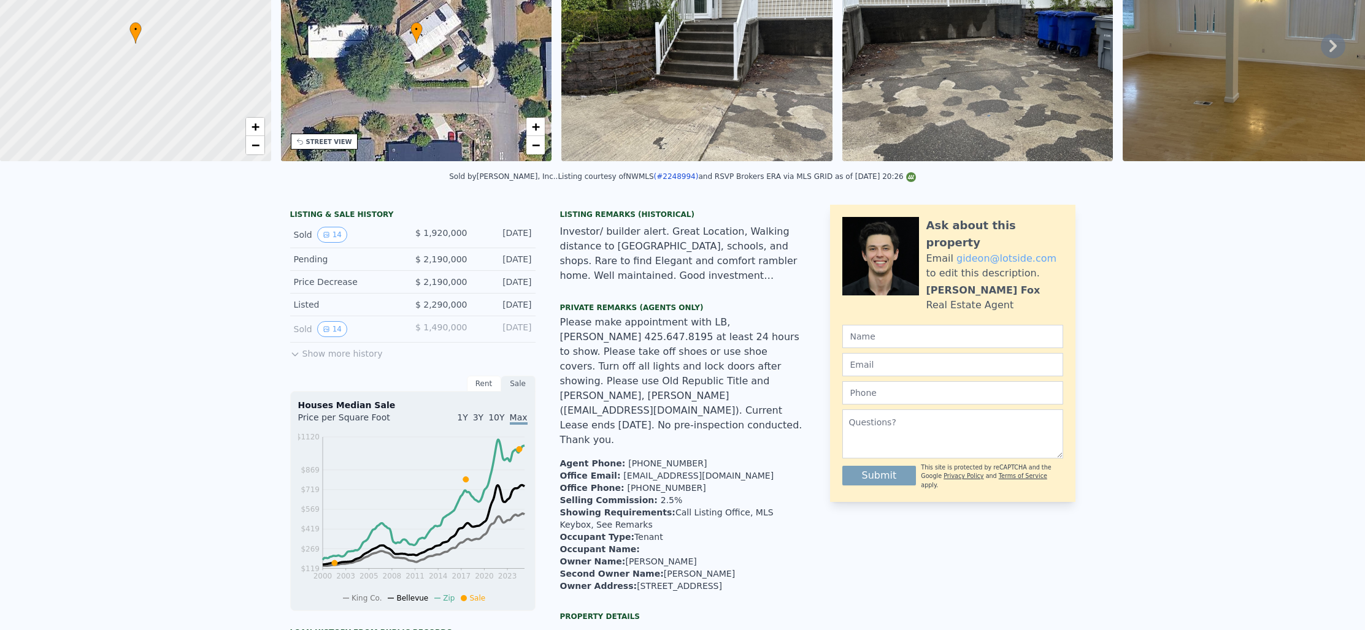
scroll to position [0, 0]
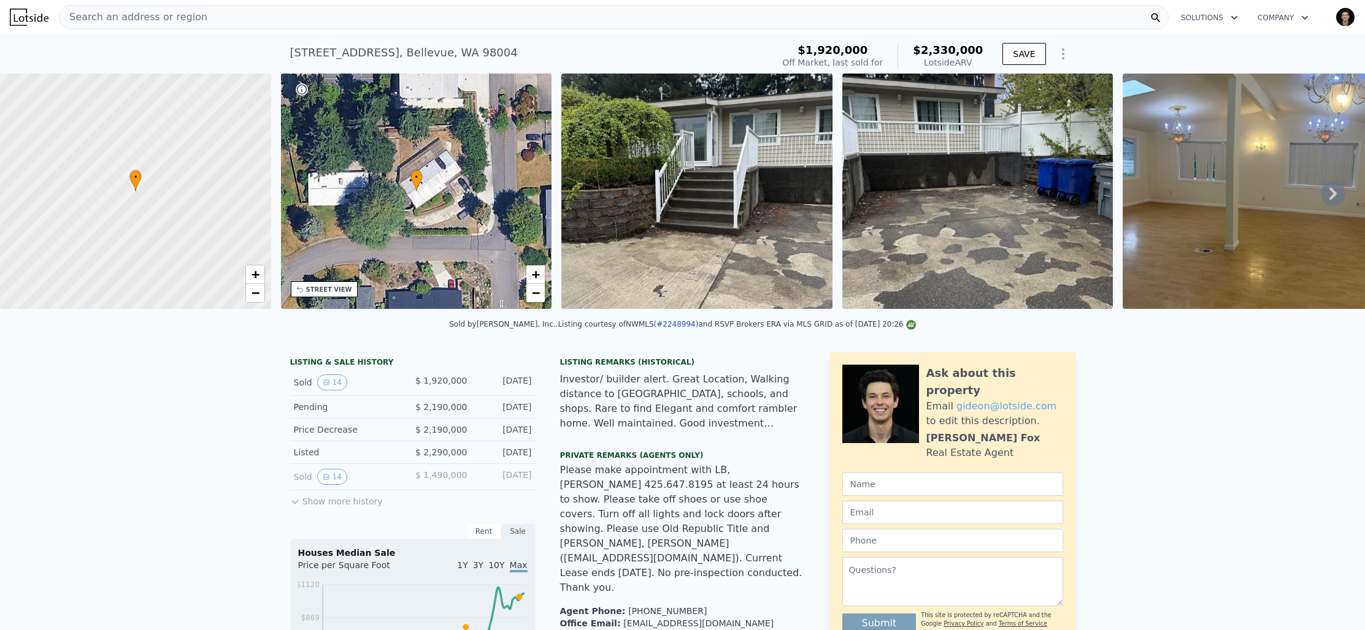
click at [334, 291] on div "STREET VIEW" at bounding box center [329, 289] width 46 height 9
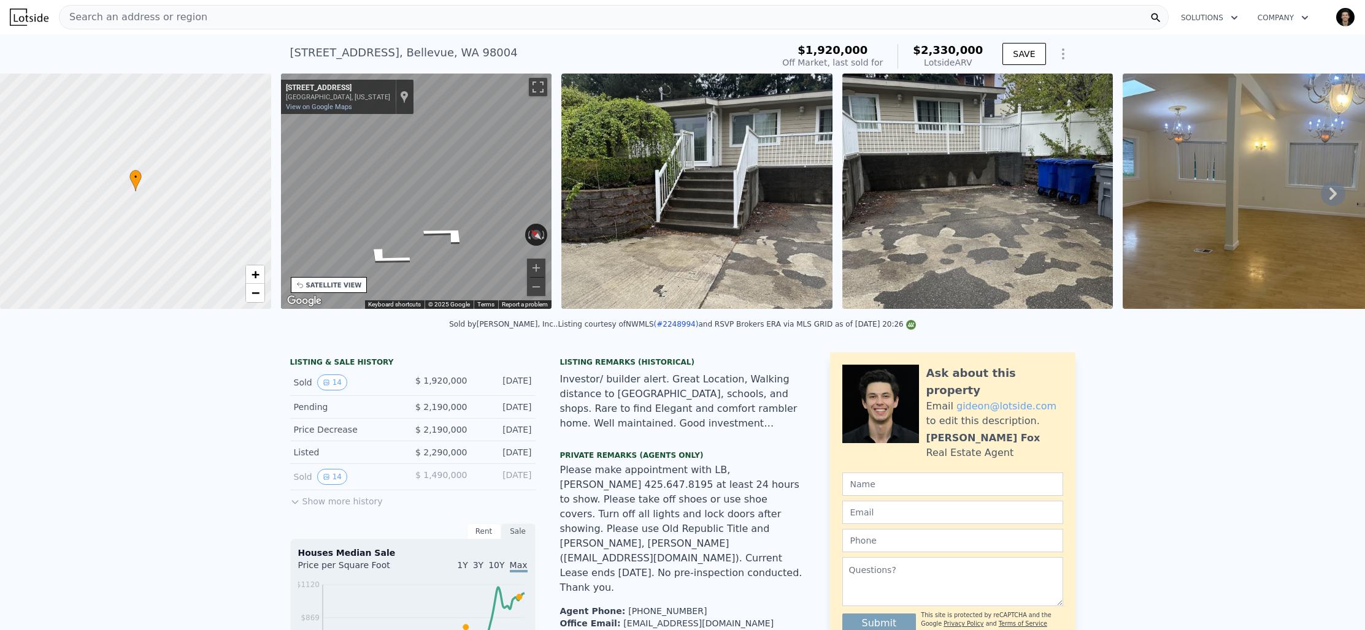
click at [217, 197] on div "• + − • + − STREET VIEW ← Move left → Move right ↑ Move up ↓ Move down + Zoom i…" at bounding box center [682, 194] width 1365 height 240
click at [594, 259] on div "• + − • + − STREET VIEW ← Move left → Move right ↑ Move up ↓ Move down + Zoom i…" at bounding box center [682, 194] width 1365 height 240
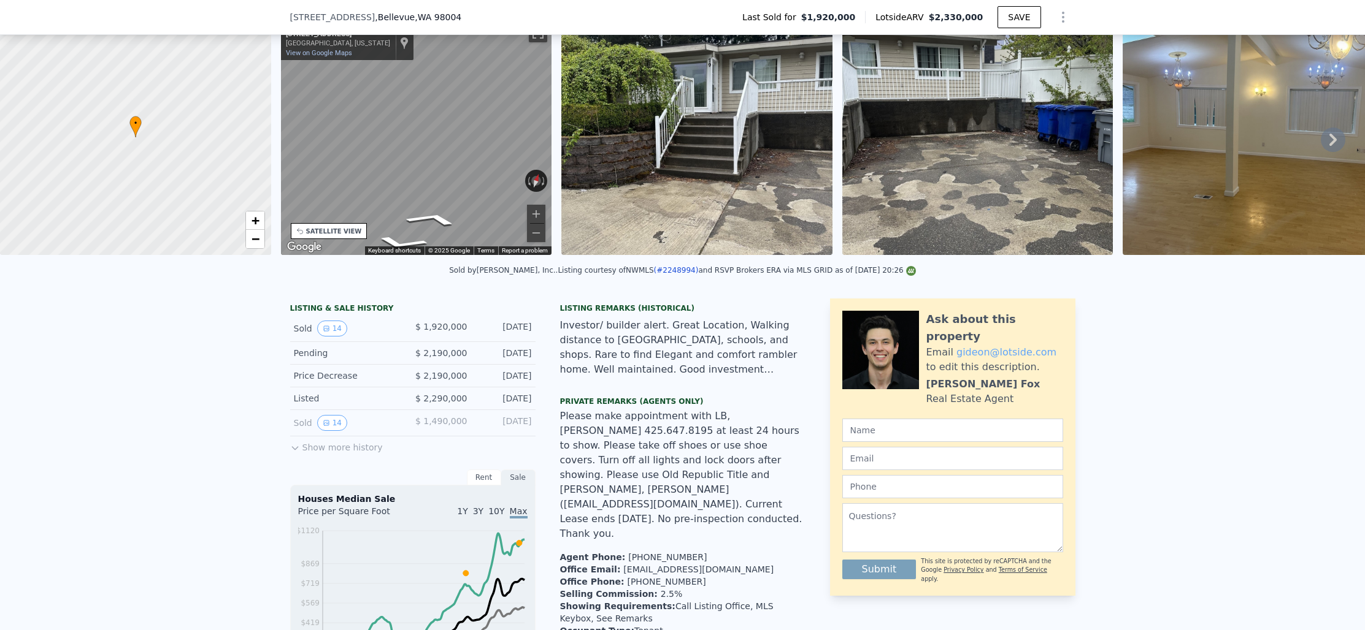
scroll to position [233, 0]
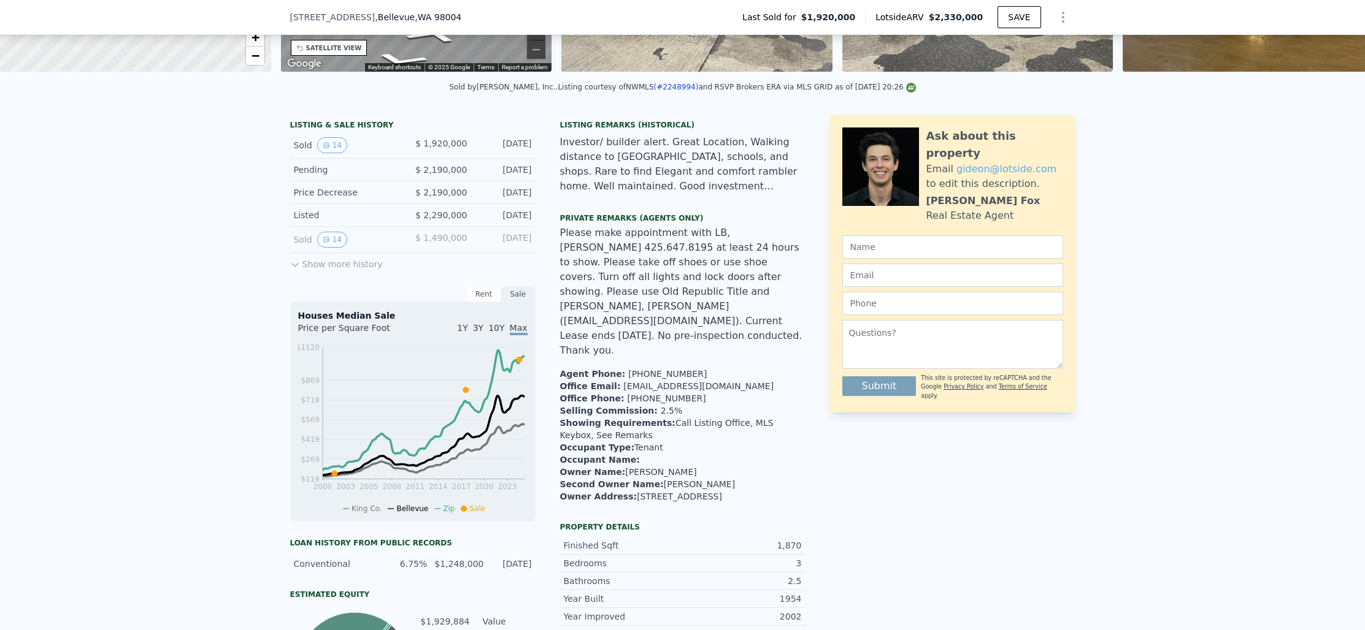
click at [361, 263] on button "Show more history" at bounding box center [336, 261] width 93 height 17
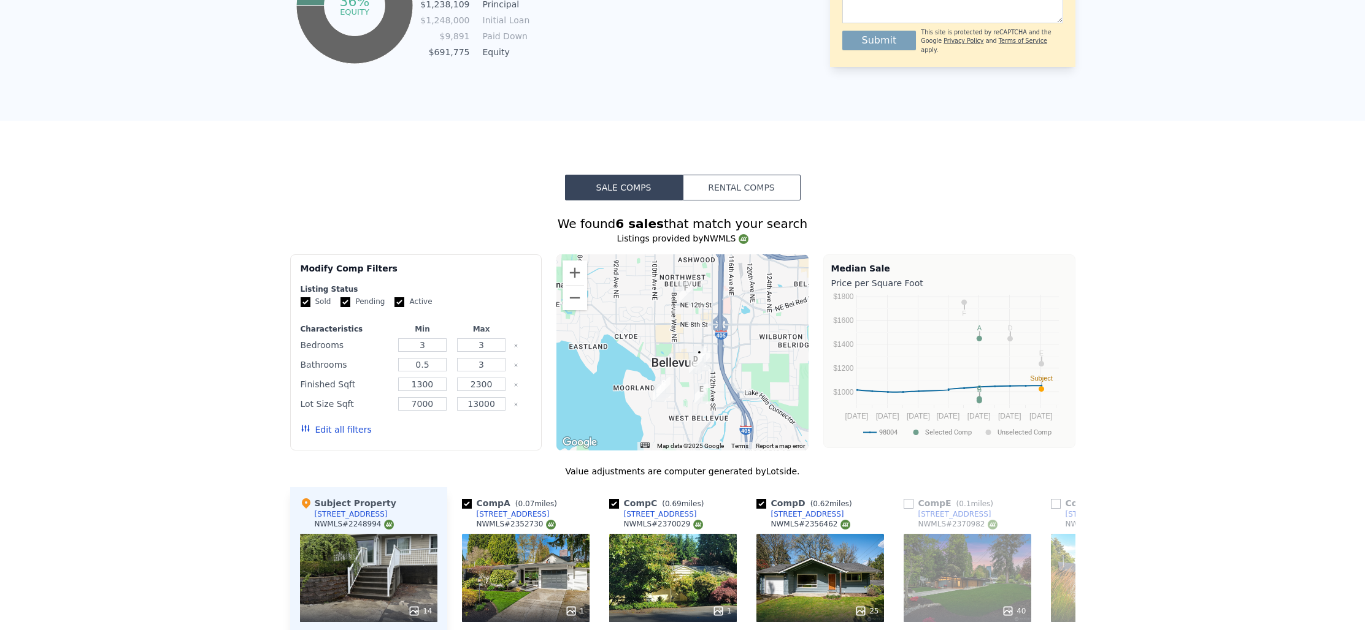
scroll to position [0, 0]
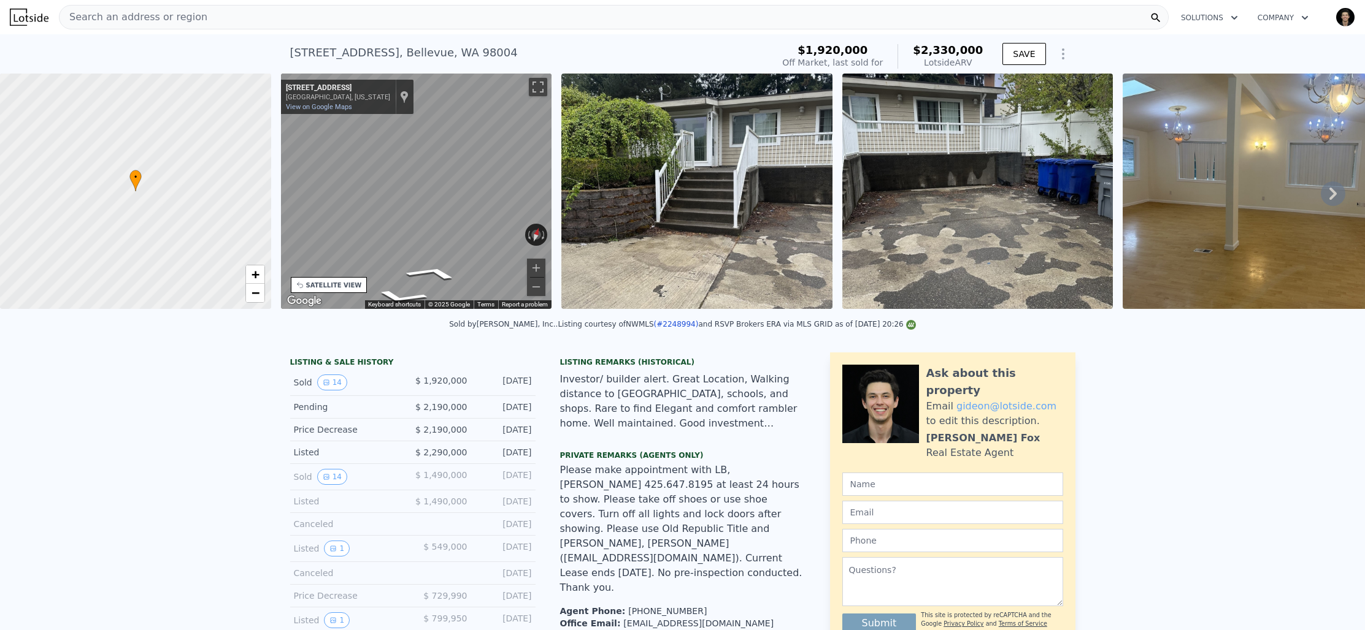
type input "4"
type input "1.5"
type input "1492"
type input "2020"
type input "8515"
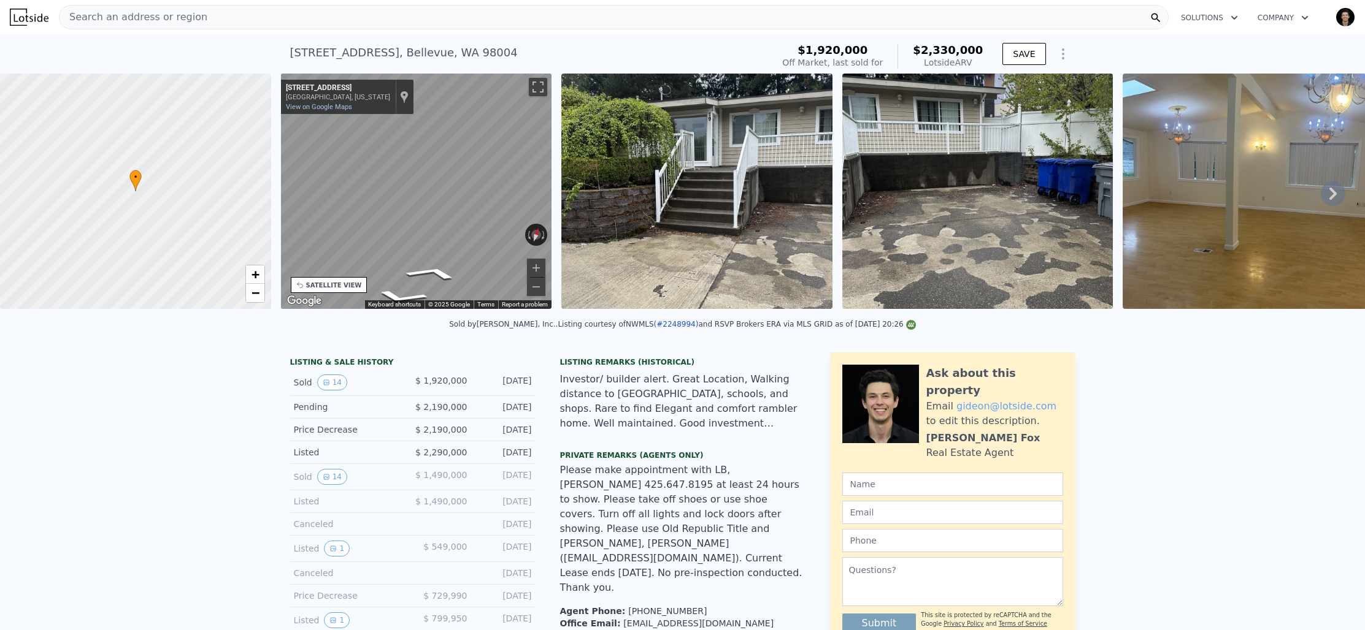
type input "12810"
checkbox input "true"
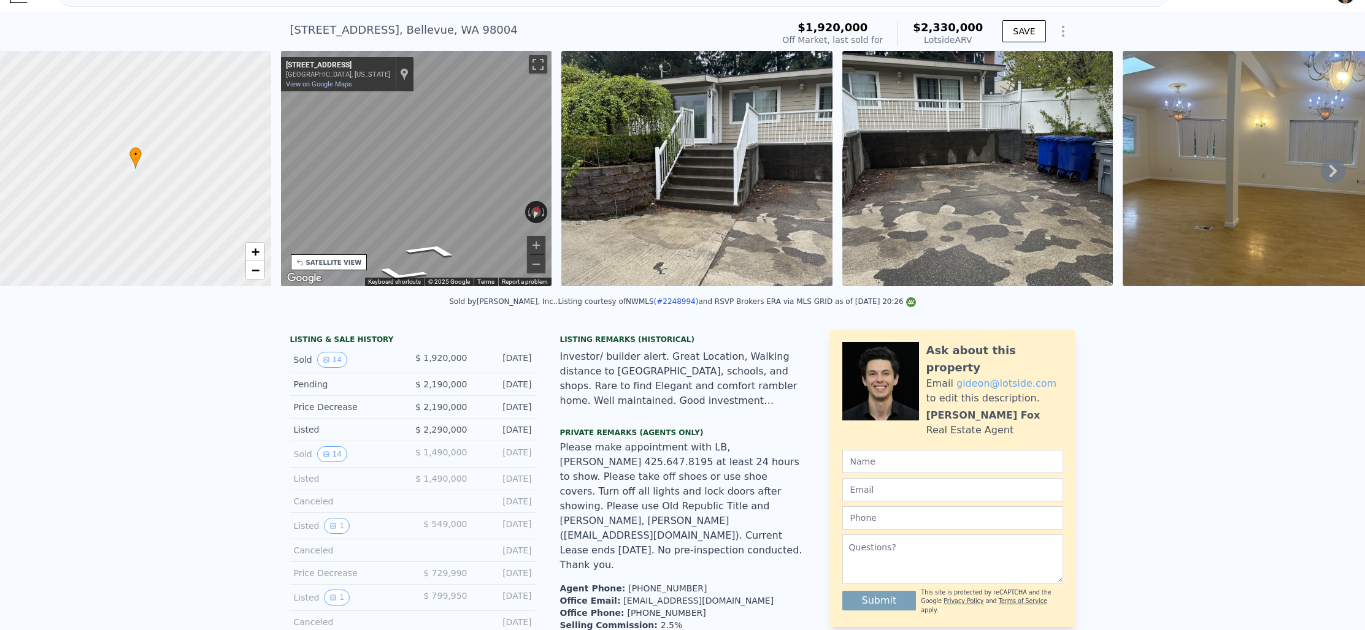
click at [1330, 169] on icon at bounding box center [1332, 171] width 25 height 25
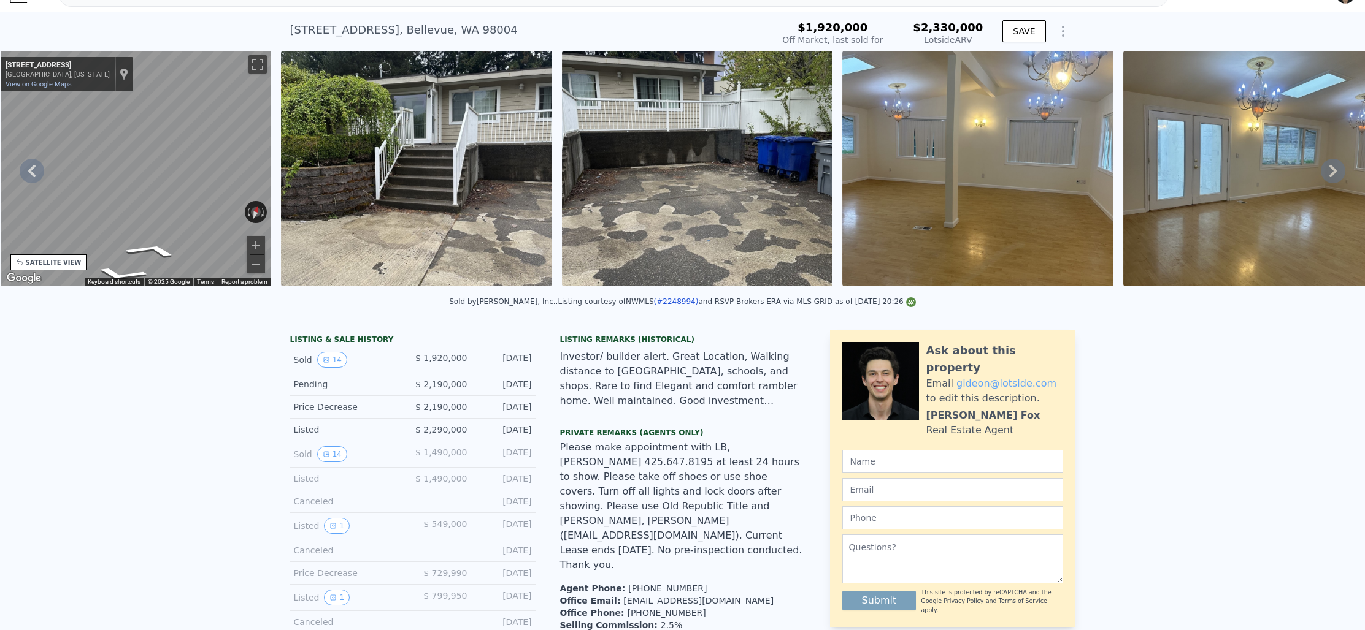
click at [1331, 171] on icon at bounding box center [1332, 171] width 25 height 25
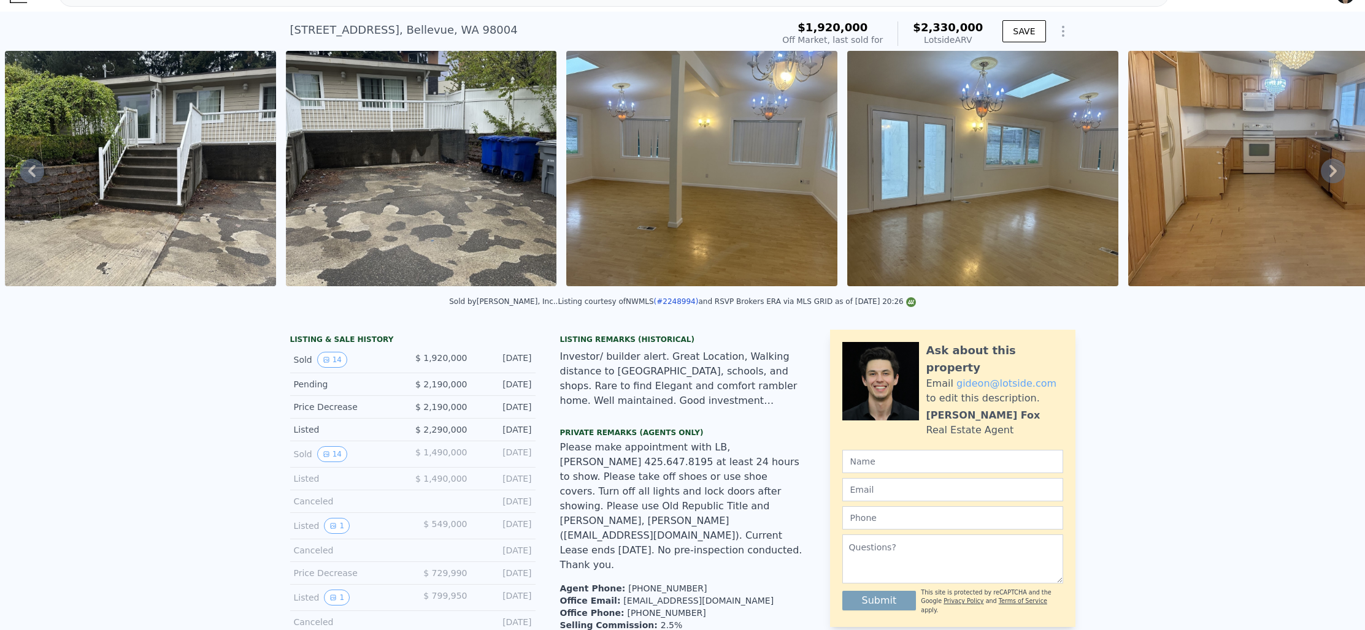
click at [1331, 171] on icon at bounding box center [1332, 171] width 25 height 25
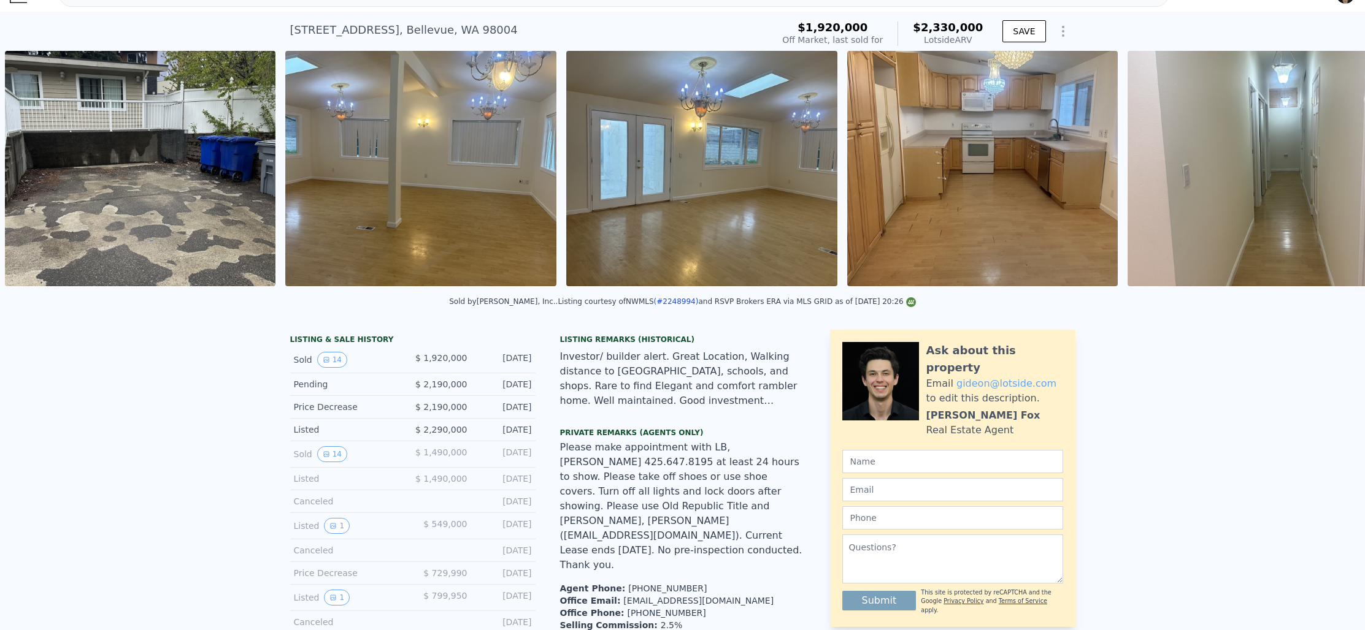
click at [1331, 171] on div "• + − • + − STREET VIEW ← Move left → Move right ↑ Move up ↓ Move down + Zoom i…" at bounding box center [682, 171] width 1365 height 240
click at [1331, 171] on icon at bounding box center [1332, 171] width 25 height 25
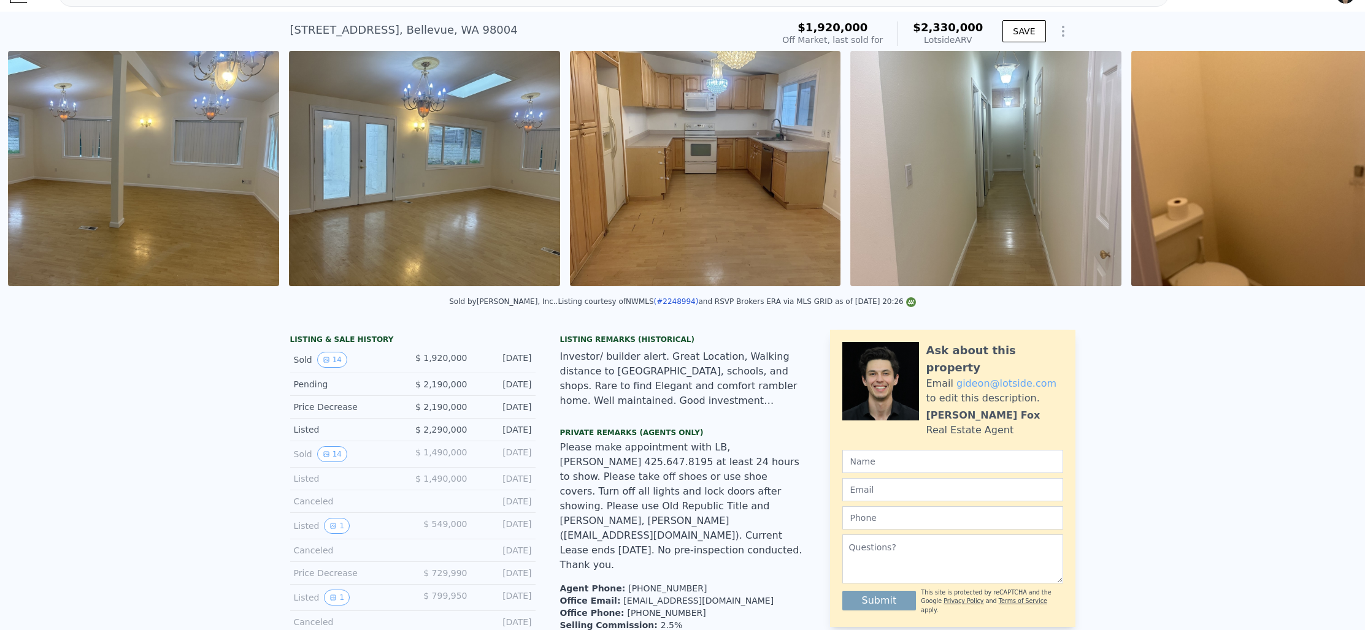
scroll to position [0, 1122]
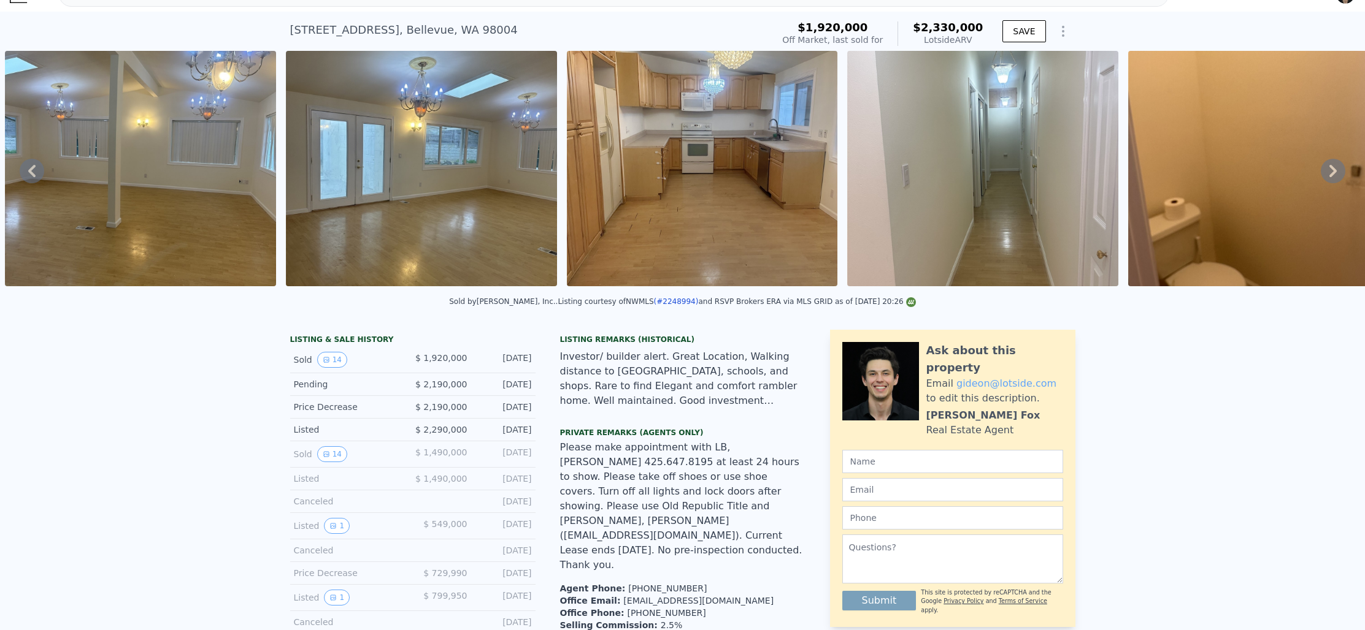
click at [1331, 171] on div "• + − • + − STREET VIEW ← Move left → Move right ↑ Move up ↓ Move down + Zoom i…" at bounding box center [682, 171] width 1365 height 240
click at [1331, 171] on icon at bounding box center [1332, 171] width 25 height 25
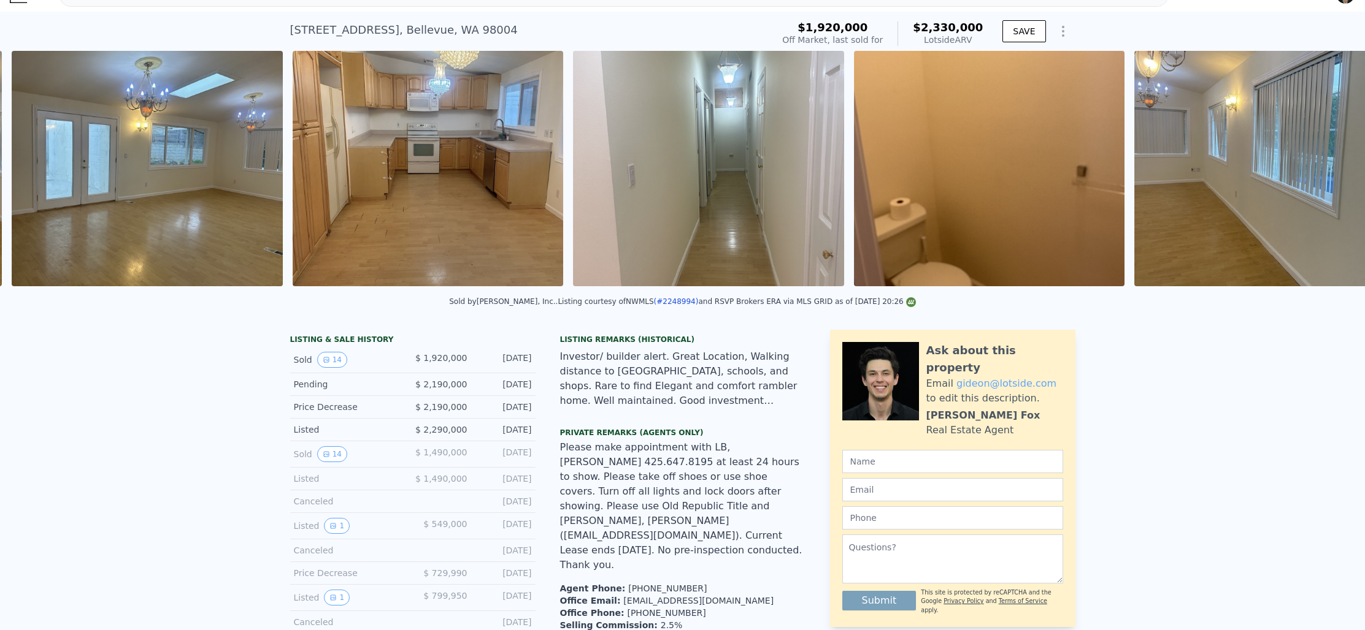
scroll to position [0, 1403]
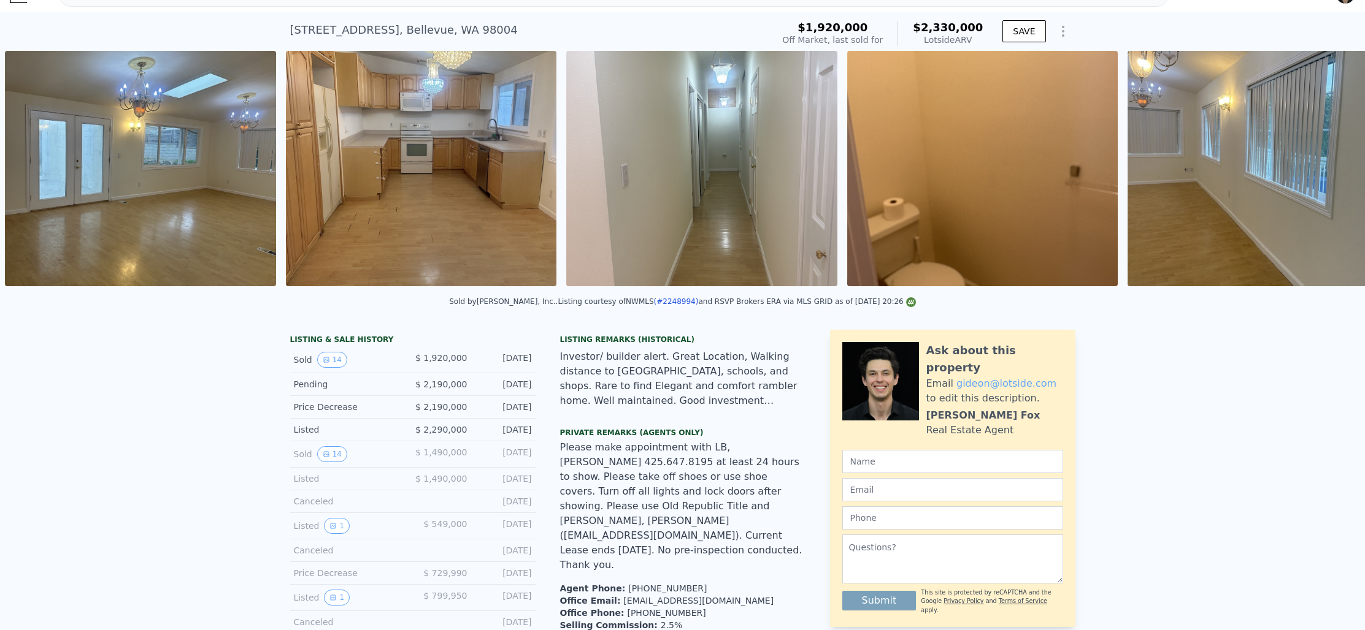
click at [1331, 171] on img at bounding box center [1262, 169] width 271 height 236
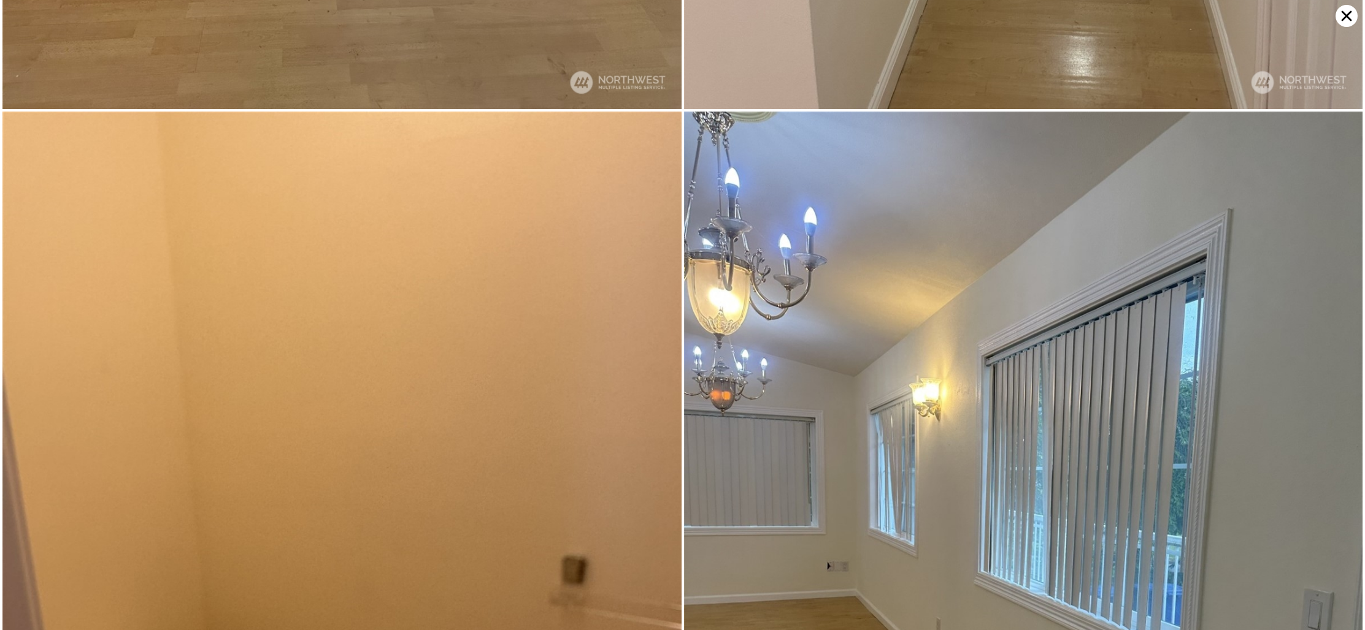
scroll to position [2722, 0]
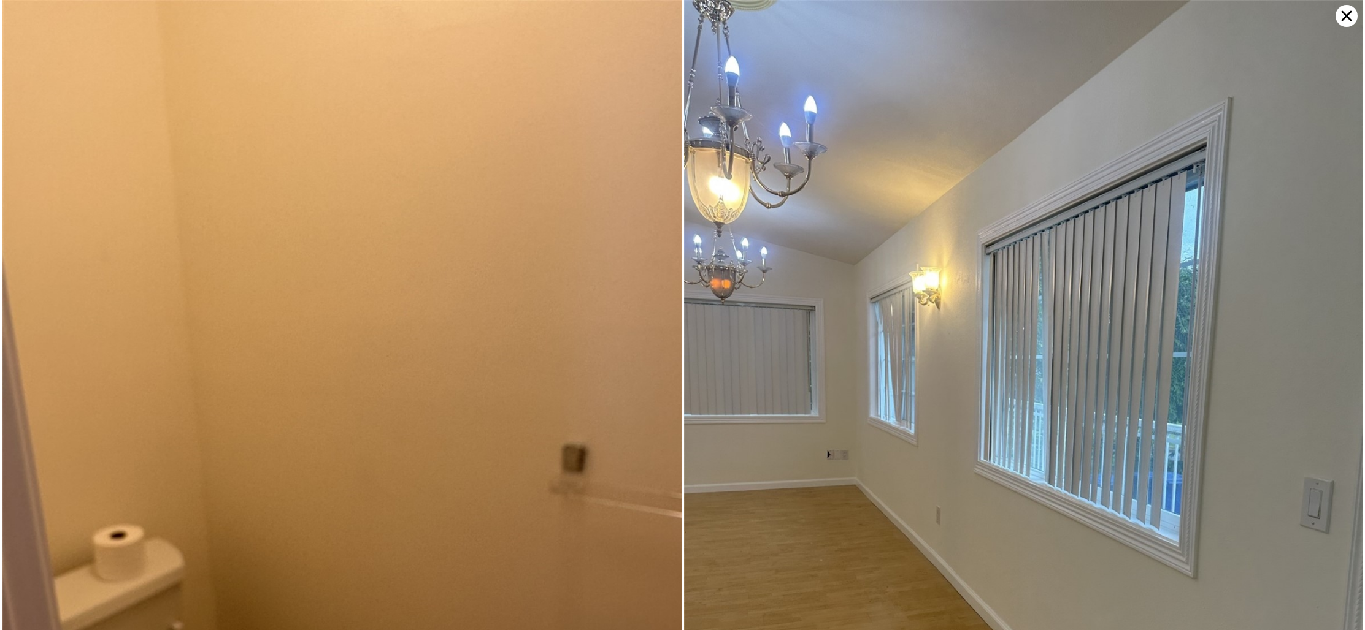
click at [1357, 15] on img at bounding box center [1023, 452] width 679 height 905
click at [1351, 17] on icon at bounding box center [1346, 16] width 22 height 22
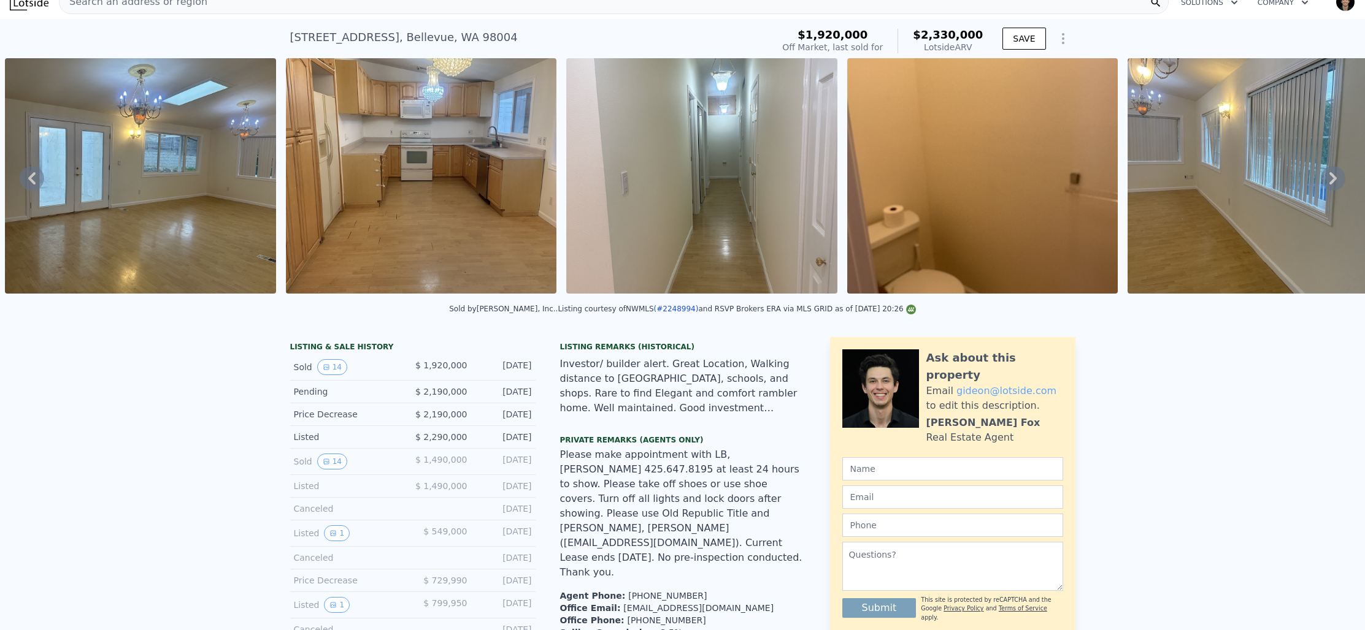
scroll to position [0, 0]
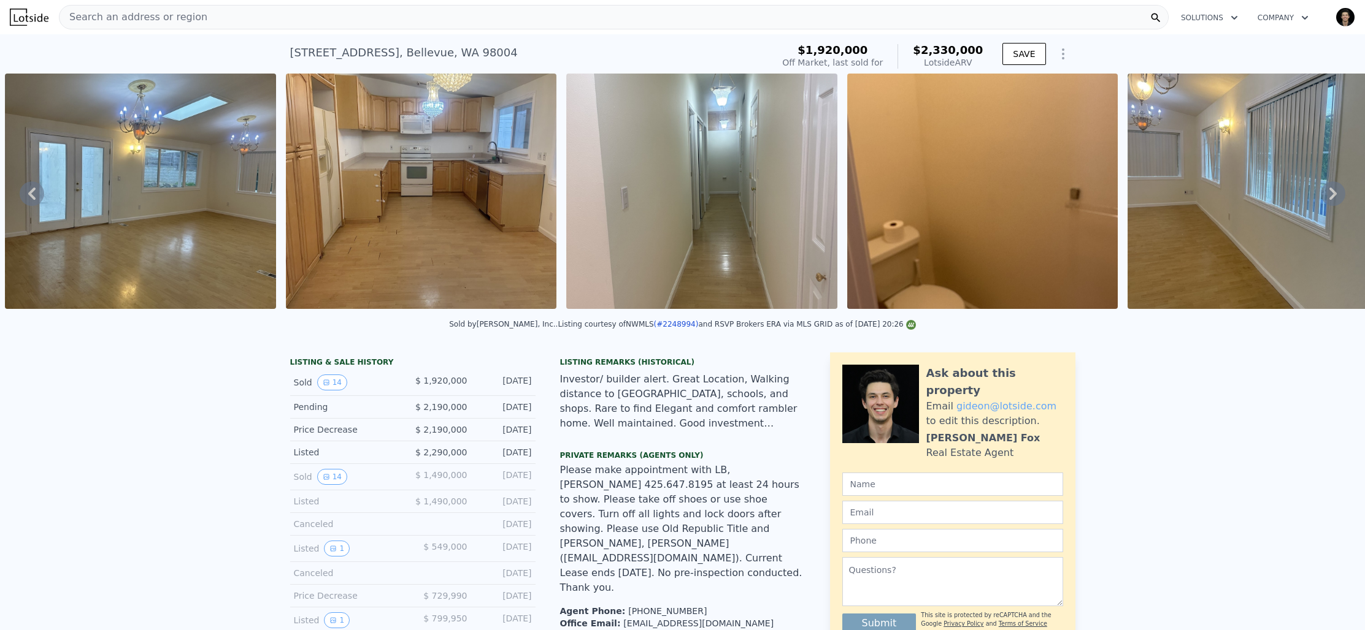
click at [380, 51] on div "[STREET_ADDRESS]" at bounding box center [404, 52] width 228 height 17
copy div "[STREET_ADDRESS] Sold [DATE] for $1.920m (~ARV $2.330m )"
